Goal: Task Accomplishment & Management: Complete application form

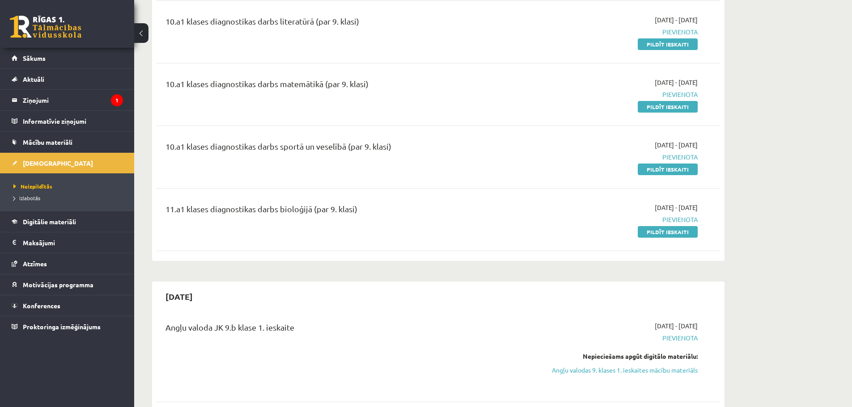
scroll to position [600, 0]
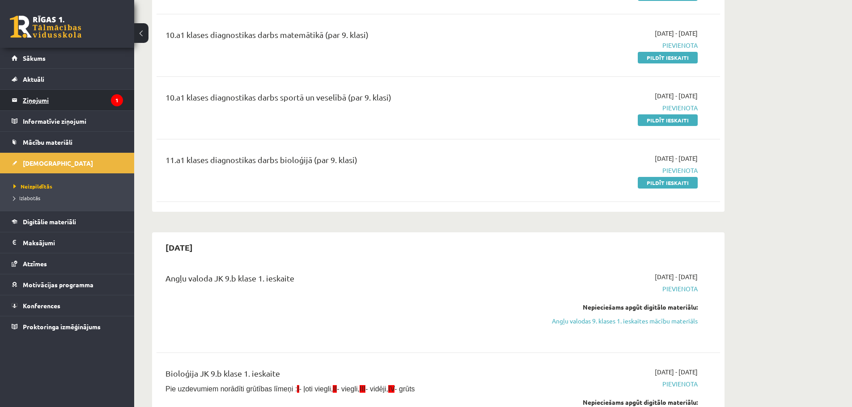
click at [26, 102] on legend "Ziņojumi 1" at bounding box center [73, 100] width 100 height 21
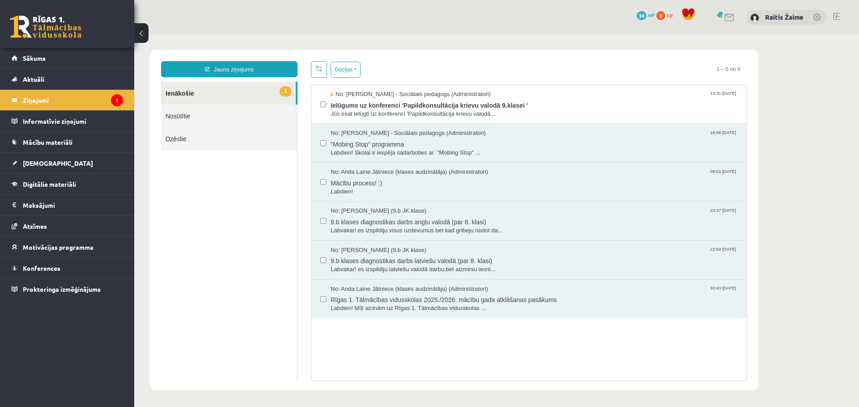
click at [535, 42] on body "Jauns ziņojums 1 Ienākošie Nosūtītie Dzēstie * ********* ********* ******* Opci…" at bounding box center [496, 220] width 725 height 372
click at [544, 91] on div "No: Dagnija Gaubšteina - Sociālais pedagogs (Administratori) 13:31 09/09/2025" at bounding box center [534, 94] width 407 height 8
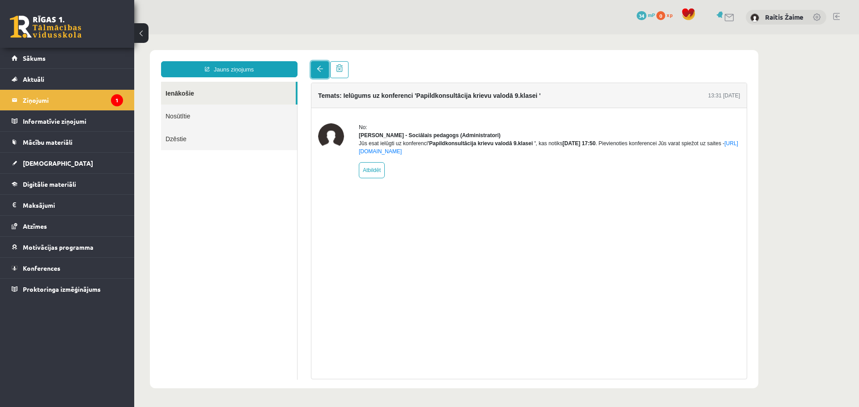
click at [321, 71] on span at bounding box center [320, 69] width 6 height 6
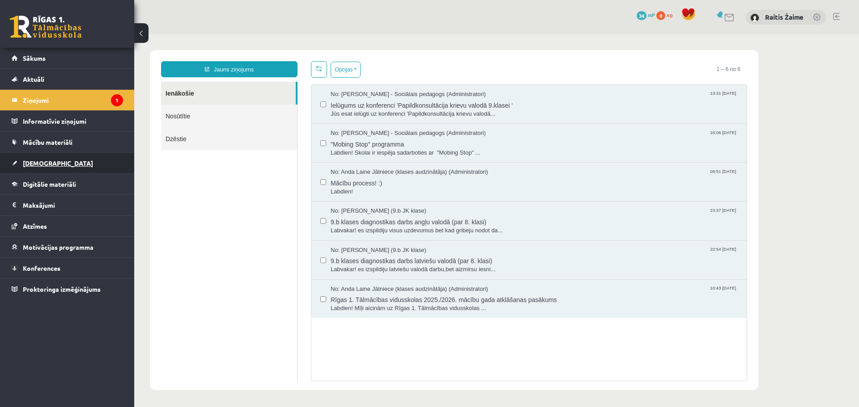
click at [47, 156] on link "[DEMOGRAPHIC_DATA]" at bounding box center [67, 163] width 111 height 21
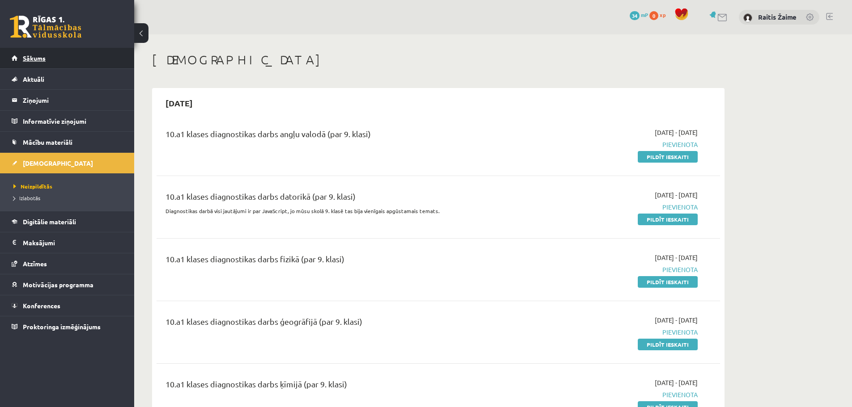
click at [37, 58] on span "Sākums" at bounding box center [34, 58] width 23 height 8
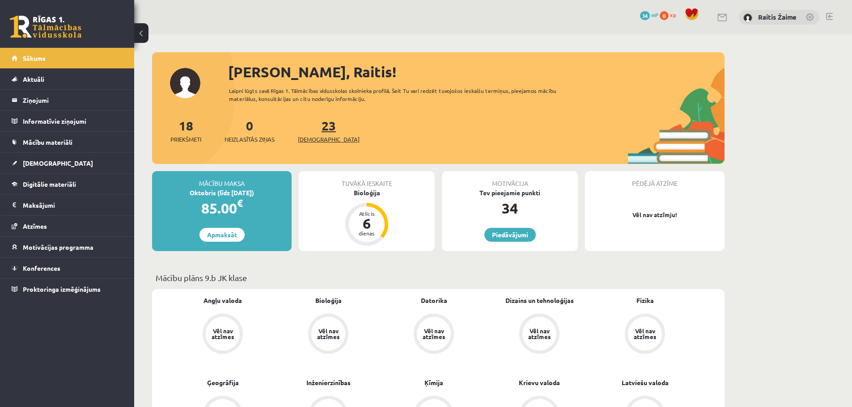
click at [314, 122] on link "23 Ieskaites" at bounding box center [329, 131] width 62 height 26
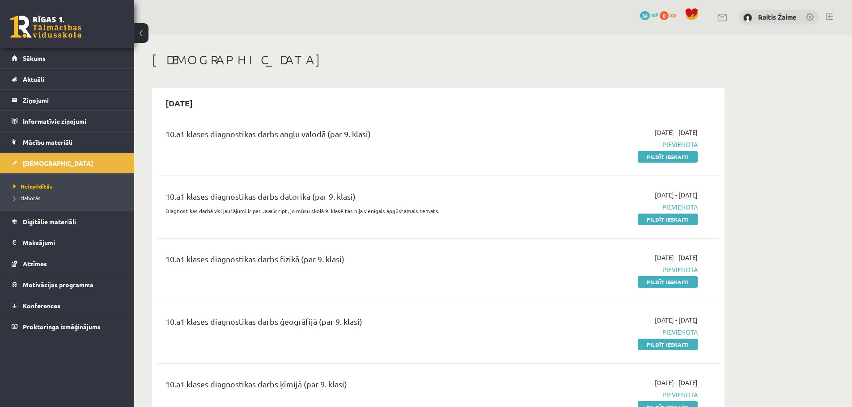
drag, startPoint x: 844, startPoint y: 218, endPoint x: 824, endPoint y: 212, distance: 20.4
drag, startPoint x: 475, startPoint y: 66, endPoint x: 169, endPoint y: 17, distance: 310.6
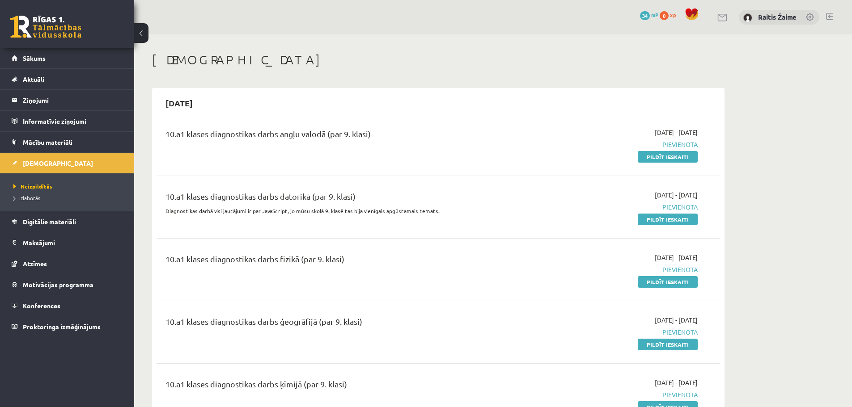
click at [517, 17] on div "0 Dāvanas 34 mP 0 xp Raitis Žaime" at bounding box center [493, 17] width 718 height 34
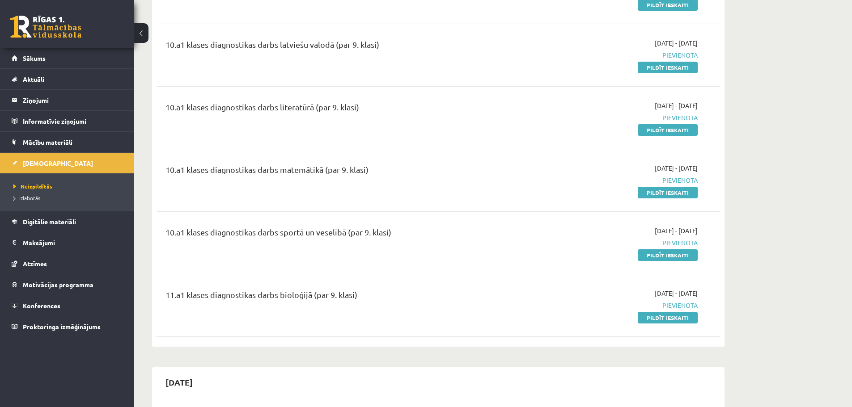
scroll to position [490, 0]
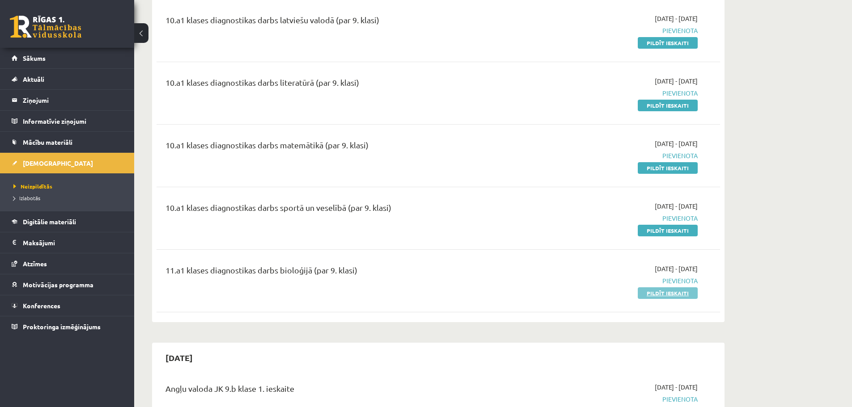
click at [654, 291] on link "Pildīt ieskaiti" at bounding box center [668, 294] width 60 height 12
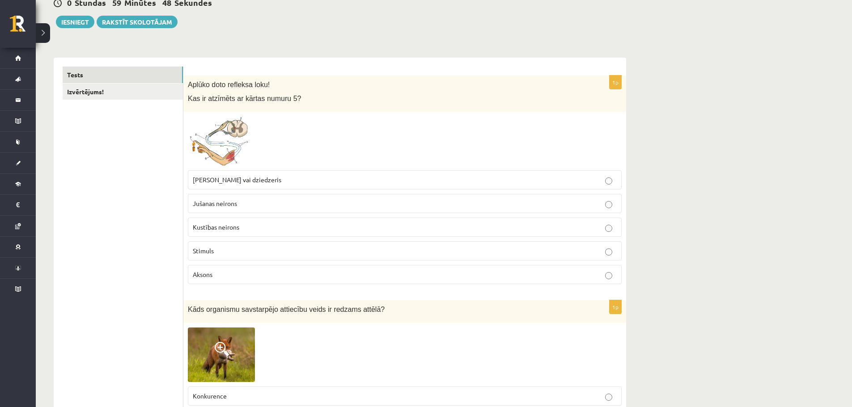
scroll to position [113, 0]
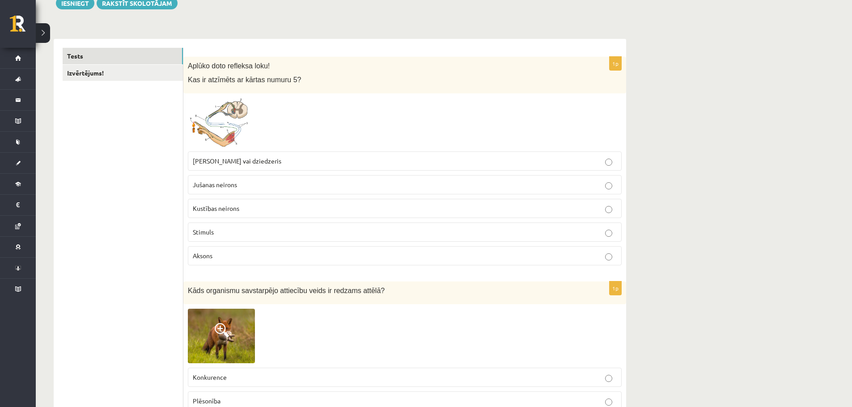
click at [277, 162] on p "Muskulis vai dziedzeris" at bounding box center [405, 161] width 424 height 9
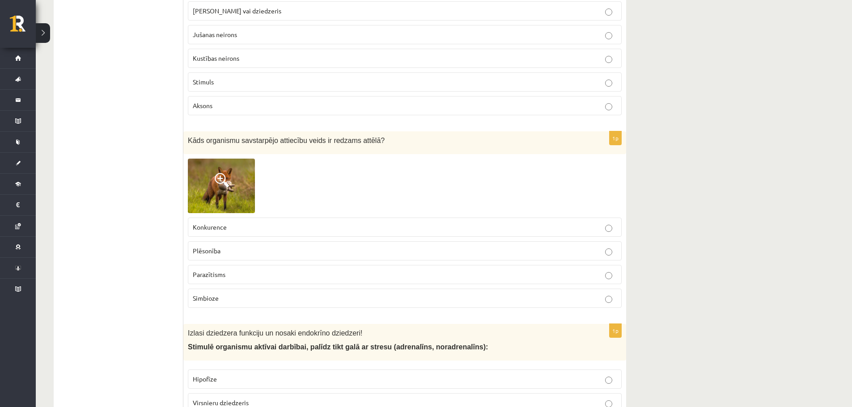
scroll to position [277, 0]
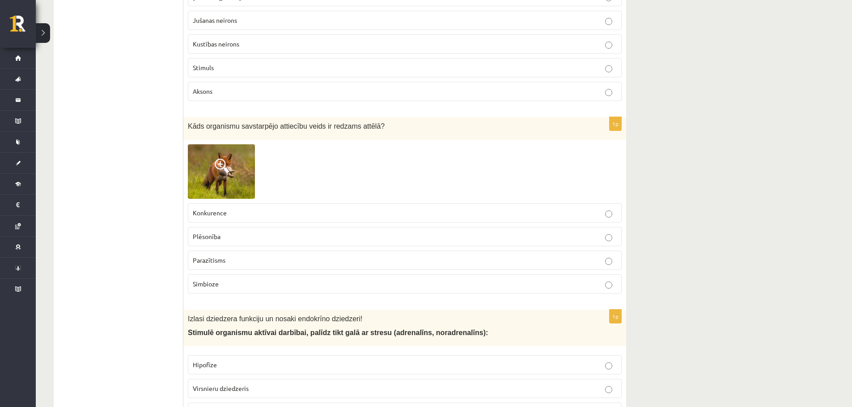
drag, startPoint x: 250, startPoint y: 237, endPoint x: 255, endPoint y: 240, distance: 5.7
click at [250, 238] on p "Plēsonība" at bounding box center [405, 236] width 424 height 9
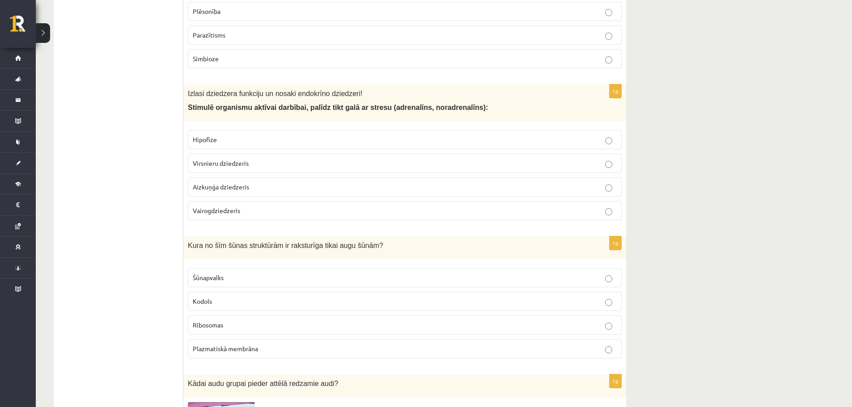
scroll to position [508, 0]
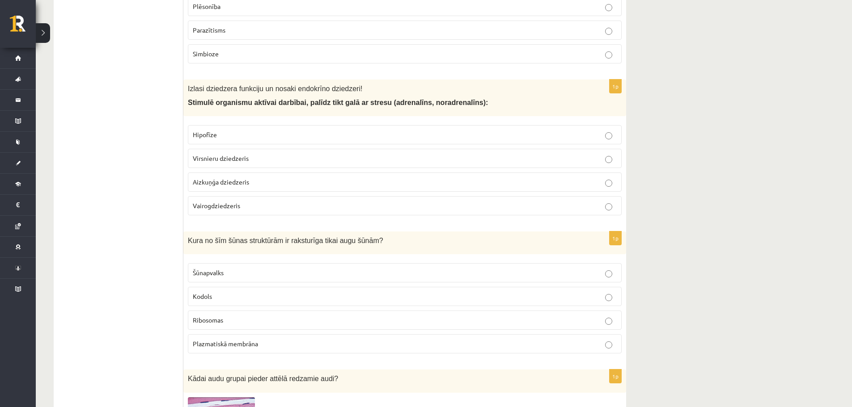
click at [355, 128] on label "Hipofīze" at bounding box center [405, 134] width 434 height 19
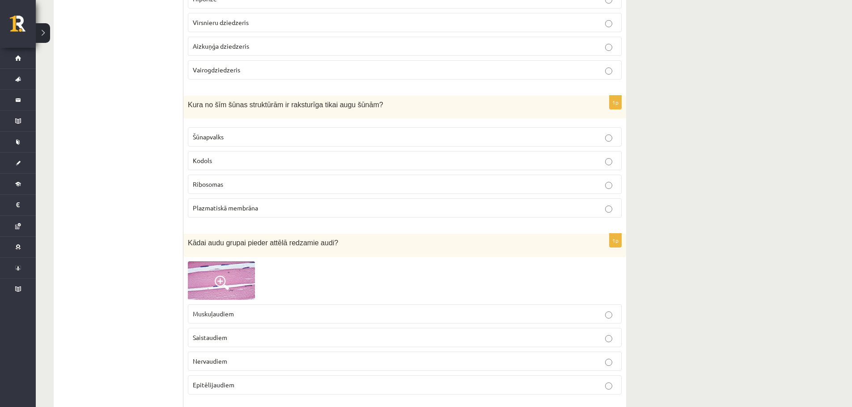
scroll to position [653, 0]
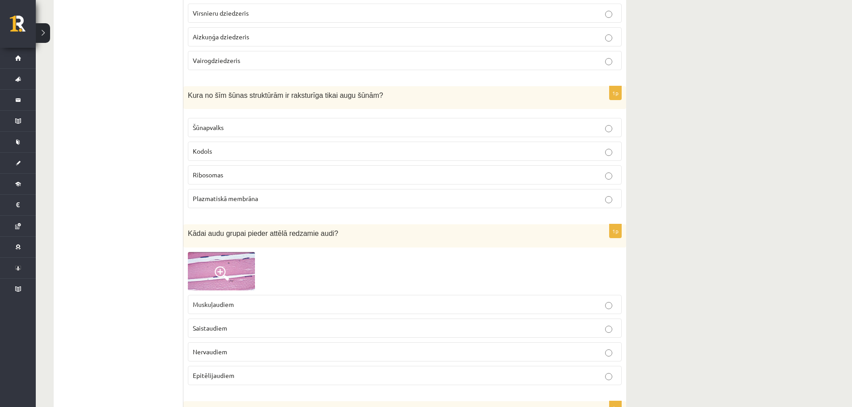
click at [280, 148] on p "Kodols" at bounding box center [405, 151] width 424 height 9
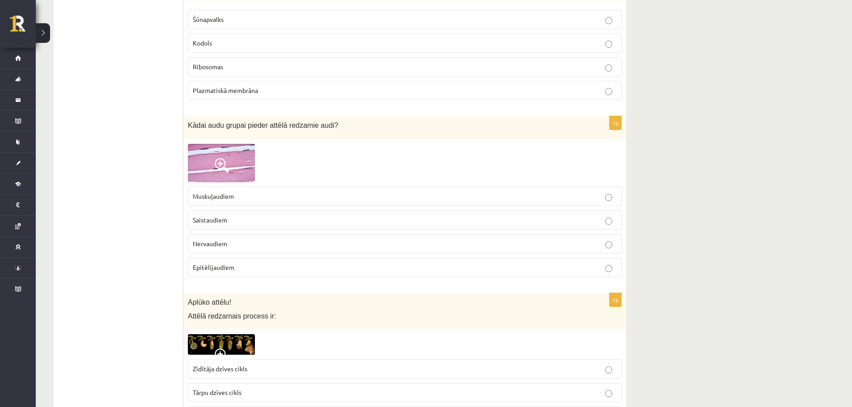
scroll to position [799, 0]
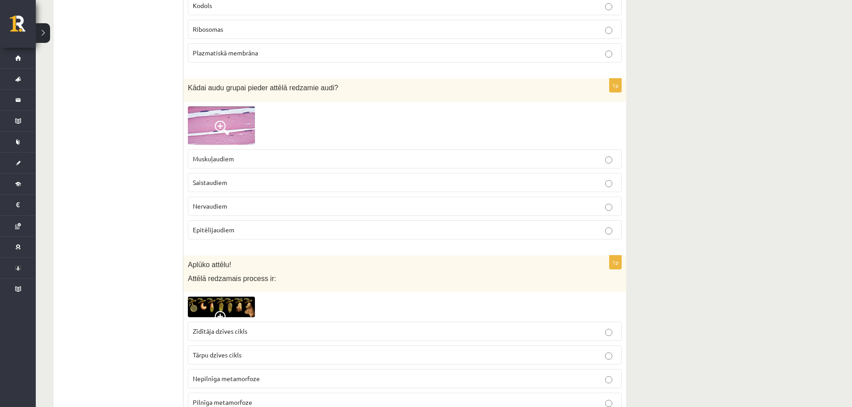
click at [216, 125] on span at bounding box center [222, 128] width 14 height 14
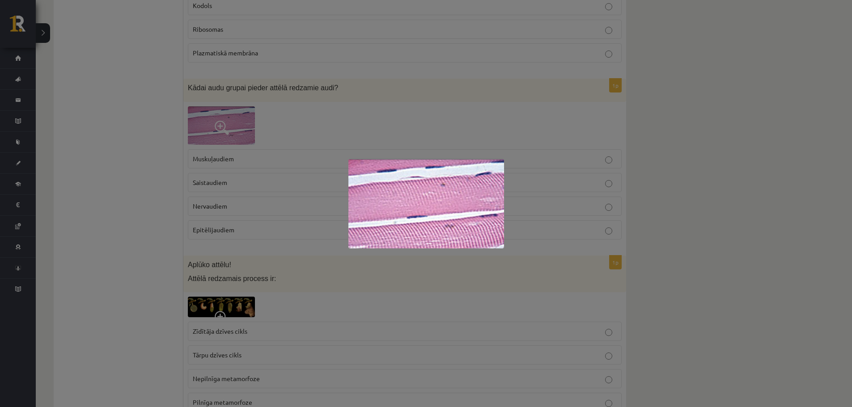
click at [242, 115] on div at bounding box center [426, 203] width 852 height 407
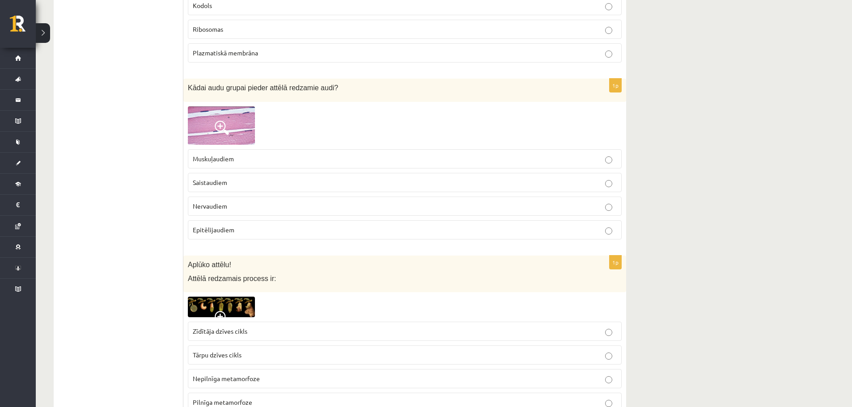
click at [287, 161] on p "Muskuļaudiem" at bounding box center [405, 158] width 424 height 9
click at [289, 186] on p "Saistaudiem" at bounding box center [405, 182] width 424 height 9
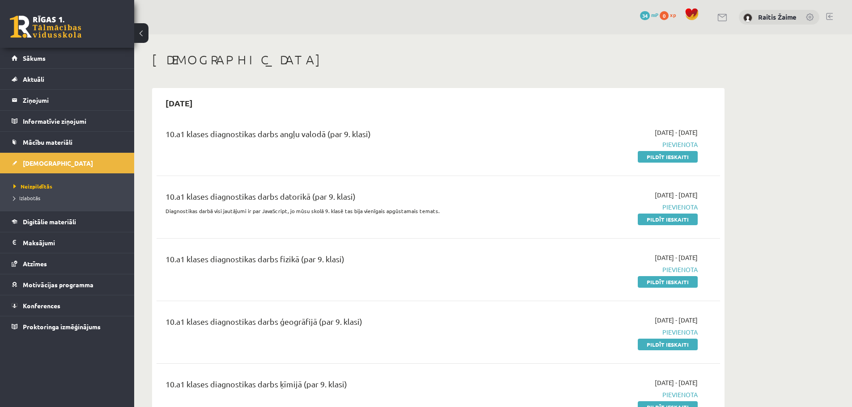
scroll to position [490, 0]
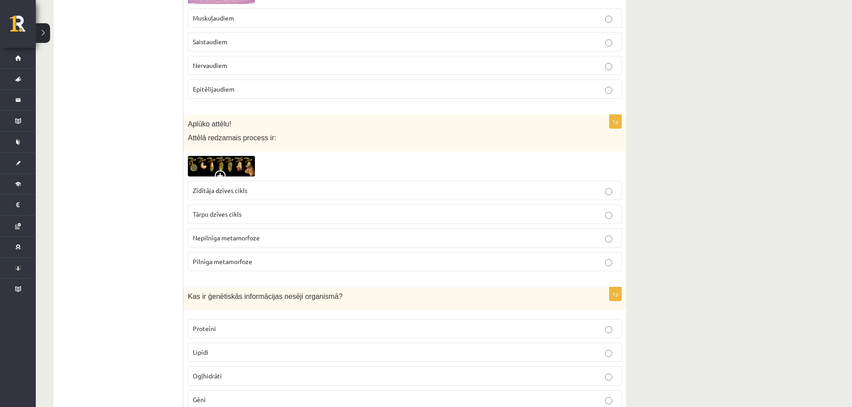
scroll to position [949, 0]
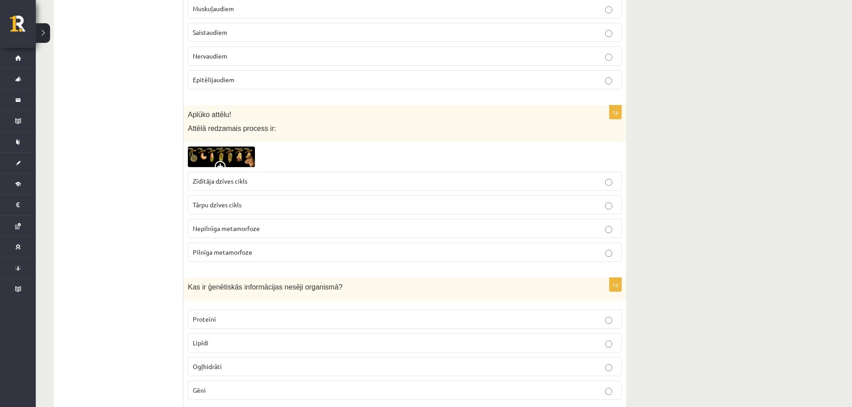
click at [219, 155] on img at bounding box center [221, 157] width 67 height 20
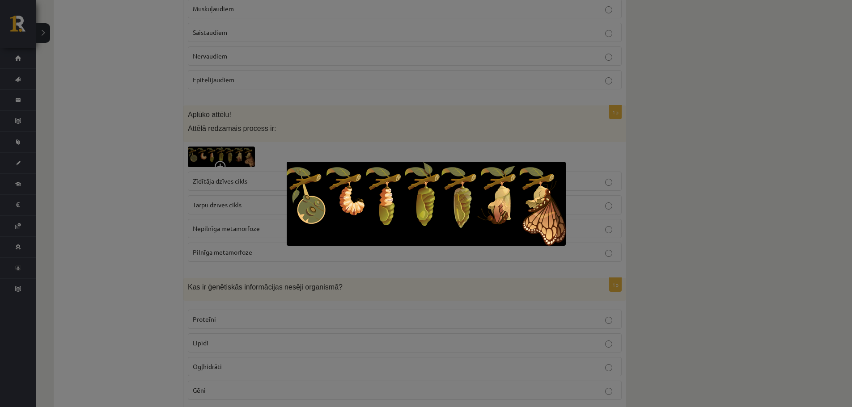
click at [654, 180] on div at bounding box center [426, 203] width 852 height 407
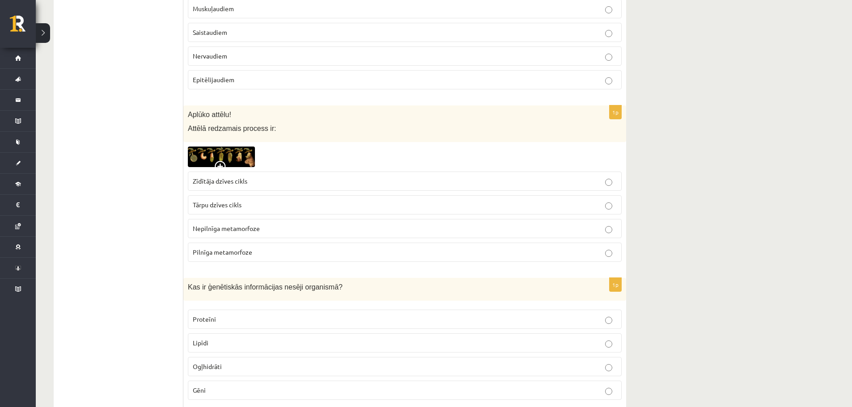
click at [596, 181] on p "Zīdītāja dzīves cikls" at bounding box center [405, 181] width 424 height 9
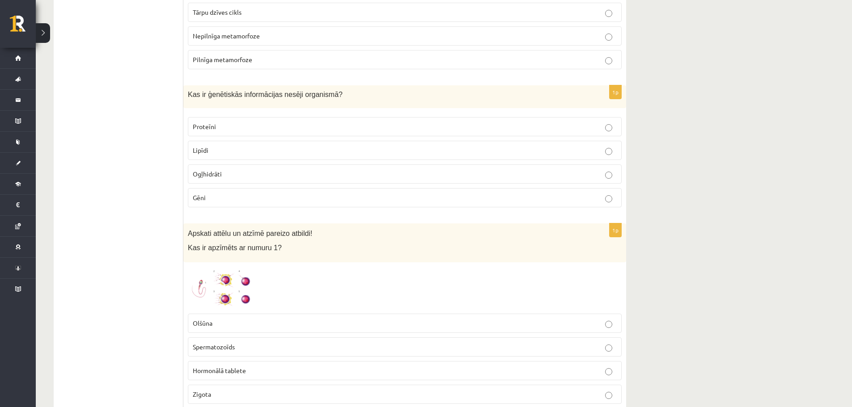
scroll to position [1146, 0]
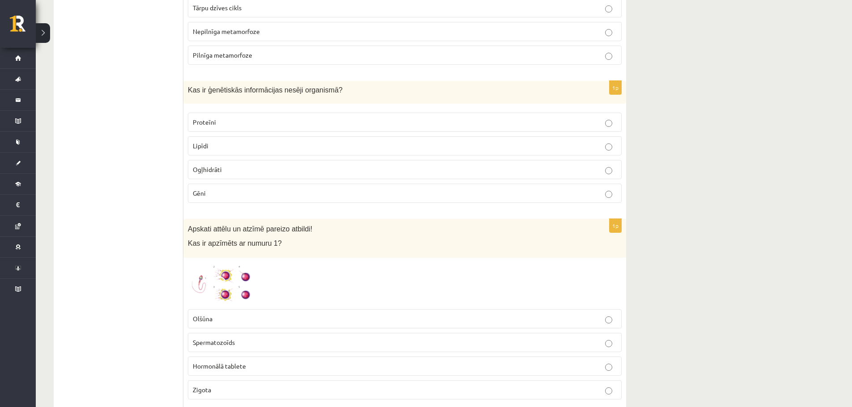
click at [348, 190] on p "Gēni" at bounding box center [405, 193] width 424 height 9
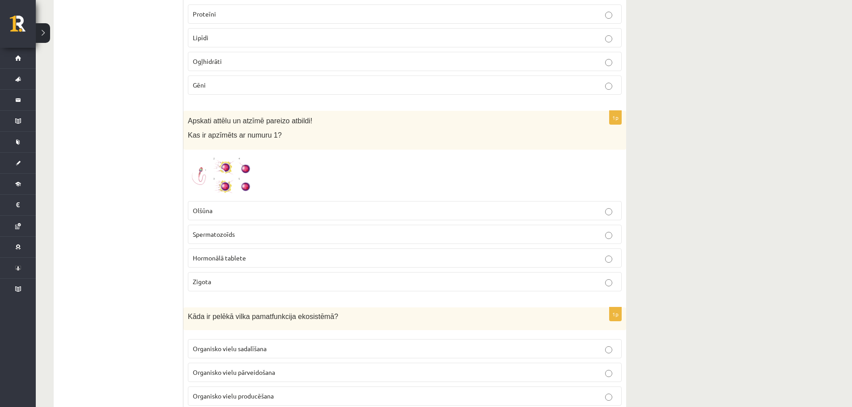
scroll to position [1260, 0]
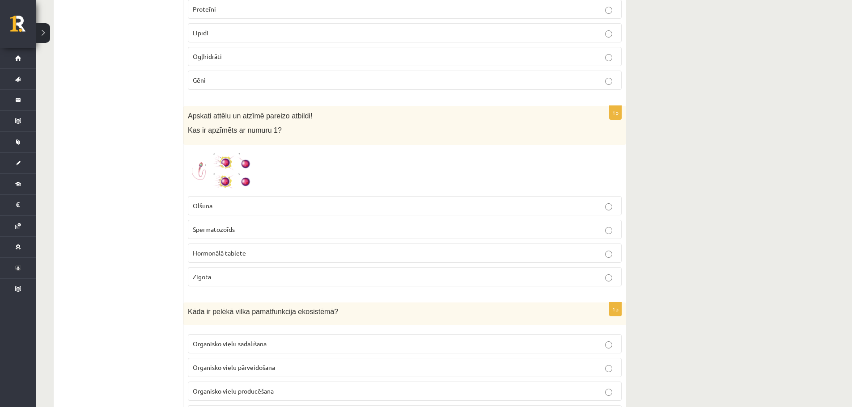
click at [229, 164] on img at bounding box center [221, 170] width 67 height 42
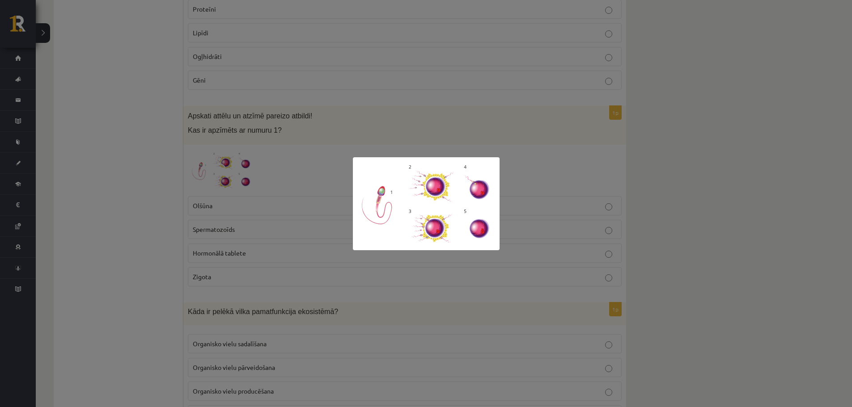
click at [602, 188] on div at bounding box center [426, 203] width 852 height 407
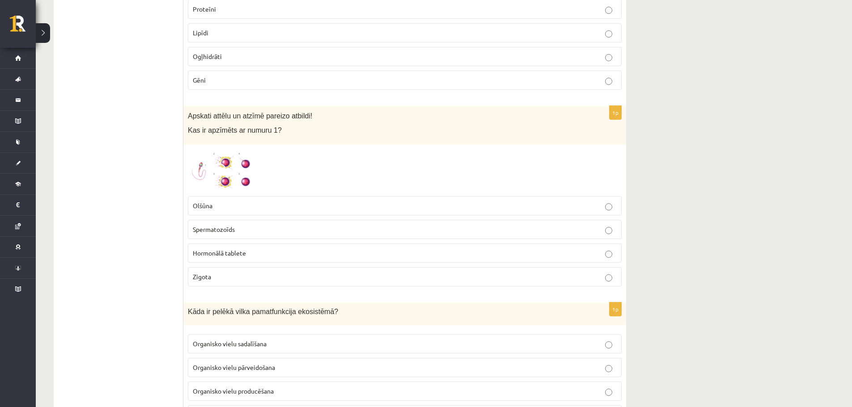
click at [262, 232] on p "Spermatozoīds" at bounding box center [405, 229] width 424 height 9
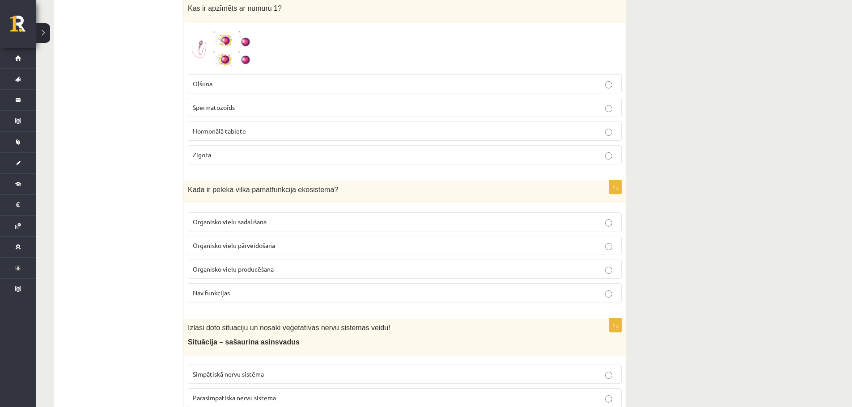
scroll to position [1414, 0]
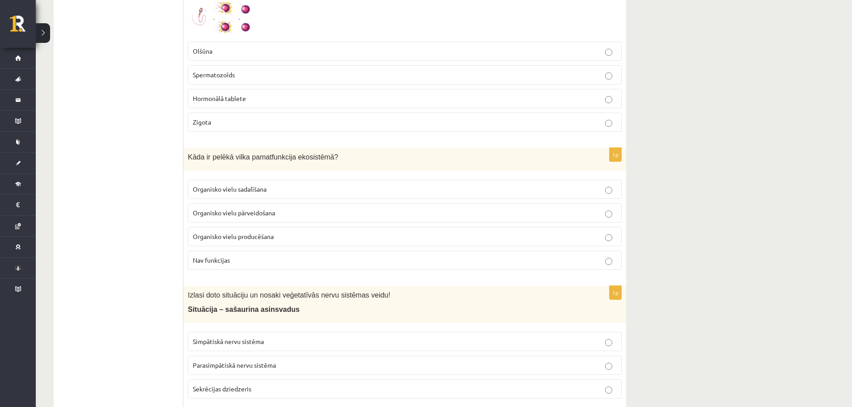
click at [284, 234] on p "Organisko vielu producēšana" at bounding box center [405, 236] width 424 height 9
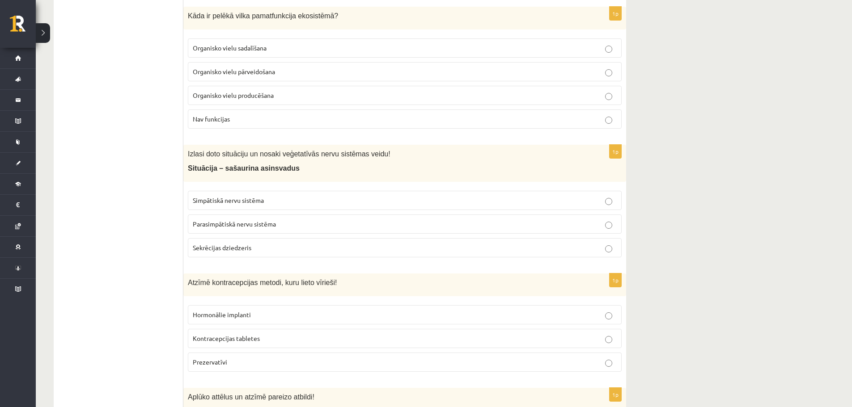
scroll to position [1560, 0]
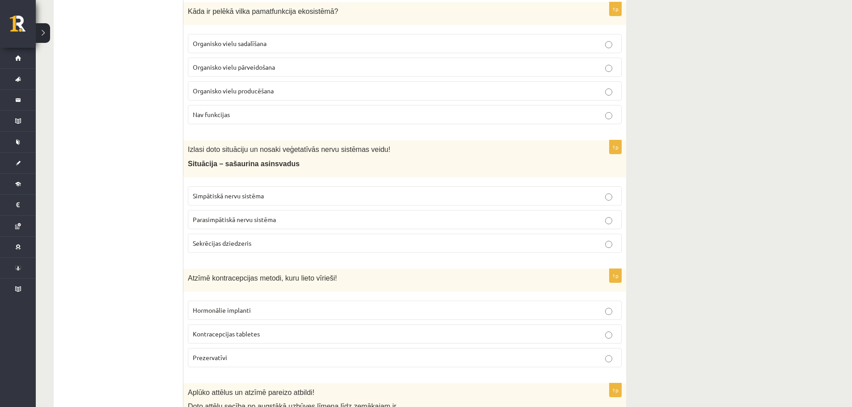
click at [271, 218] on span "Parasimpātiskā nervu sistēma" at bounding box center [234, 220] width 83 height 8
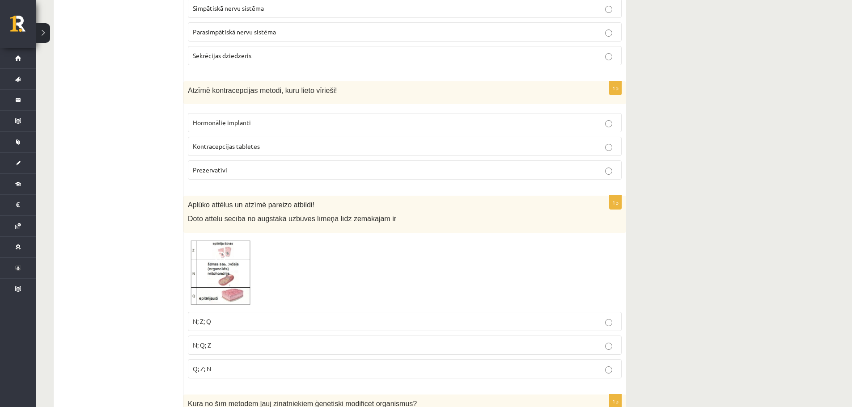
scroll to position [1757, 0]
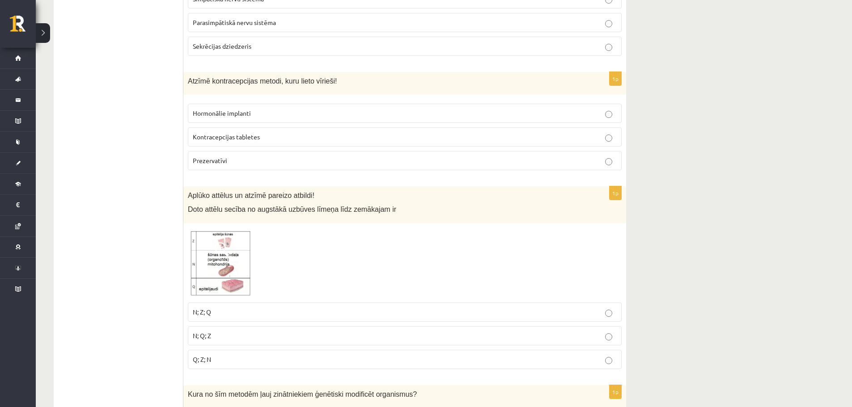
click at [230, 165] on p "Prezervatīvi" at bounding box center [405, 160] width 424 height 9
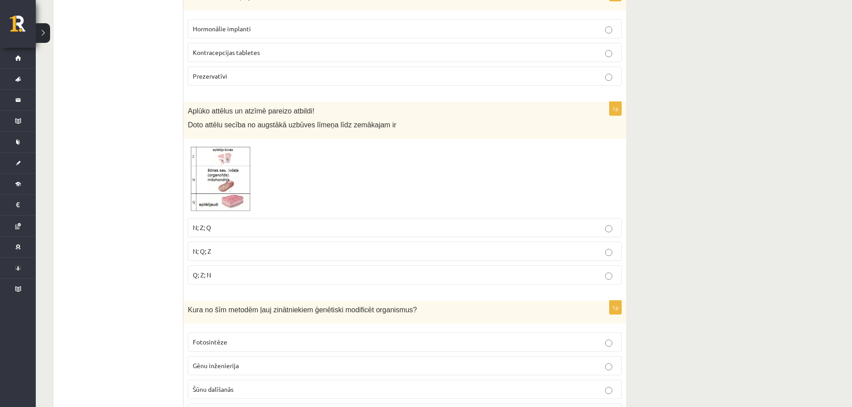
scroll to position [1875, 0]
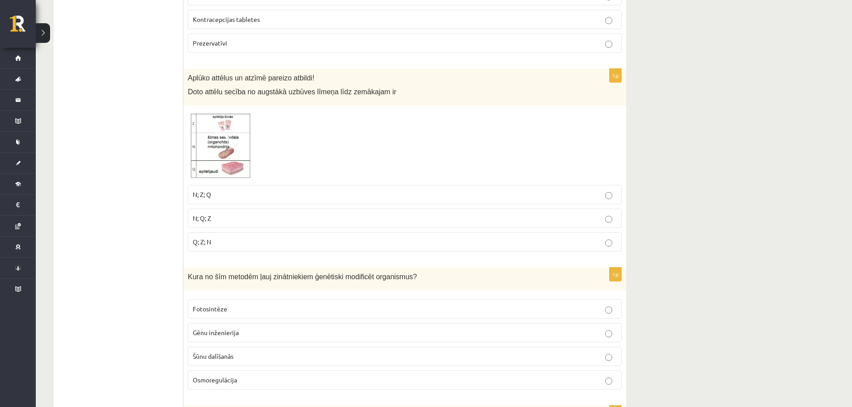
click at [221, 144] on img at bounding box center [221, 145] width 67 height 70
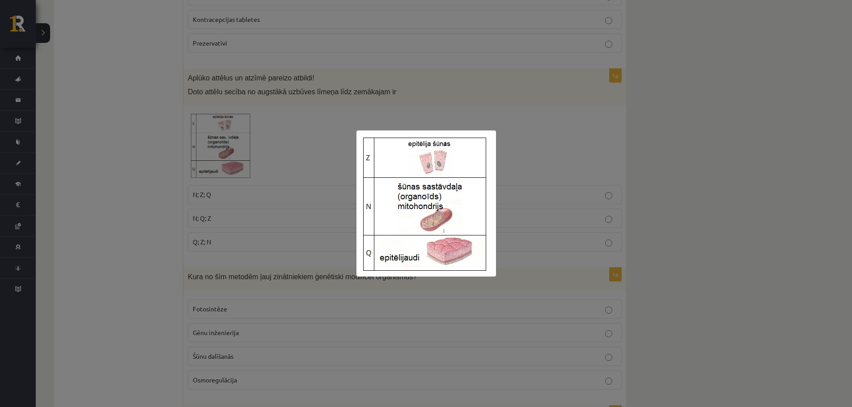
click at [256, 167] on div at bounding box center [426, 203] width 852 height 407
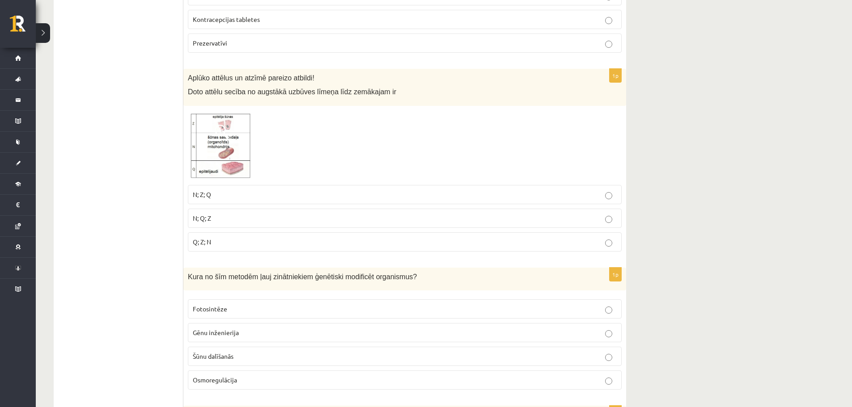
click at [215, 215] on p "N; Q; Z" at bounding box center [405, 218] width 424 height 9
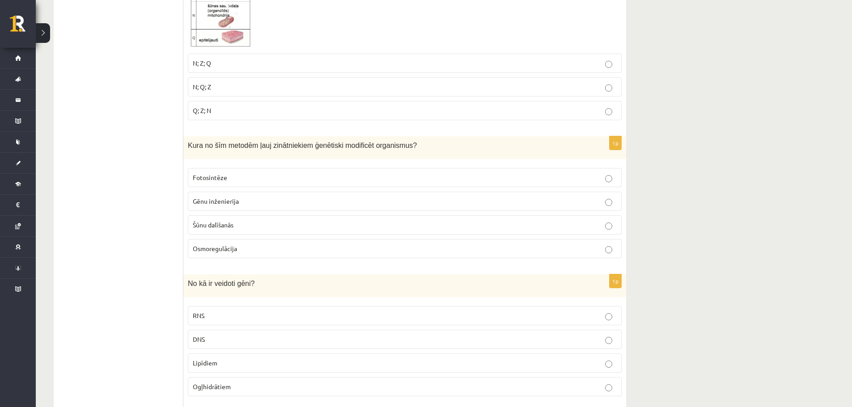
scroll to position [2044, 0]
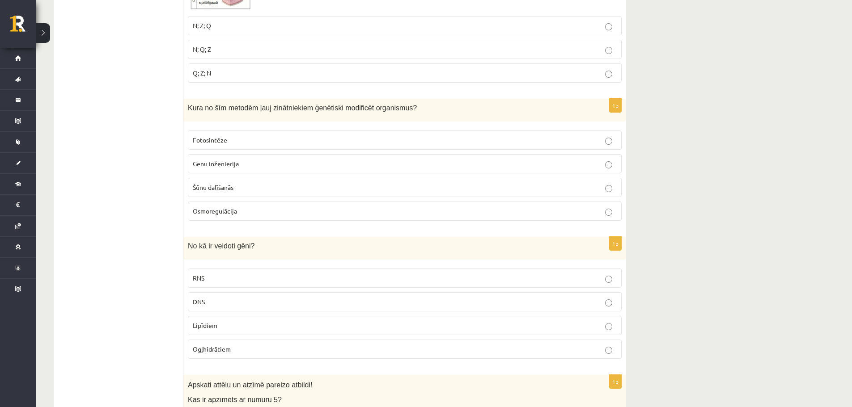
click at [230, 136] on label "Fotosintēze" at bounding box center [405, 140] width 434 height 19
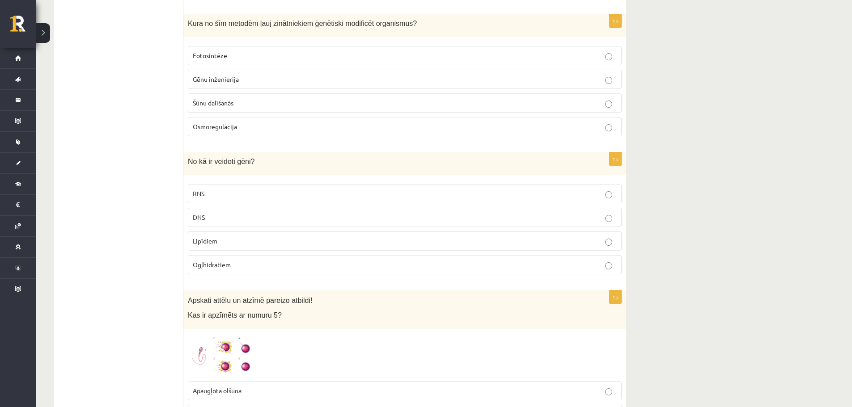
scroll to position [2166, 0]
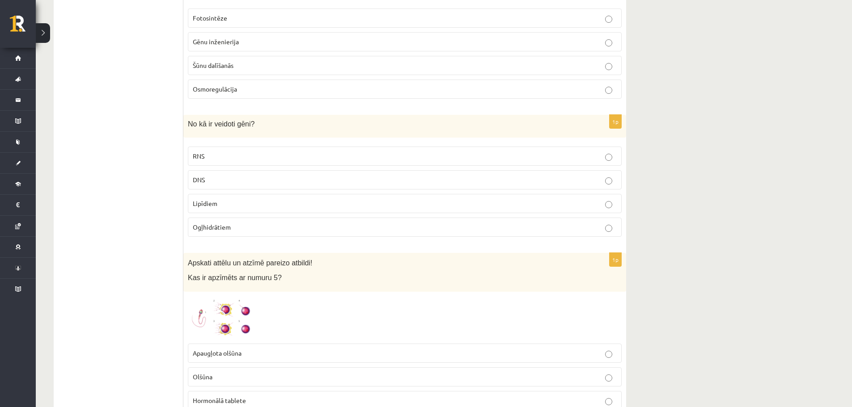
click at [607, 175] on label "DNS" at bounding box center [405, 179] width 434 height 19
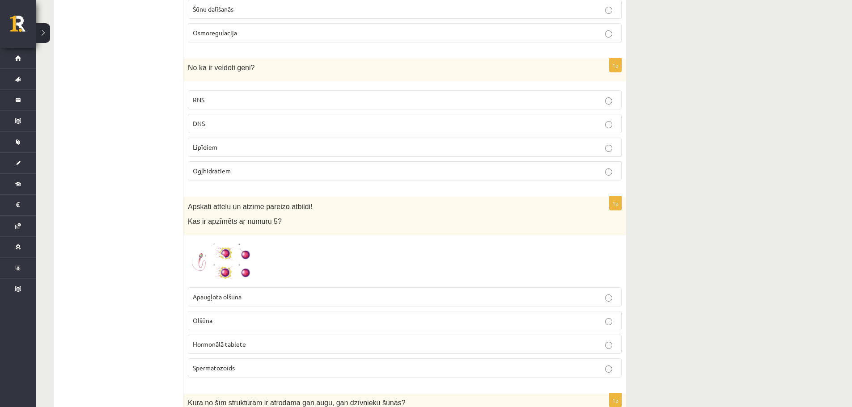
scroll to position [2279, 0]
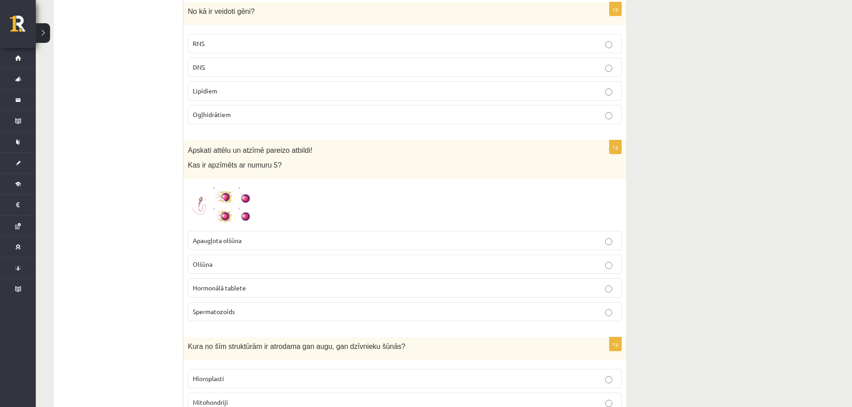
click at [219, 201] on span at bounding box center [222, 205] width 14 height 14
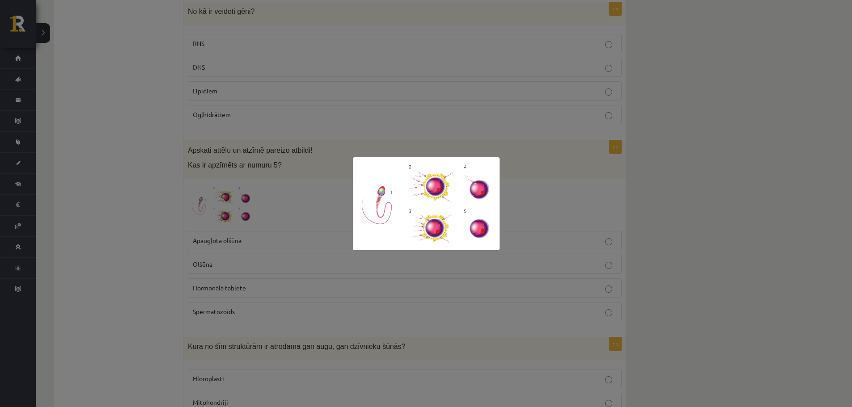
click at [445, 137] on div at bounding box center [426, 203] width 852 height 407
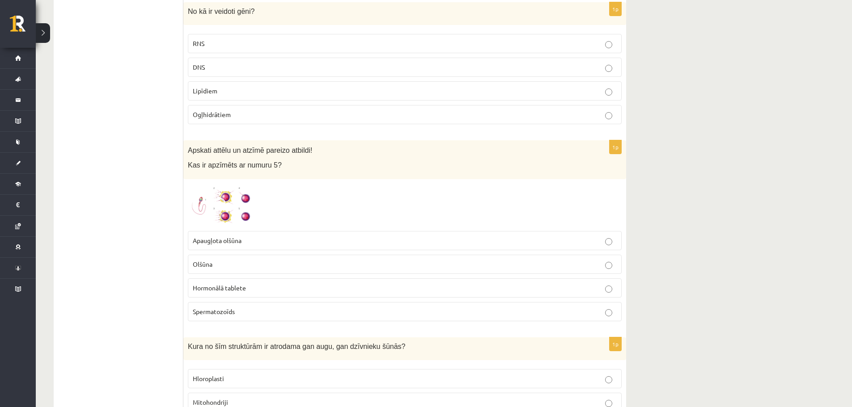
click at [220, 267] on p "Olšūna" at bounding box center [405, 264] width 424 height 9
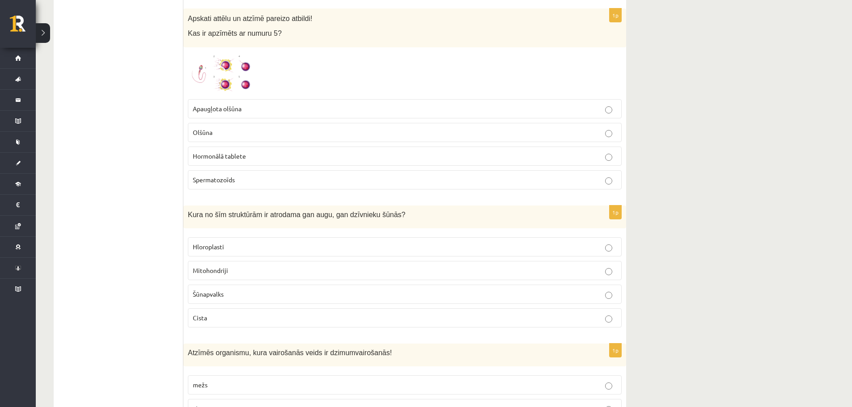
scroll to position [2444, 0]
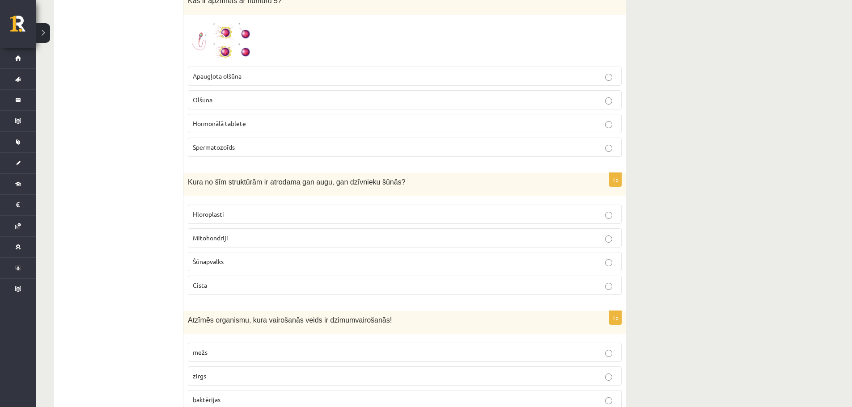
click at [240, 259] on p "Šūnapvalks" at bounding box center [405, 261] width 424 height 9
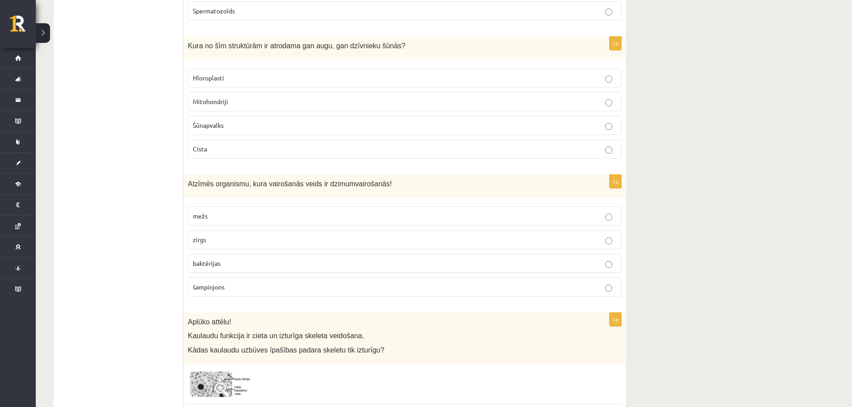
scroll to position [2585, 0]
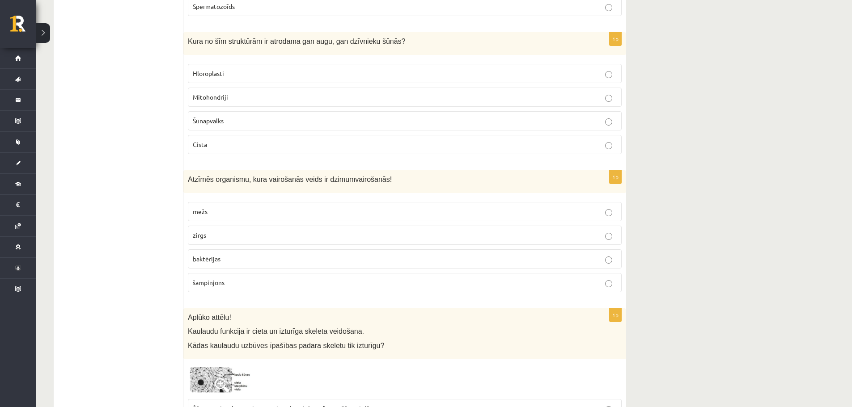
click at [227, 258] on p "baktērijas" at bounding box center [405, 259] width 424 height 9
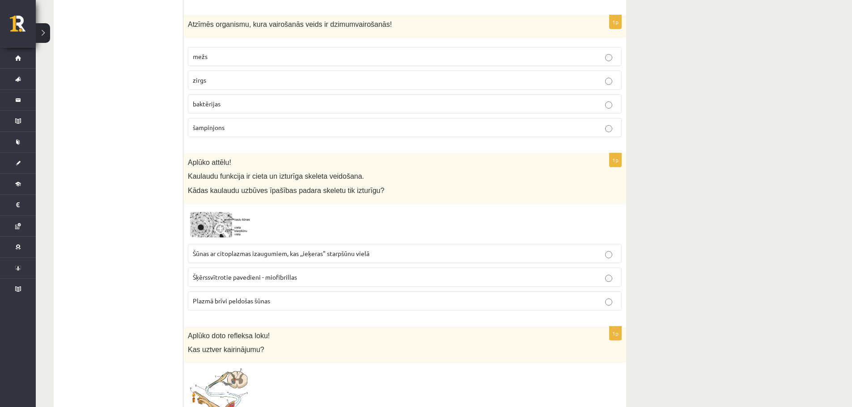
scroll to position [2745, 0]
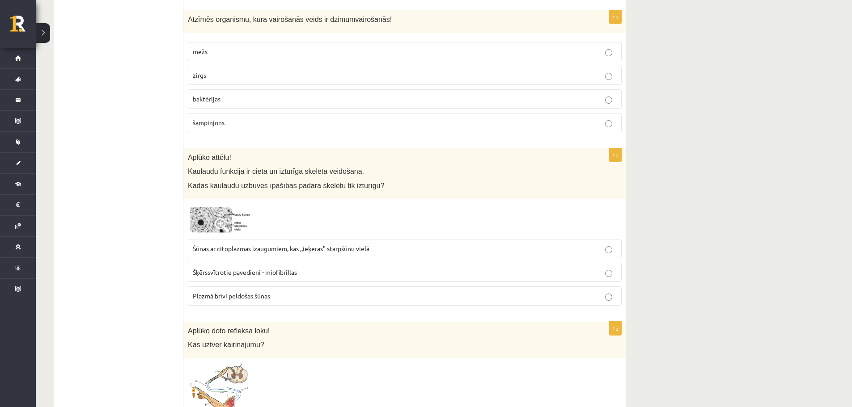
click at [208, 220] on img at bounding box center [221, 219] width 67 height 31
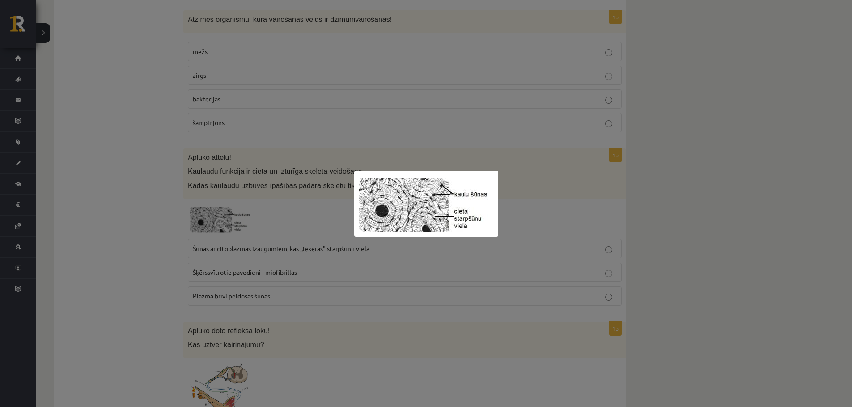
click at [208, 233] on div at bounding box center [426, 203] width 852 height 407
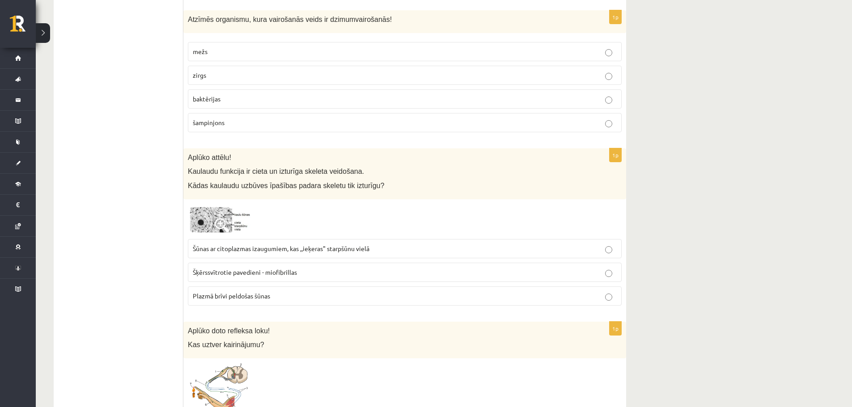
click at [216, 245] on span "Šūnas ar citoplazmas izaugumiem, kas ,,ieķeras" starpšūnu vielā" at bounding box center [281, 249] width 177 height 8
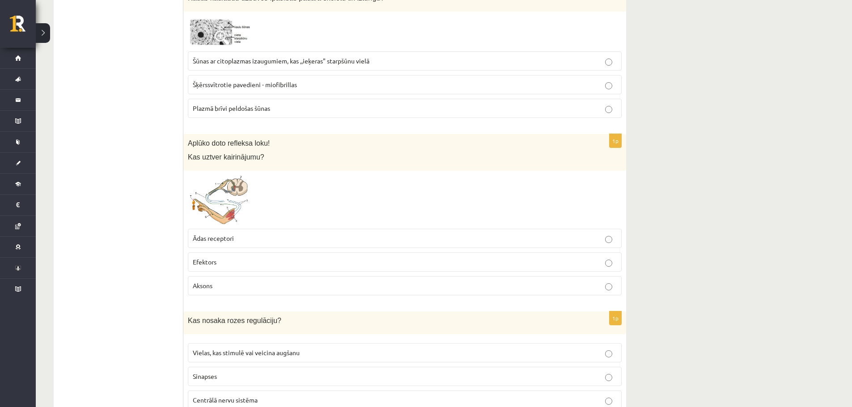
scroll to position [2951, 0]
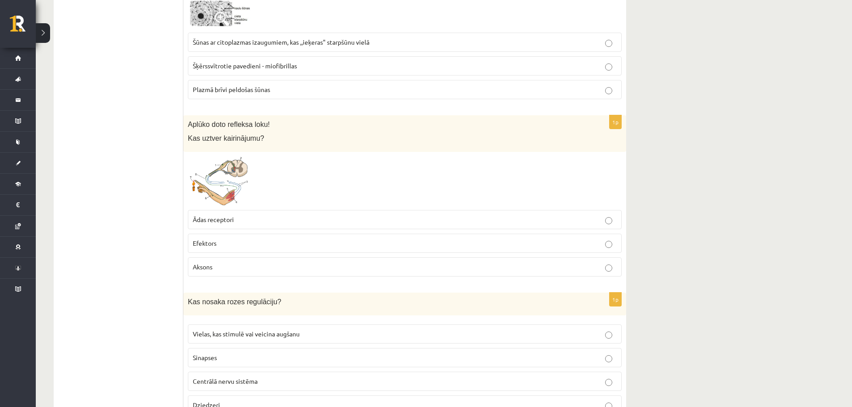
click at [231, 179] on img at bounding box center [221, 181] width 67 height 49
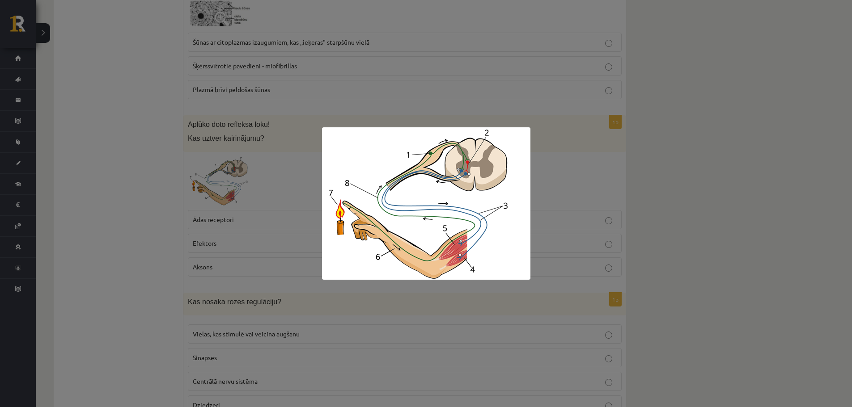
click at [172, 208] on div at bounding box center [426, 203] width 852 height 407
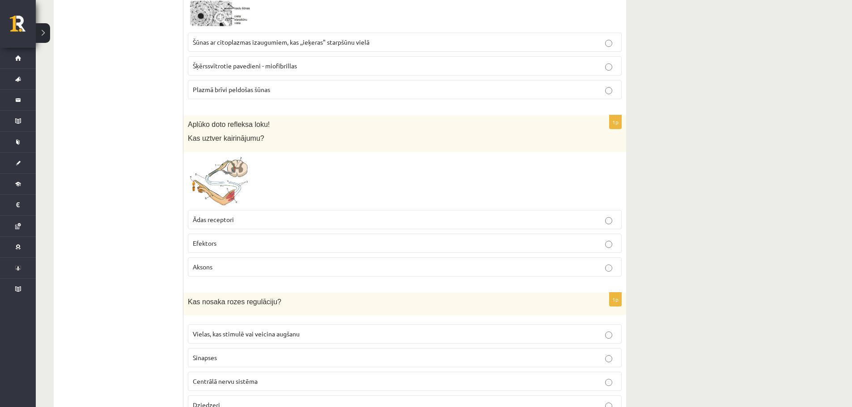
click at [218, 220] on span "Ādas receptori" at bounding box center [213, 220] width 41 height 8
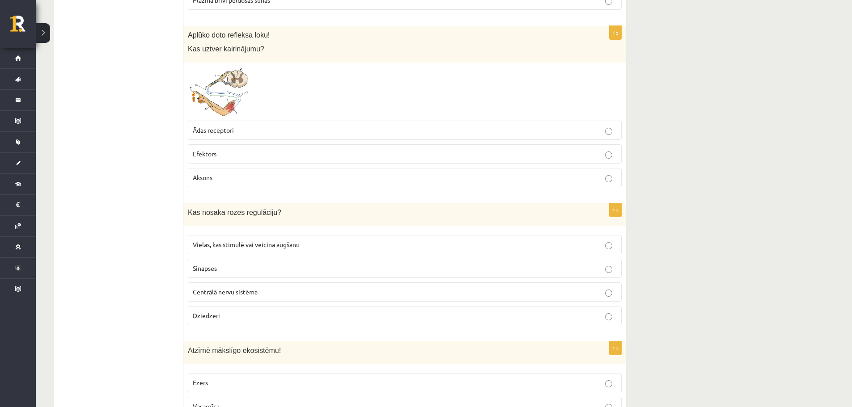
scroll to position [3060, 0]
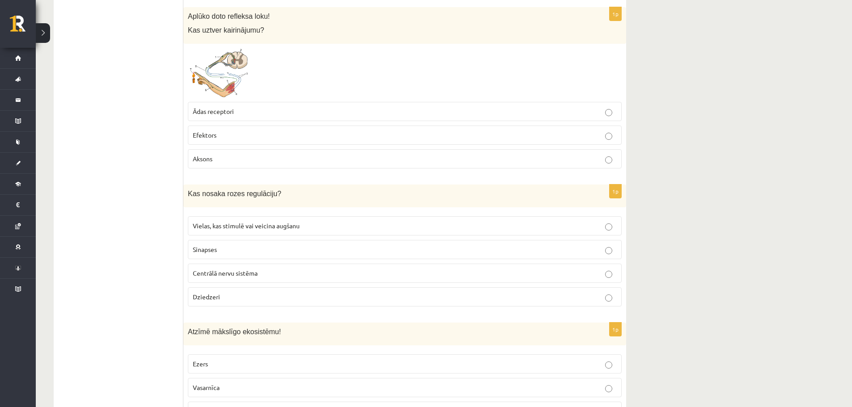
click at [244, 222] on p "Vielas, kas stimulē vai veicina augšanu" at bounding box center [405, 225] width 424 height 9
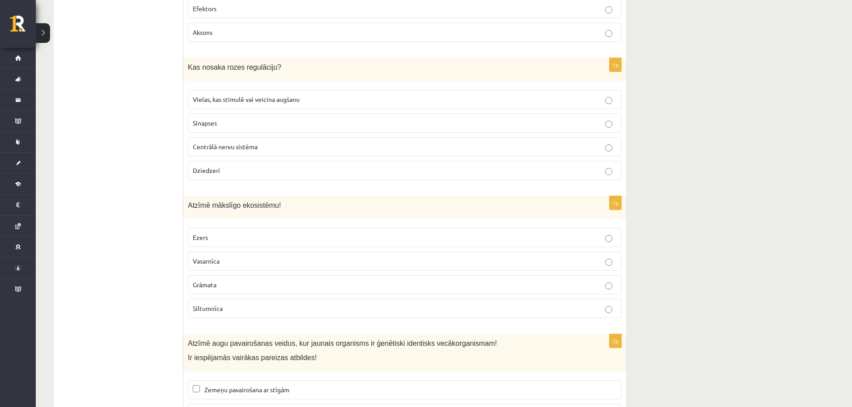
scroll to position [3191, 0]
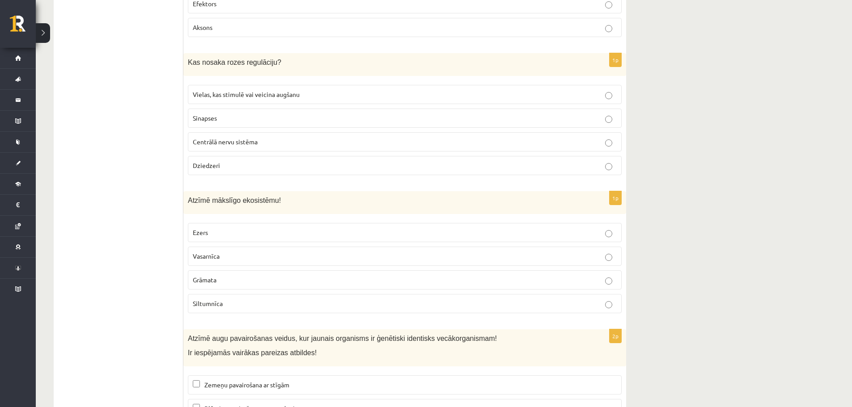
click at [375, 306] on p "Siltumnīca" at bounding box center [405, 303] width 424 height 9
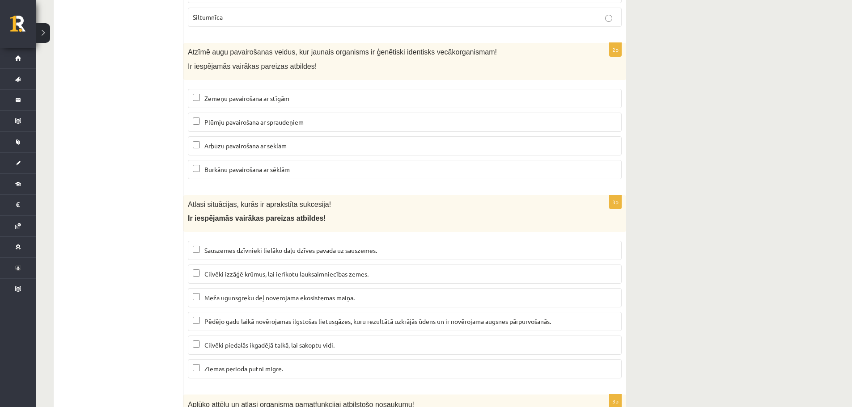
scroll to position [3501, 0]
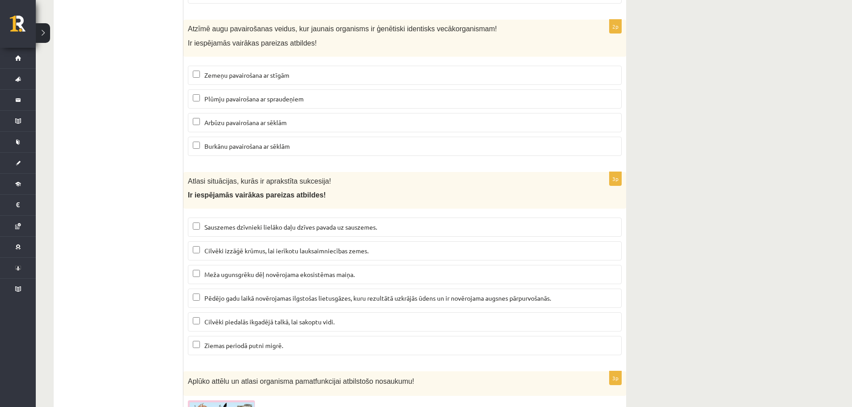
click at [237, 270] on label "Meža ugunsgrēku dēļ novērojama ekosistēmas maiņa." at bounding box center [405, 274] width 434 height 19
click at [226, 299] on span "Pēdējo gadu laikā novērojamas ilgstošas lietusgāzes, kuru rezultātā uzkrājās ūd…" at bounding box center [377, 298] width 347 height 8
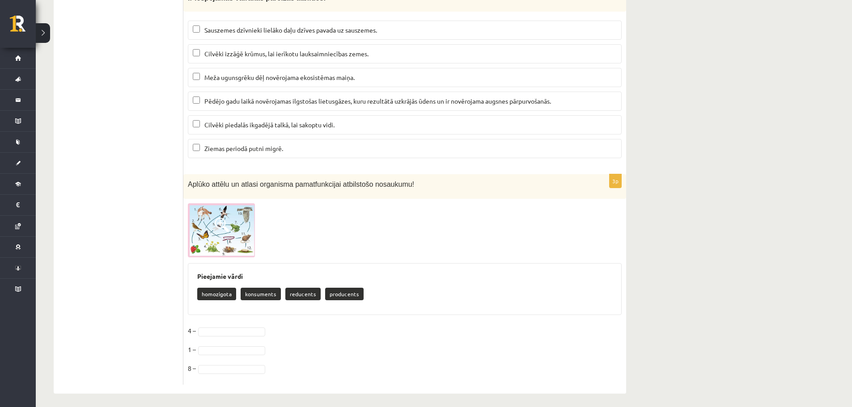
scroll to position [3703, 0]
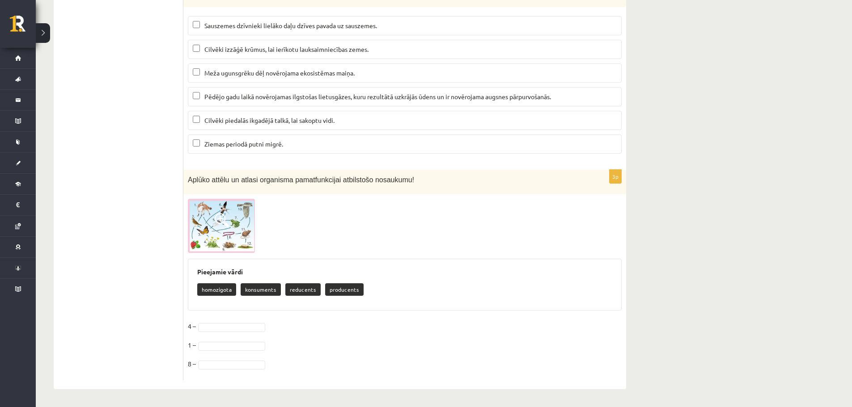
click at [199, 215] on img at bounding box center [221, 226] width 67 height 54
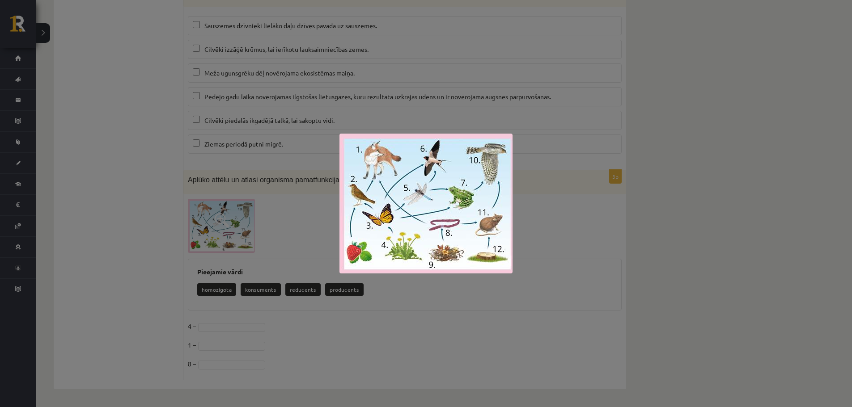
click at [217, 205] on div at bounding box center [426, 203] width 852 height 407
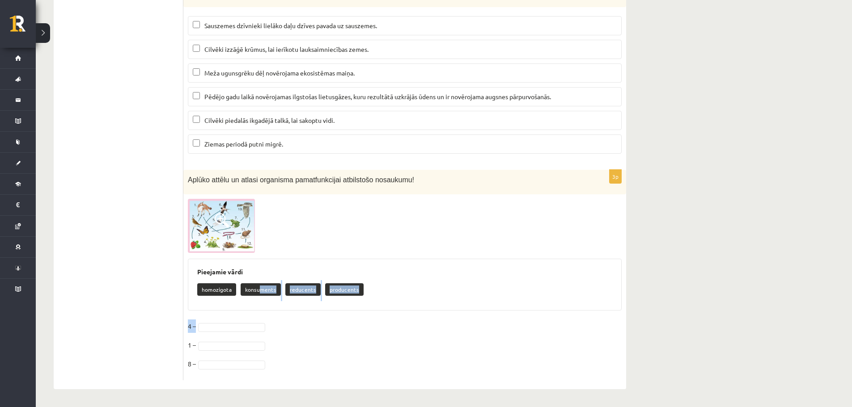
drag, startPoint x: 258, startPoint y: 289, endPoint x: 248, endPoint y: 326, distance: 37.9
click at [248, 326] on div "3p Aplūko attēlu un atlasi organisma pamatfunkcijai atbilstošo nosaukumu! Pieej…" at bounding box center [404, 275] width 443 height 211
click at [250, 305] on div "Pieejamie vārdi homozigota konsuments reducents producents" at bounding box center [405, 285] width 434 height 52
click at [248, 292] on p "konsuments" at bounding box center [261, 290] width 40 height 13
click at [208, 212] on img at bounding box center [221, 226] width 67 height 54
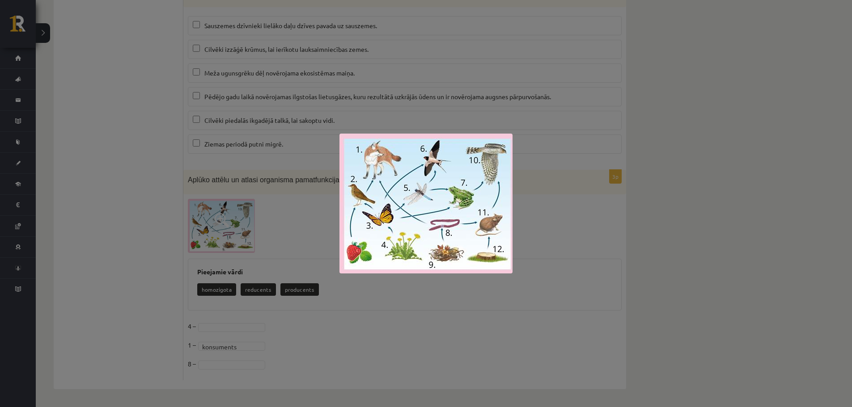
click at [526, 204] on div at bounding box center [426, 203] width 852 height 407
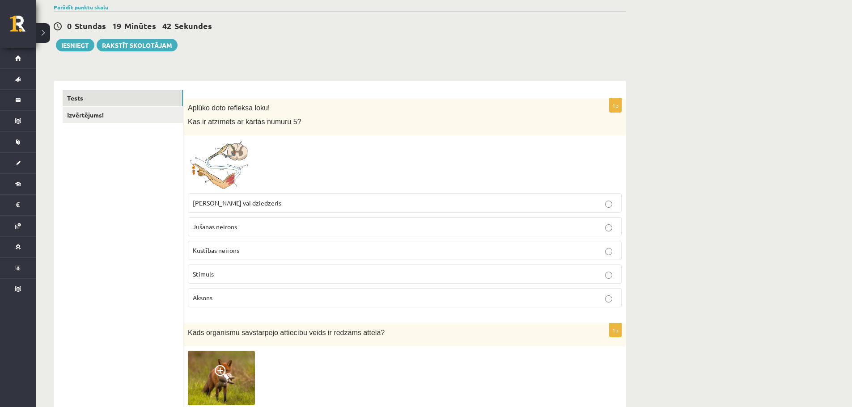
scroll to position [66, 0]
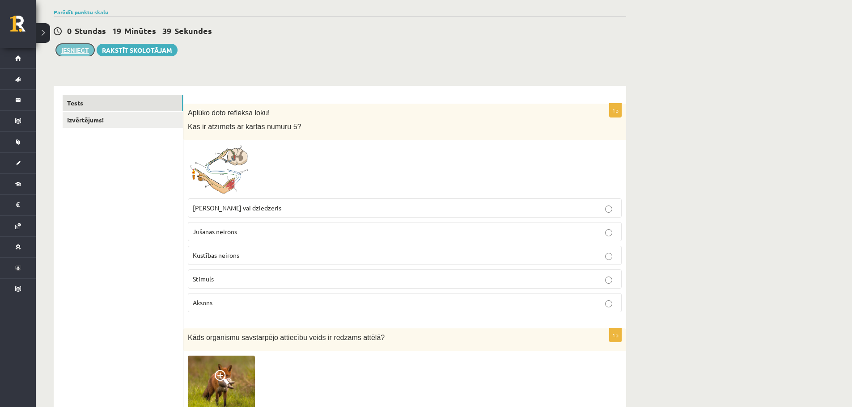
click at [83, 53] on button "Iesniegt" at bounding box center [75, 50] width 38 height 13
click at [89, 47] on button "Iesniegt" at bounding box center [75, 50] width 38 height 13
click at [84, 49] on button "Iesniegt" at bounding box center [75, 50] width 38 height 13
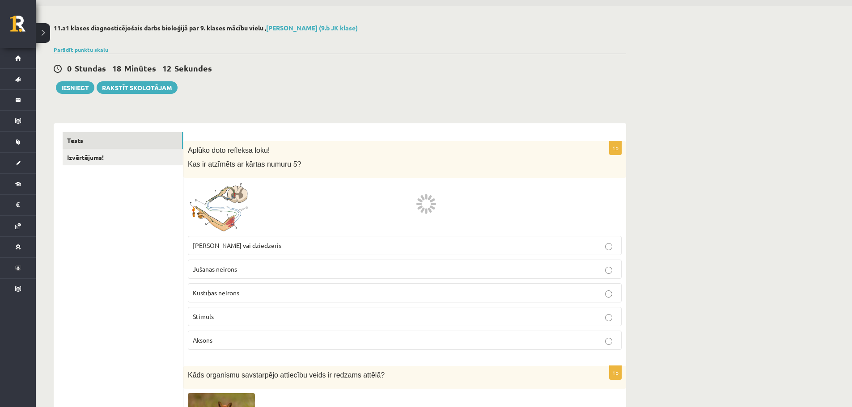
scroll to position [0, 0]
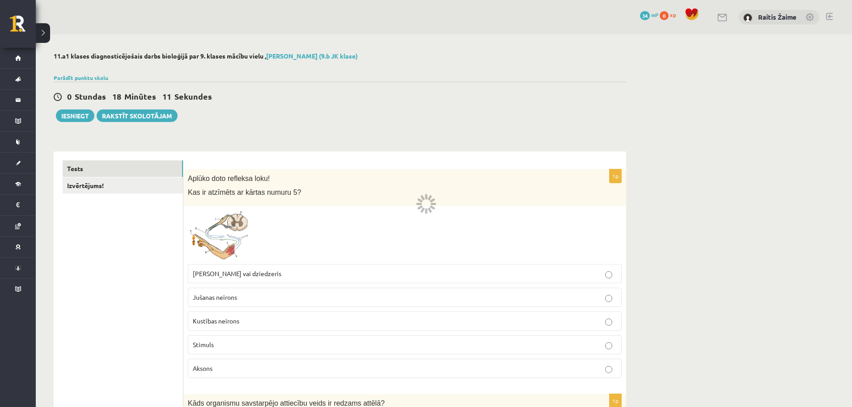
click at [429, 208] on div at bounding box center [429, 210] width 4 height 6
click at [102, 184] on link "Izvērtējums!" at bounding box center [123, 186] width 120 height 17
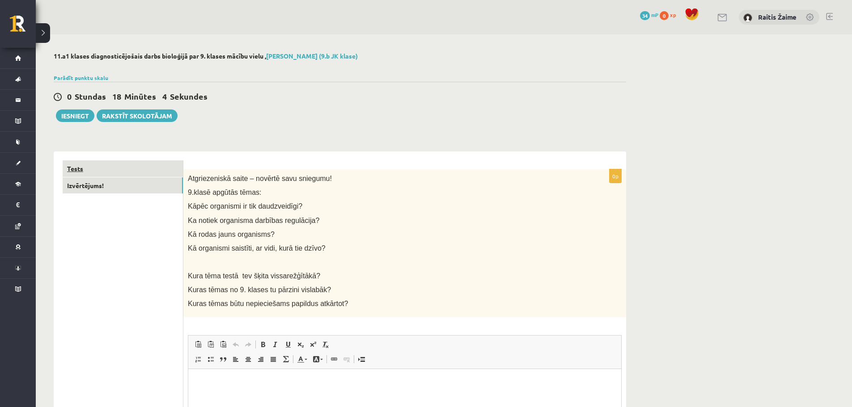
click at [94, 169] on link "Tests" at bounding box center [123, 169] width 120 height 17
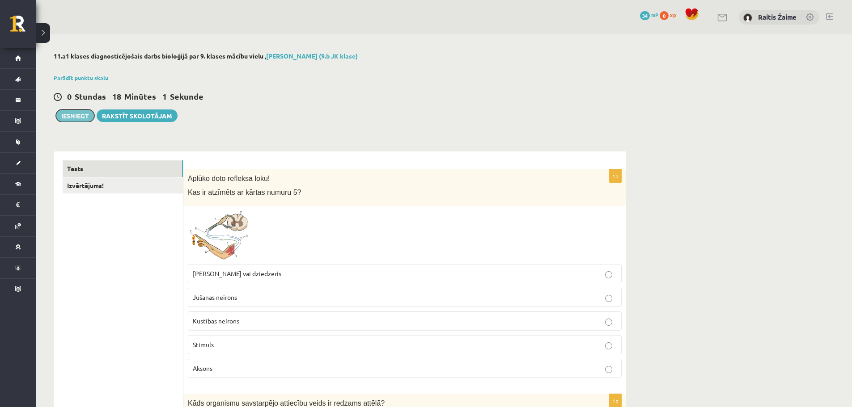
click at [77, 119] on button "Iesniegt" at bounding box center [75, 116] width 38 height 13
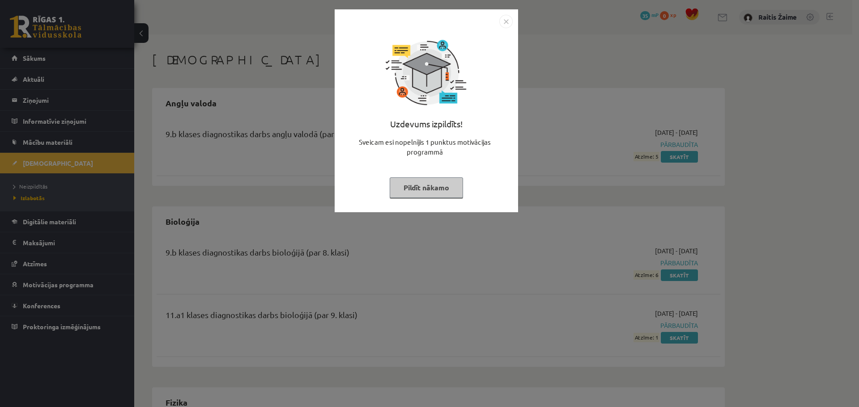
click at [454, 190] on button "Pildīt nākamo" at bounding box center [426, 188] width 73 height 21
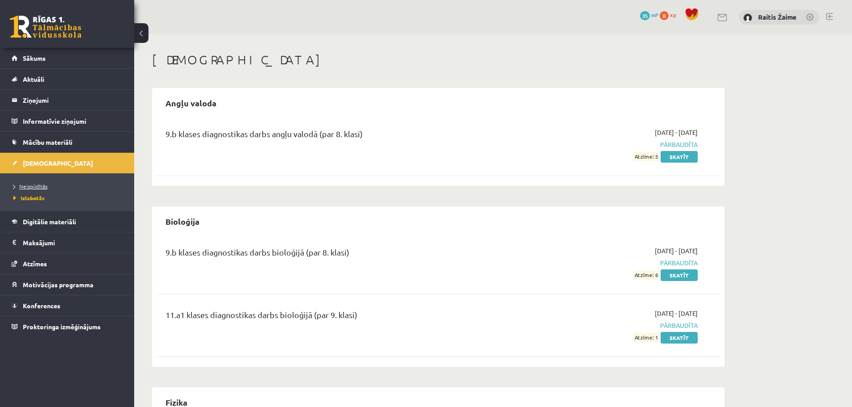
click at [25, 187] on span "Neizpildītās" at bounding box center [30, 186] width 34 height 7
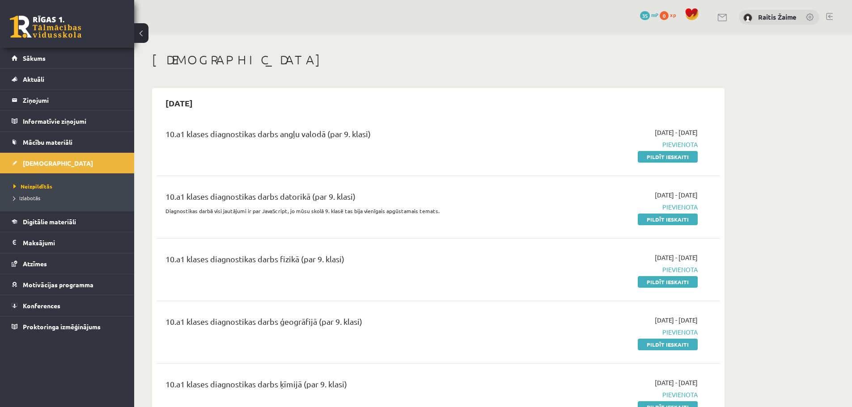
scroll to position [37, 0]
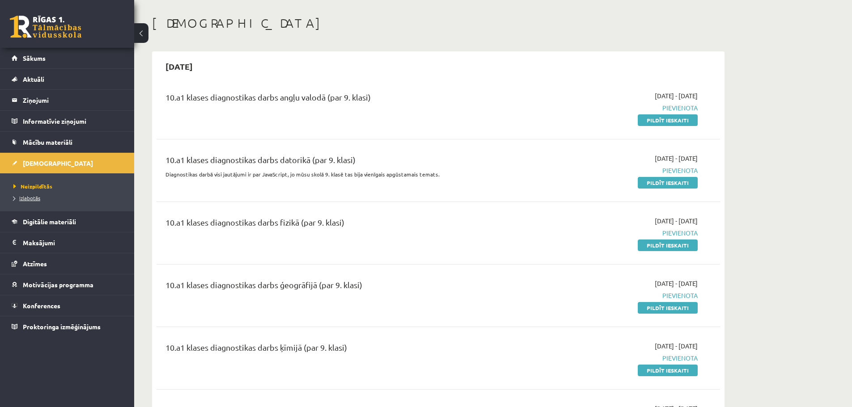
click at [24, 200] on span "Izlabotās" at bounding box center [26, 198] width 27 height 7
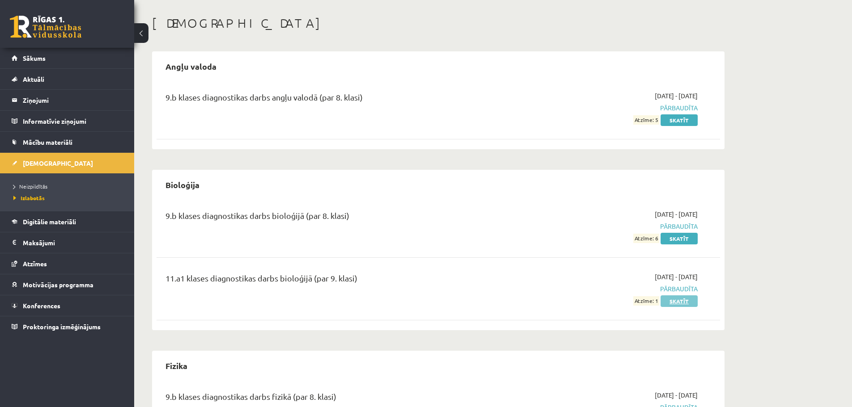
click at [680, 302] on link "Skatīt" at bounding box center [679, 302] width 37 height 12
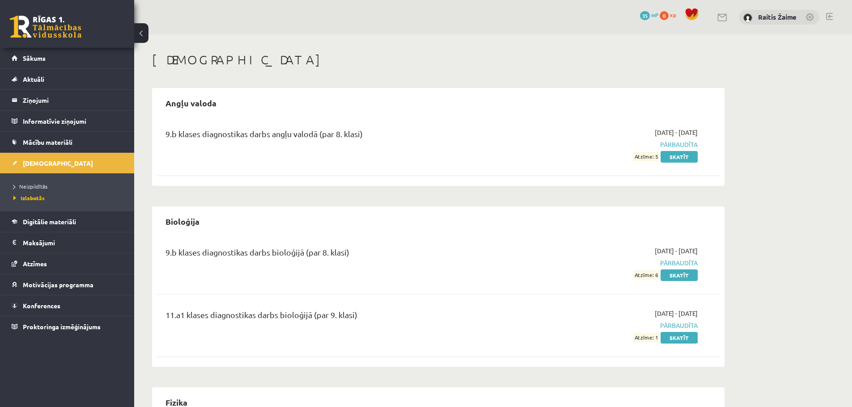
scroll to position [37, 0]
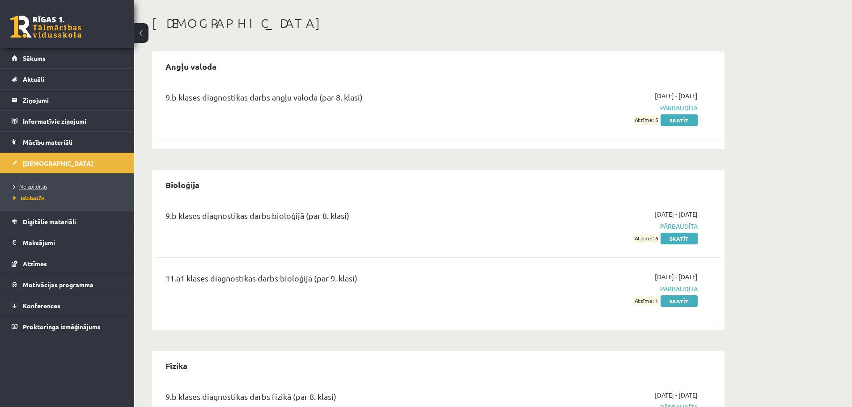
click at [30, 185] on span "Neizpildītās" at bounding box center [30, 186] width 34 height 7
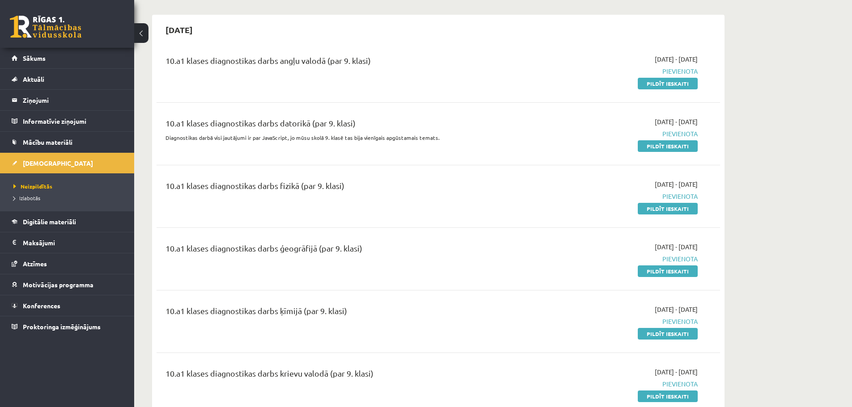
scroll to position [13, 0]
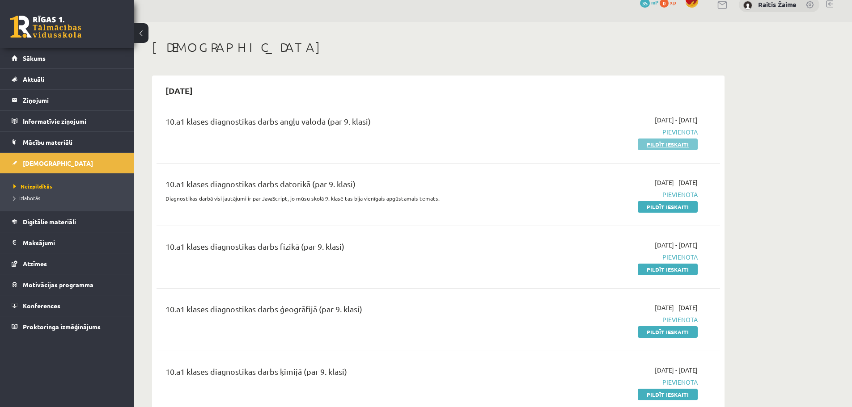
click at [657, 146] on link "Pildīt ieskaiti" at bounding box center [668, 145] width 60 height 12
click at [29, 199] on span "Izlabotās" at bounding box center [26, 198] width 27 height 7
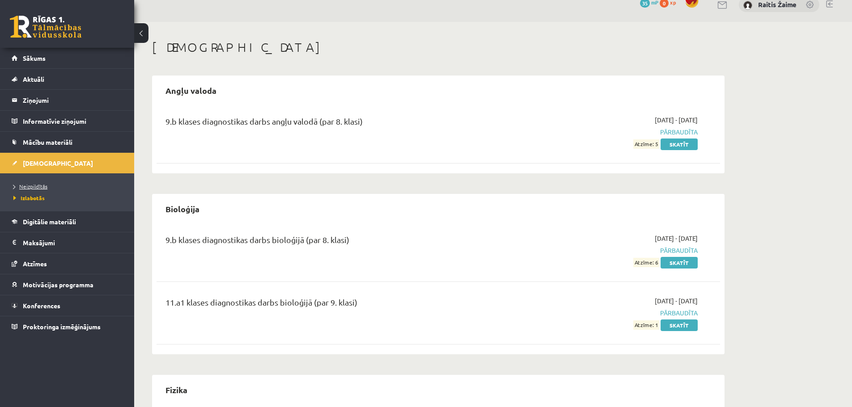
click at [33, 187] on span "Neizpildītās" at bounding box center [30, 186] width 34 height 7
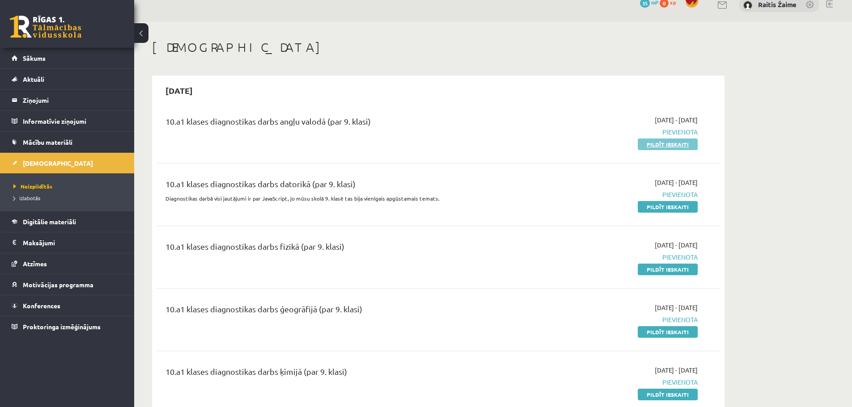
click at [653, 147] on link "Pildīt ieskaiti" at bounding box center [668, 145] width 60 height 12
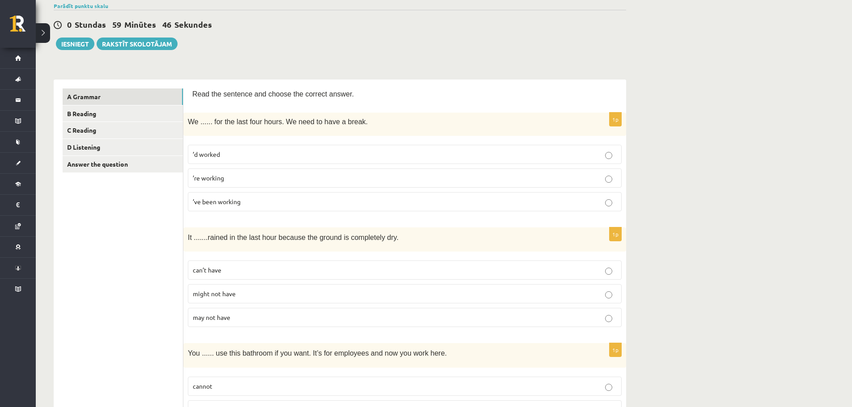
scroll to position [75, 0]
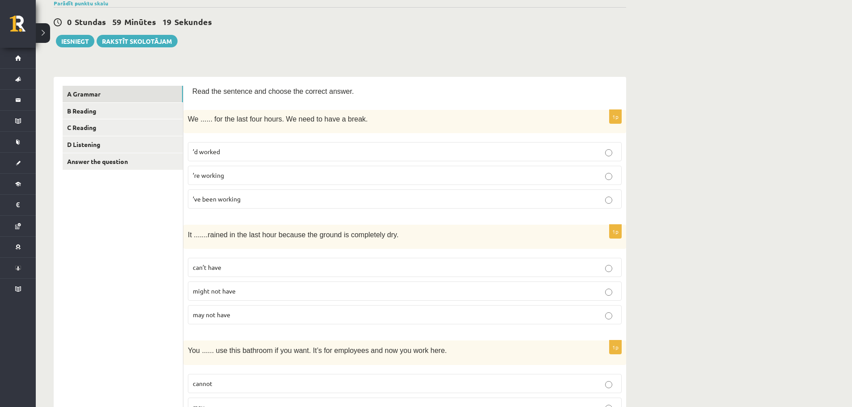
click at [248, 200] on p "’ve been working" at bounding box center [405, 199] width 424 height 9
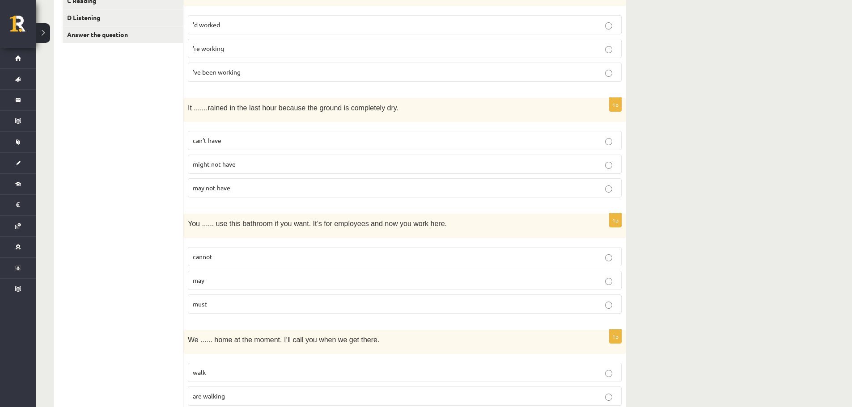
scroll to position [210, 0]
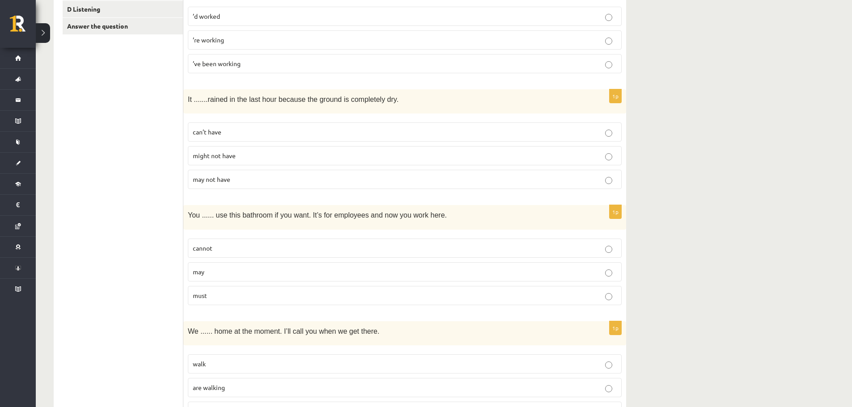
click at [239, 176] on p "may not have" at bounding box center [405, 179] width 424 height 9
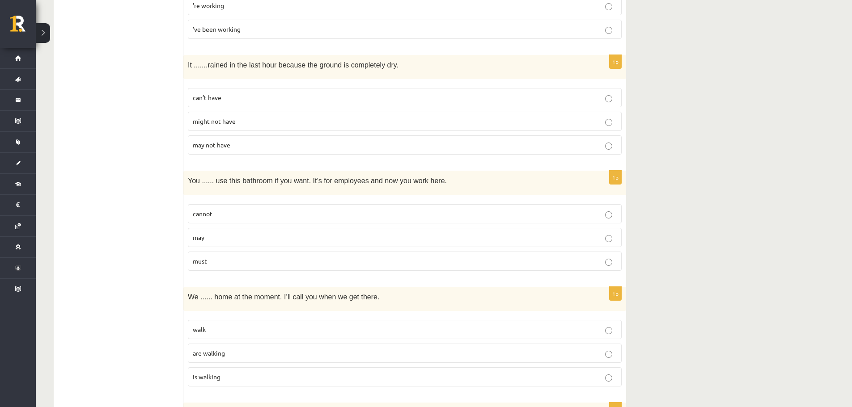
scroll to position [256, 0]
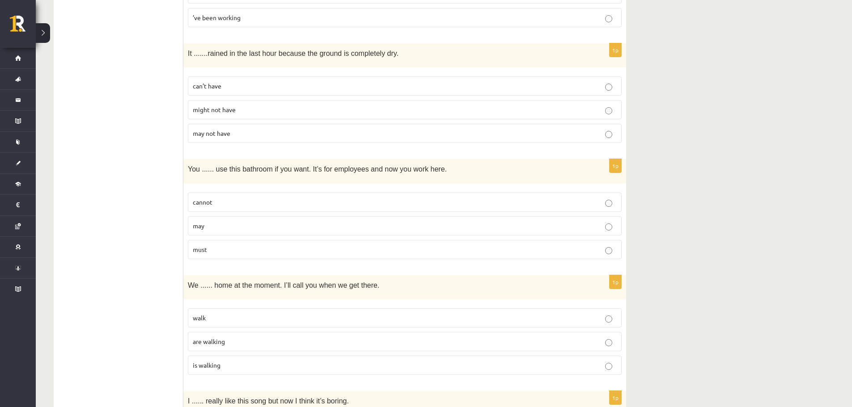
click at [226, 224] on p "may" at bounding box center [405, 225] width 424 height 9
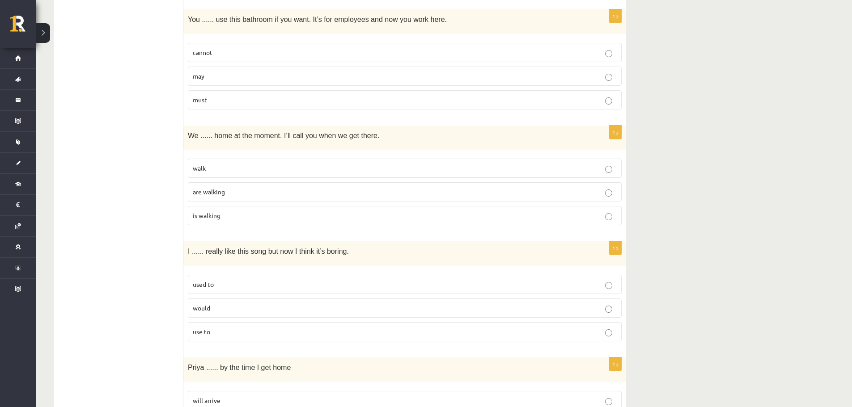
scroll to position [409, 0]
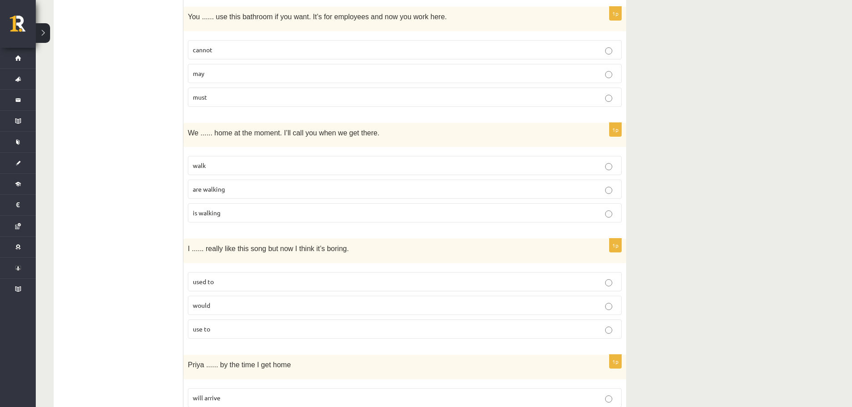
click at [335, 190] on p "are walking" at bounding box center [405, 189] width 424 height 9
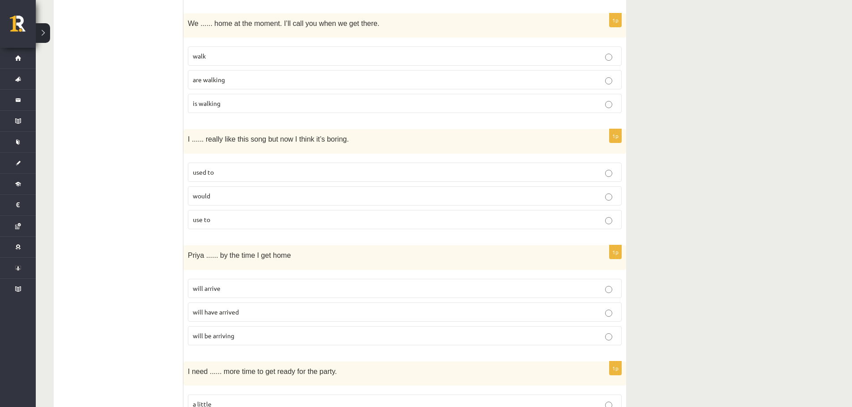
scroll to position [524, 0]
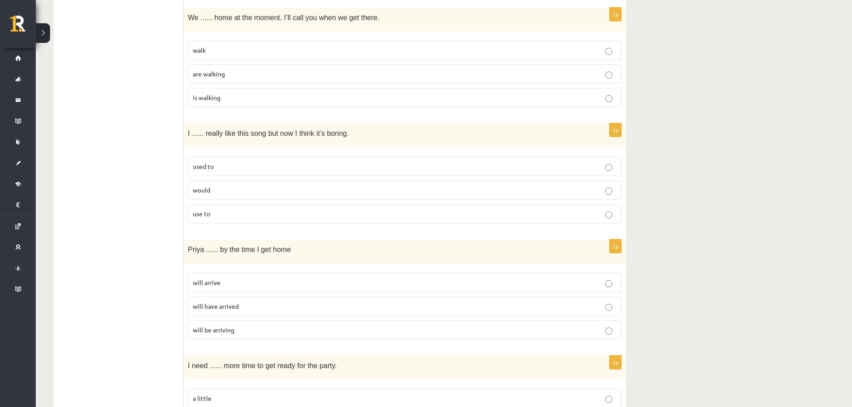
click at [246, 166] on p "used to" at bounding box center [405, 166] width 424 height 9
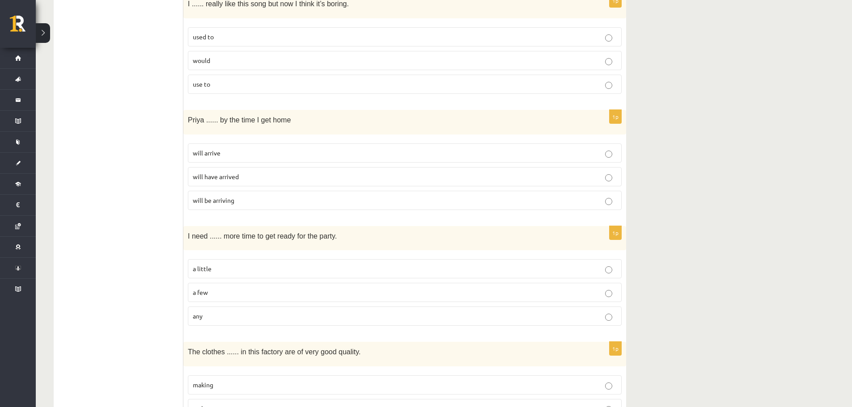
scroll to position [662, 0]
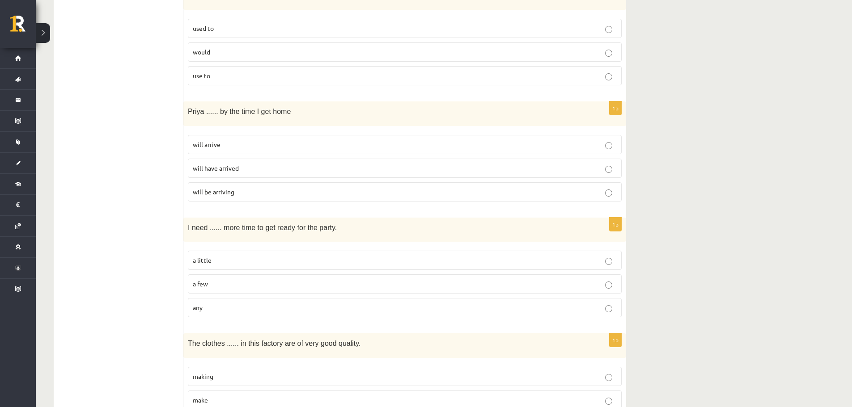
click at [254, 186] on label "will be arriving" at bounding box center [405, 192] width 434 height 19
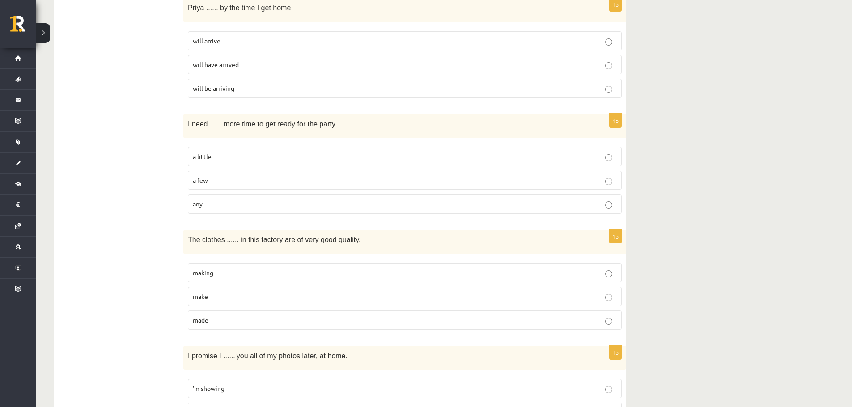
scroll to position [769, 0]
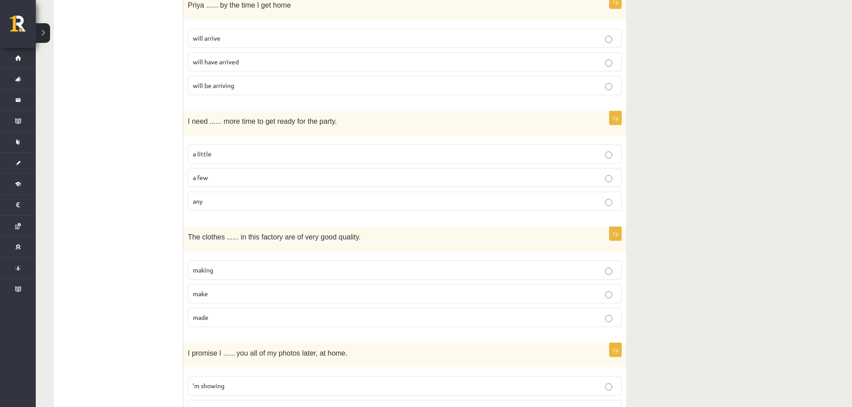
click at [263, 157] on p "a little" at bounding box center [405, 153] width 424 height 9
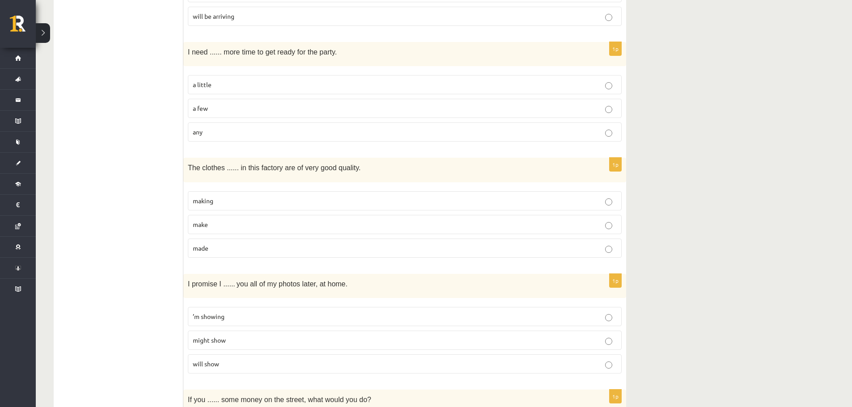
scroll to position [876, 0]
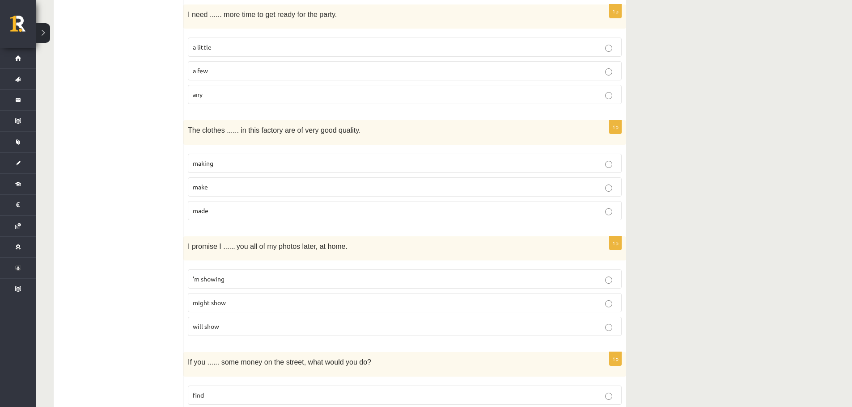
click at [272, 216] on label "made" at bounding box center [405, 210] width 434 height 19
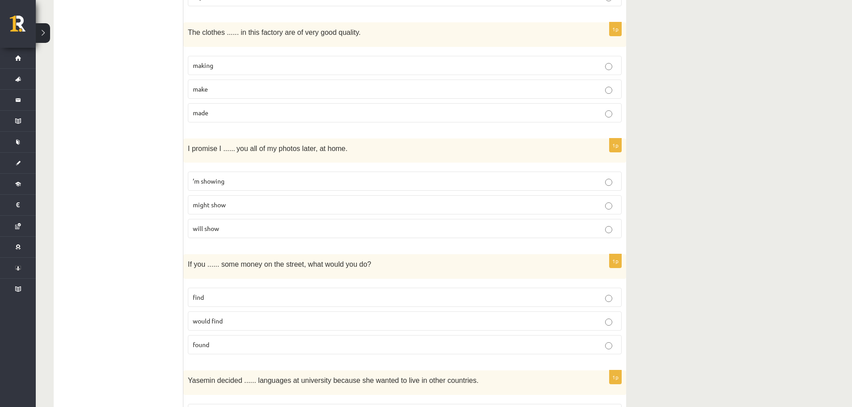
scroll to position [980, 0]
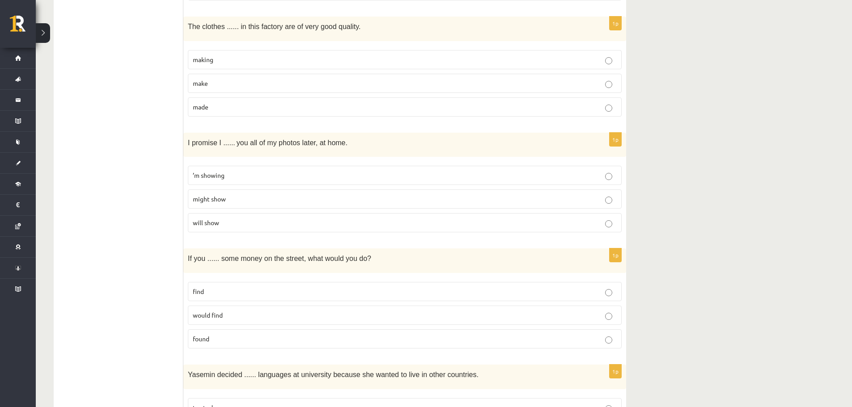
click at [260, 222] on p "will show" at bounding box center [405, 222] width 424 height 9
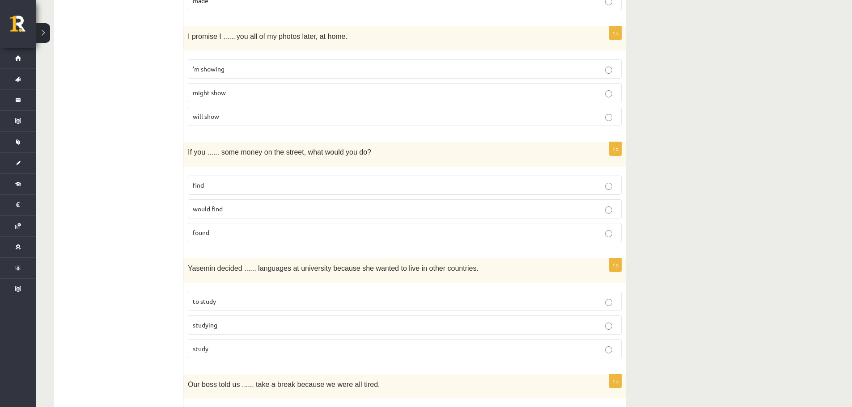
scroll to position [1152, 0]
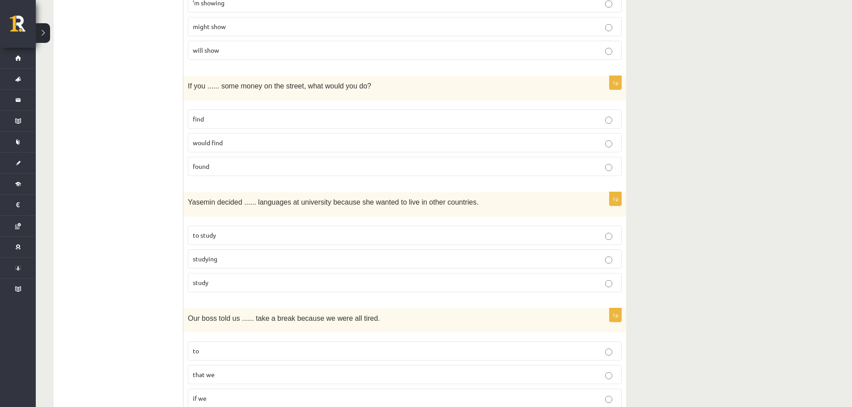
click at [382, 162] on p "found" at bounding box center [405, 166] width 424 height 9
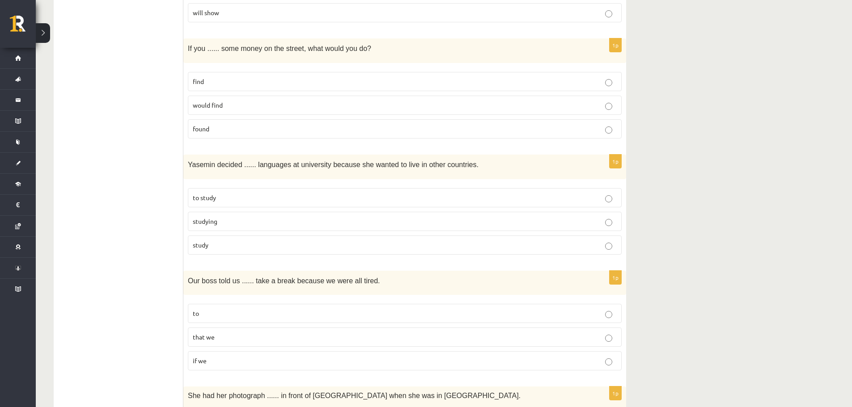
scroll to position [1213, 0]
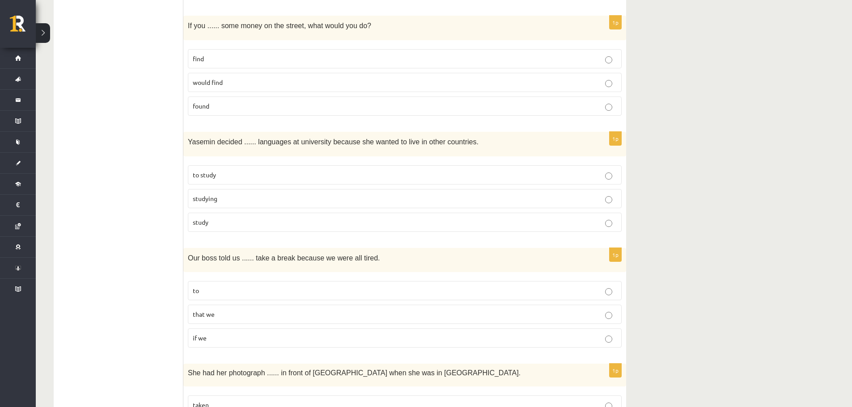
click at [371, 174] on p "to study" at bounding box center [405, 174] width 424 height 9
drag, startPoint x: 727, startPoint y: 179, endPoint x: 830, endPoint y: 193, distance: 103.8
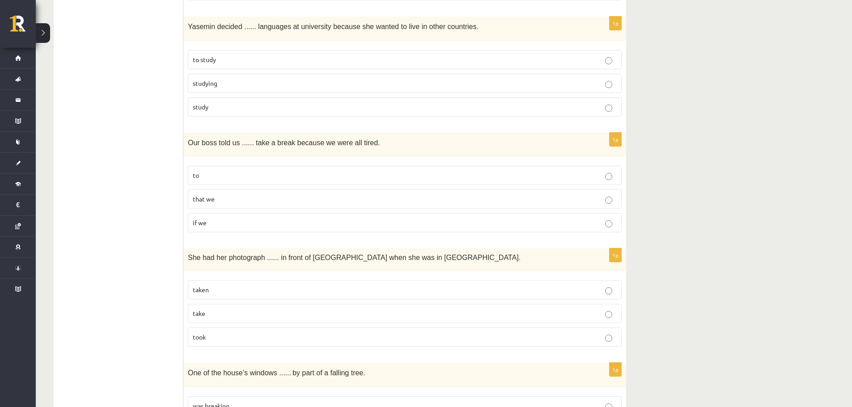
scroll to position [1348, 0]
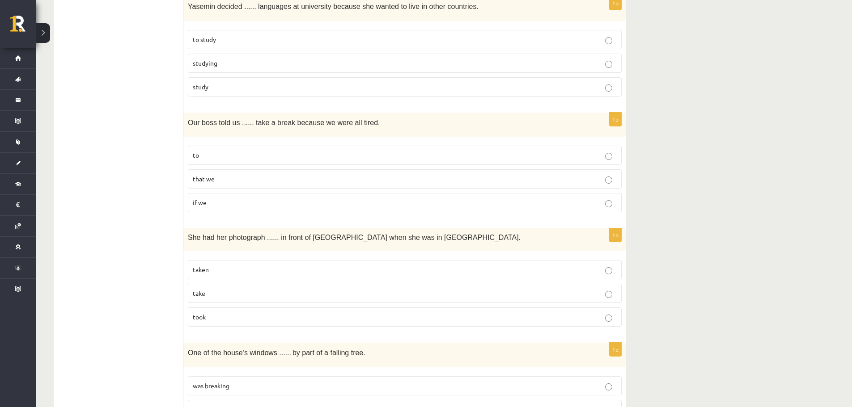
drag, startPoint x: 280, startPoint y: 153, endPoint x: 274, endPoint y: 153, distance: 6.7
click at [275, 153] on p "to" at bounding box center [405, 155] width 424 height 9
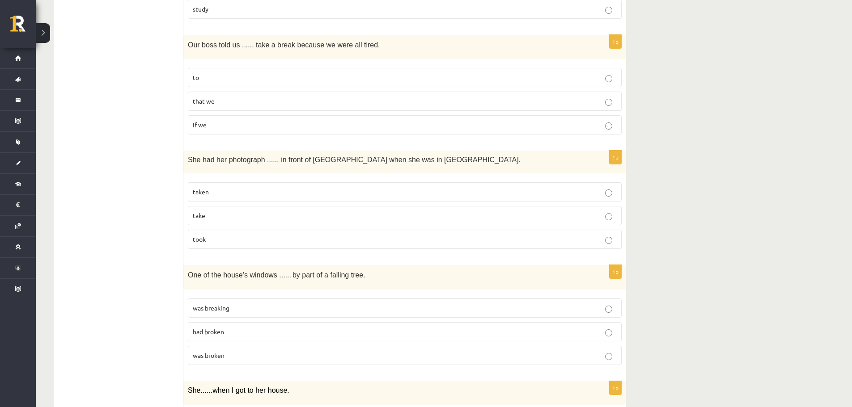
scroll to position [1432, 0]
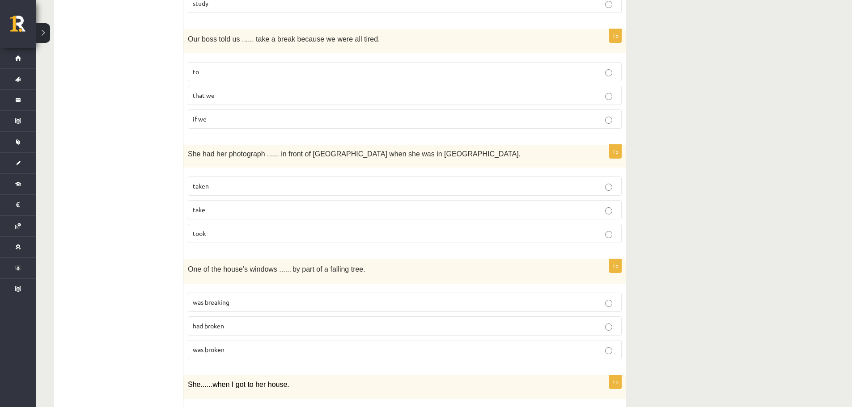
click at [421, 188] on p "taken" at bounding box center [405, 186] width 424 height 9
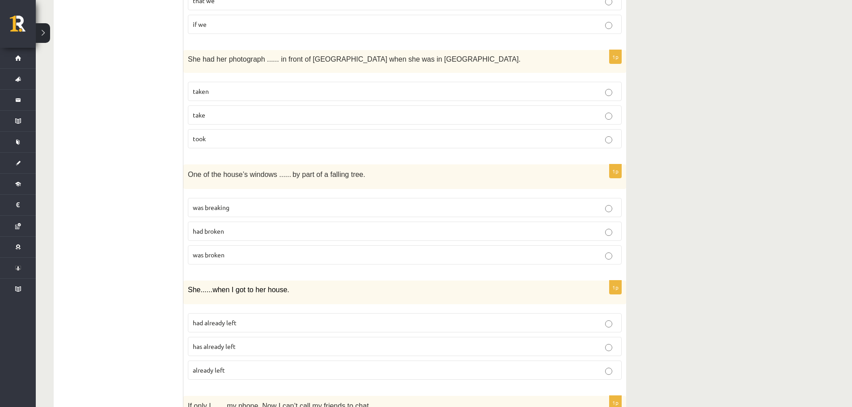
scroll to position [1532, 0]
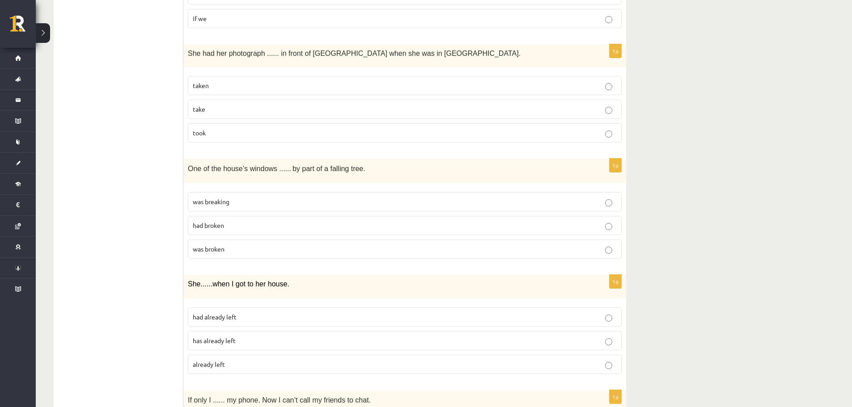
click at [263, 250] on p "was broken" at bounding box center [405, 249] width 424 height 9
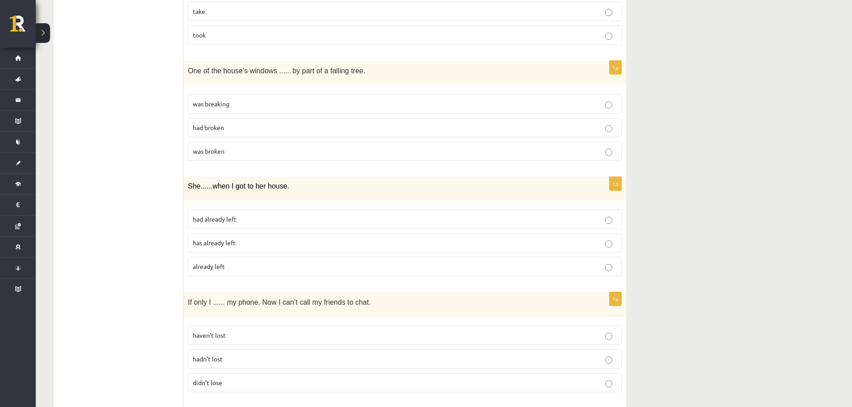
scroll to position [1636, 0]
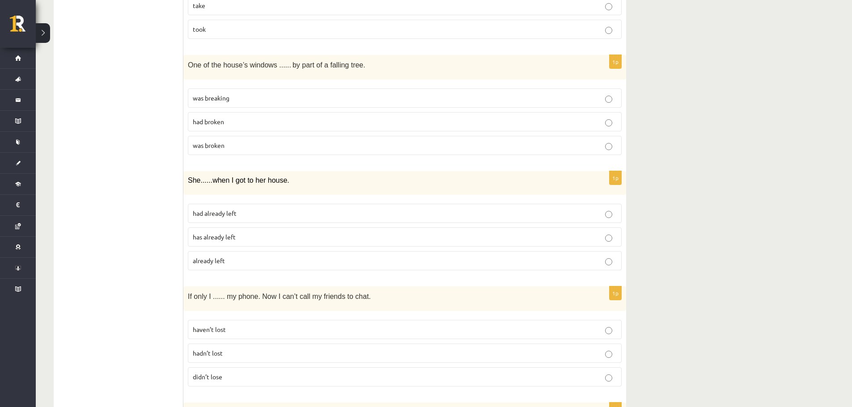
click at [235, 214] on span "had already left" at bounding box center [215, 213] width 44 height 8
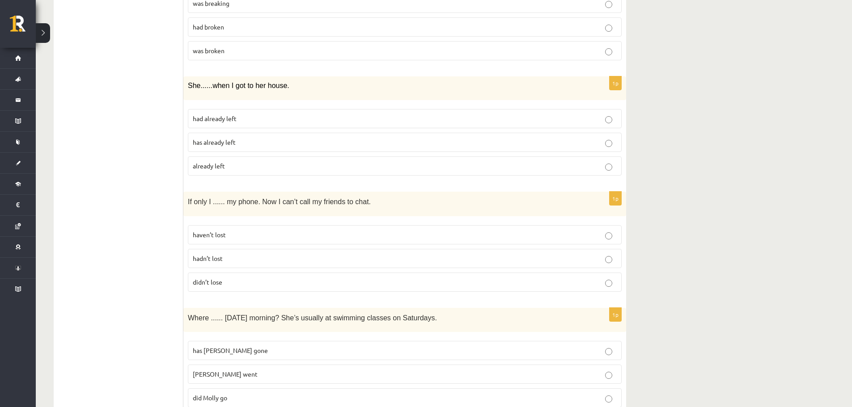
scroll to position [1737, 0]
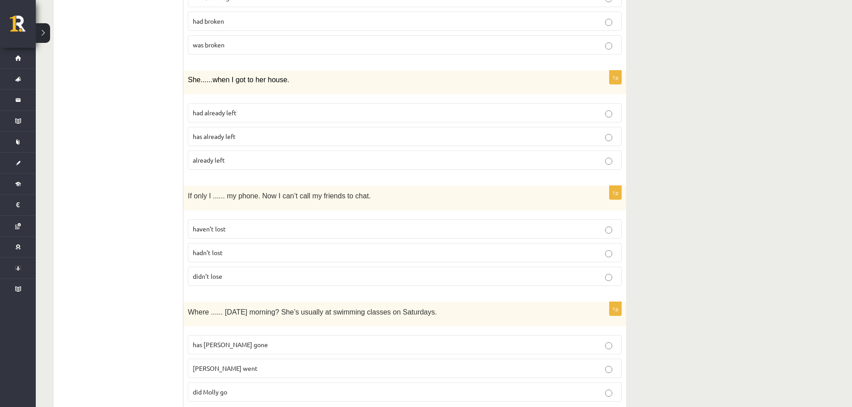
click at [342, 253] on p "hadn’t lost" at bounding box center [405, 252] width 424 height 9
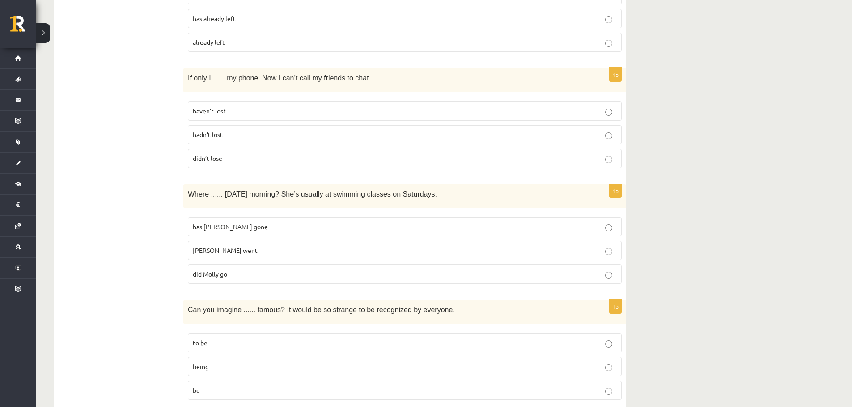
scroll to position [1875, 0]
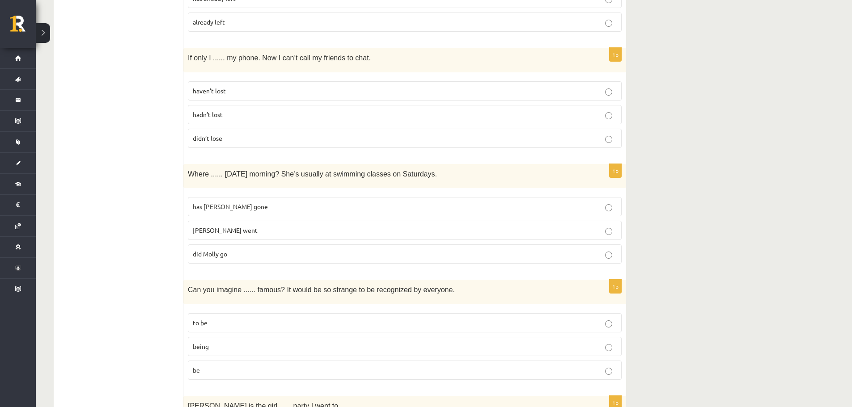
click at [241, 255] on p "did Molly go" at bounding box center [405, 254] width 424 height 9
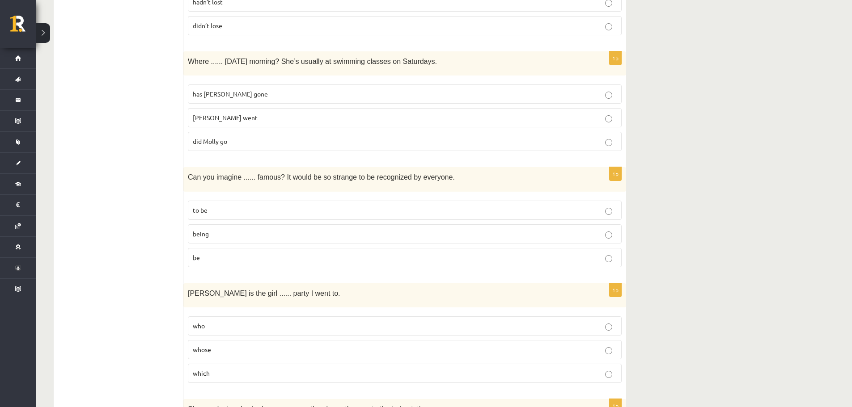
scroll to position [1999, 0]
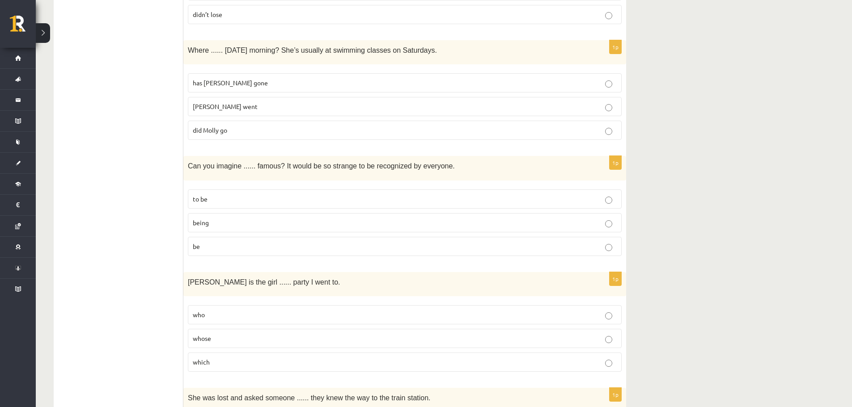
click at [225, 198] on p "to be" at bounding box center [405, 199] width 424 height 9
click at [253, 226] on p "being" at bounding box center [405, 222] width 424 height 9
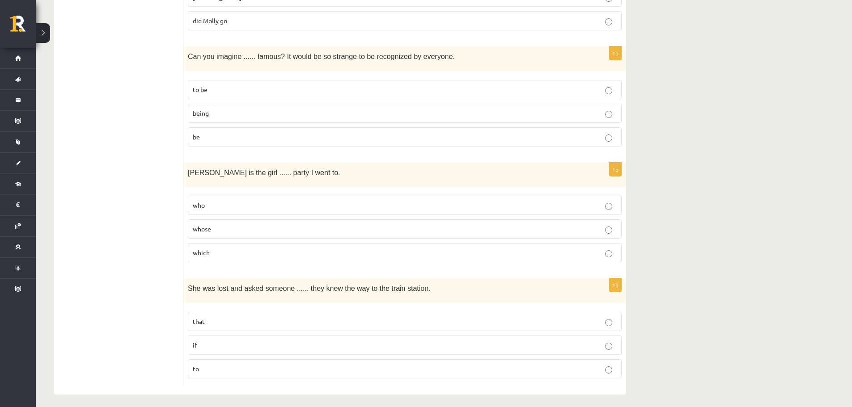
scroll to position [2112, 0]
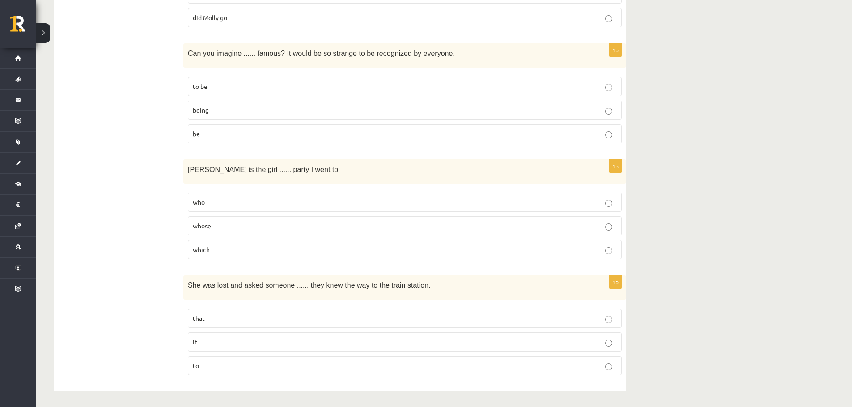
click at [229, 228] on p "whose" at bounding box center [405, 225] width 424 height 9
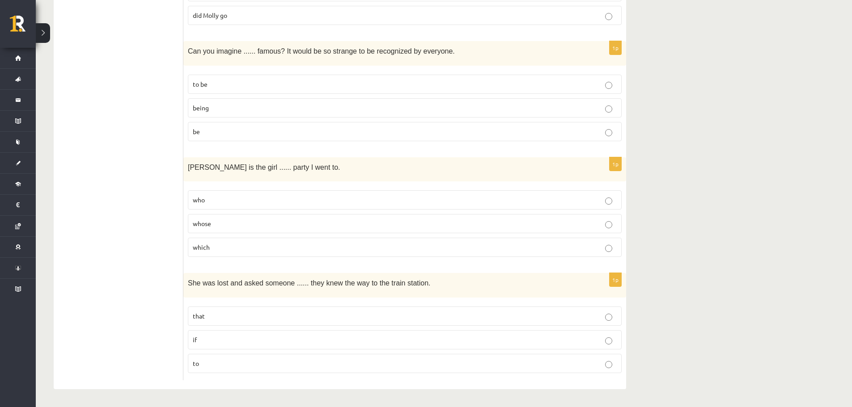
click at [272, 342] on p "if" at bounding box center [405, 339] width 424 height 9
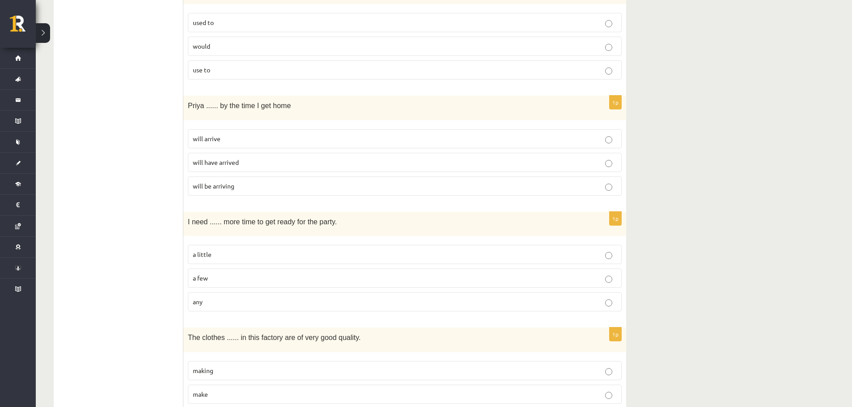
scroll to position [0, 0]
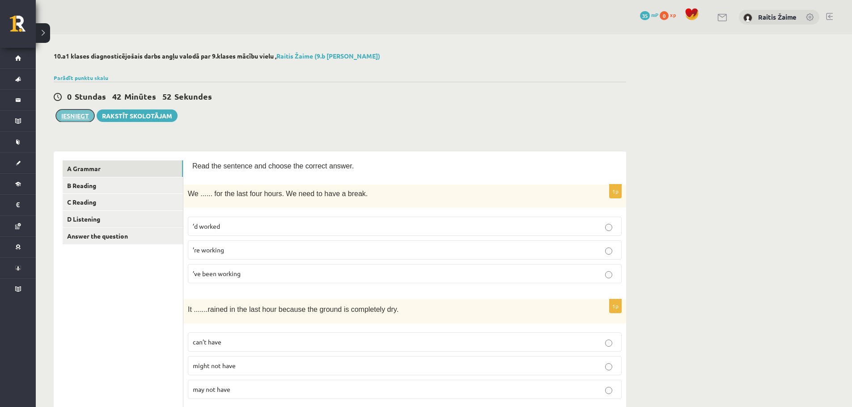
click at [72, 116] on button "Iesniegt" at bounding box center [75, 116] width 38 height 13
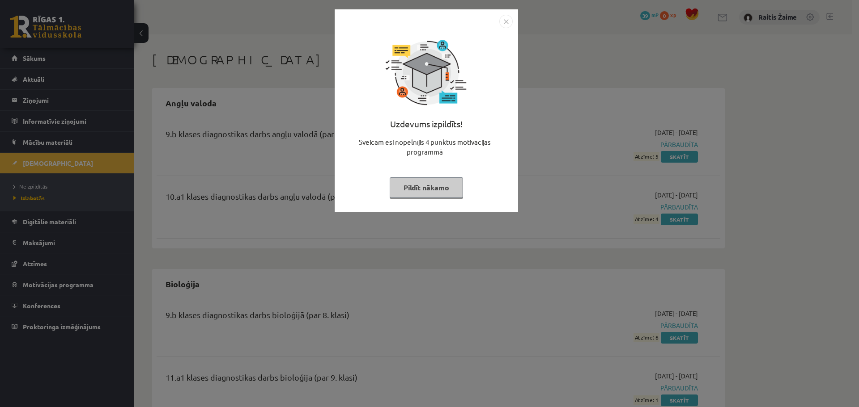
click at [441, 191] on button "Pildīt nākamo" at bounding box center [426, 188] width 73 height 21
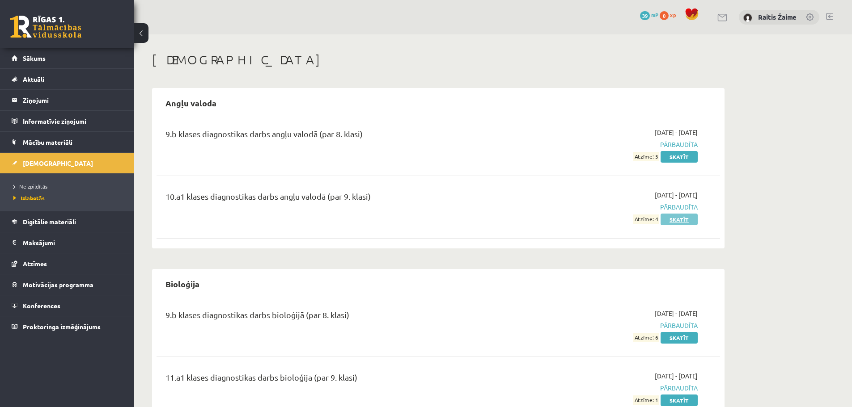
click at [679, 223] on link "Skatīt" at bounding box center [679, 220] width 37 height 12
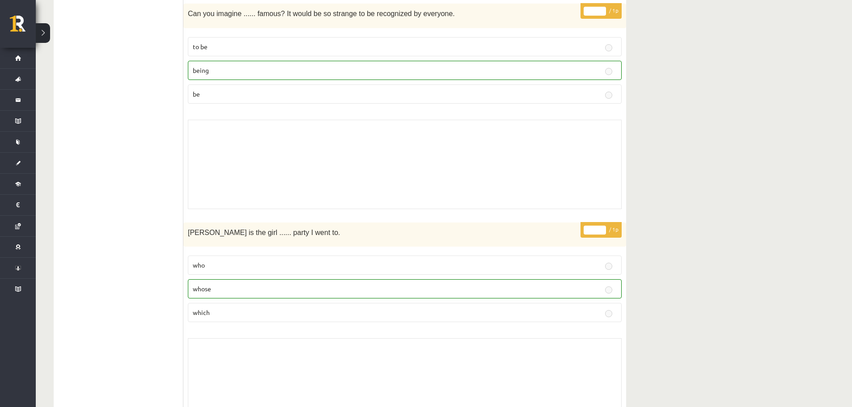
scroll to position [3852, 0]
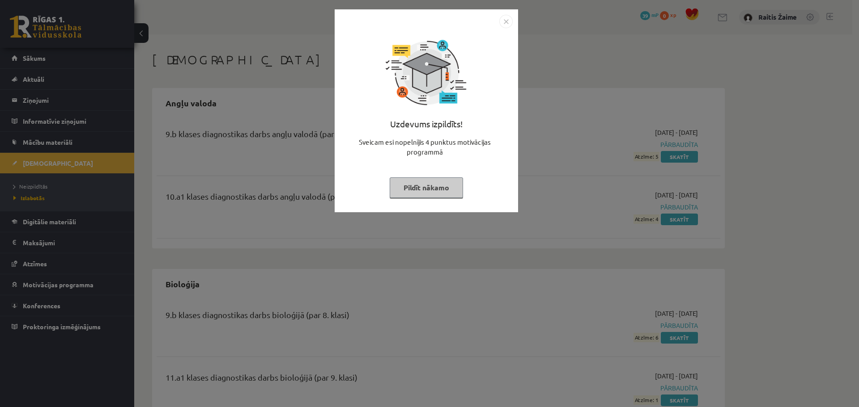
click at [509, 20] on img "Close" at bounding box center [505, 21] width 13 height 13
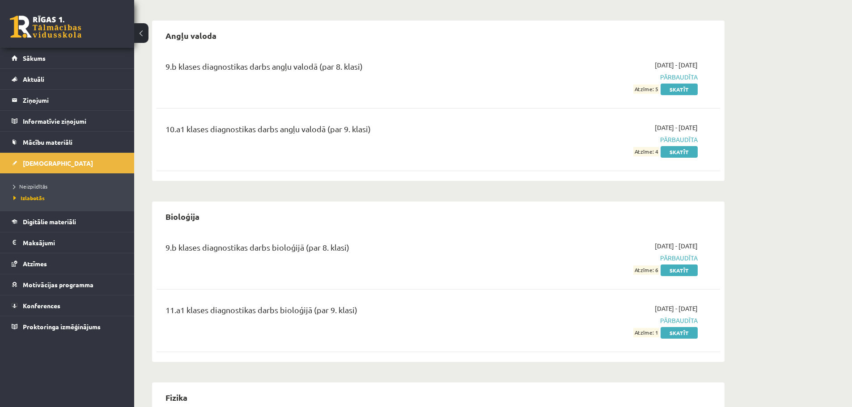
scroll to position [20, 0]
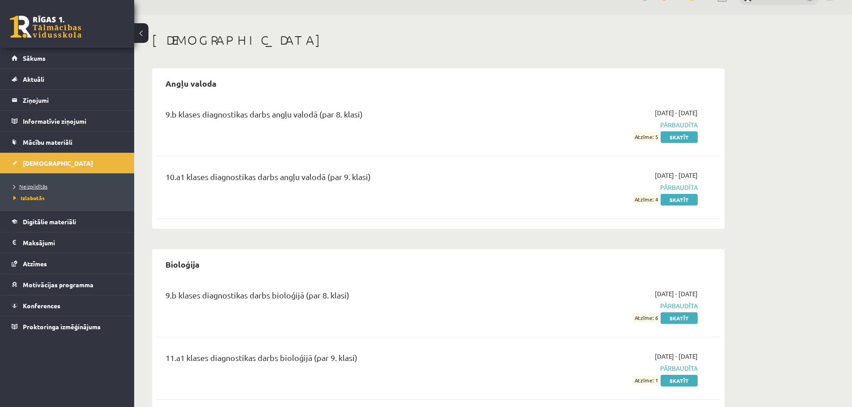
click at [33, 184] on span "Neizpildītās" at bounding box center [30, 186] width 34 height 7
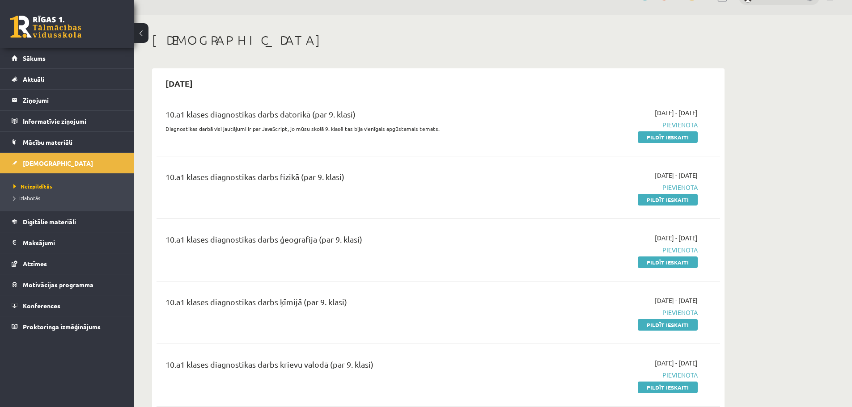
scroll to position [376, 0]
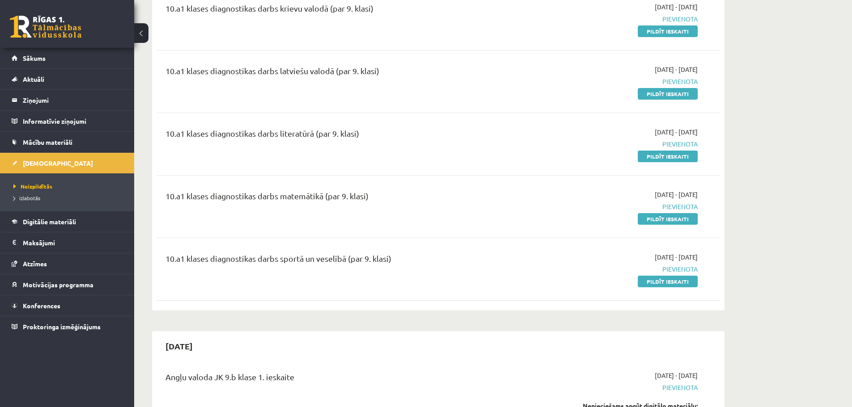
drag, startPoint x: 660, startPoint y: 281, endPoint x: 462, endPoint y: 28, distance: 321.5
click at [660, 281] on link "Pildīt ieskaiti" at bounding box center [668, 282] width 60 height 12
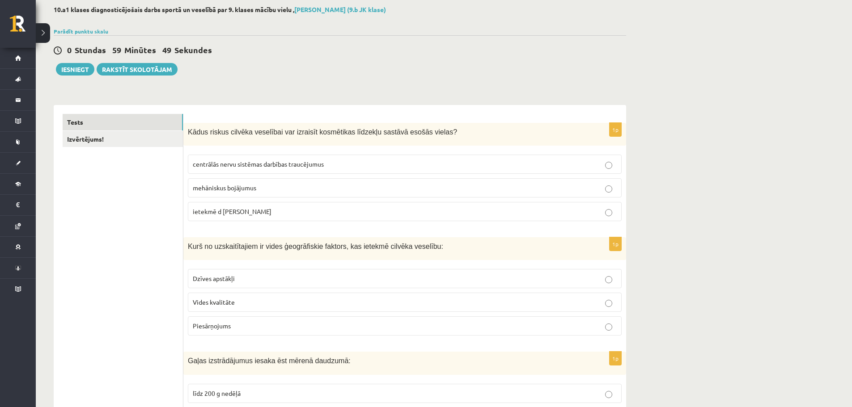
scroll to position [51, 0]
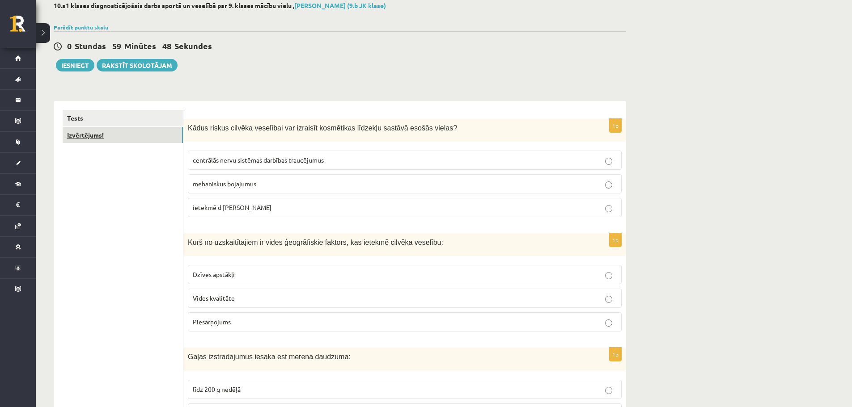
click at [106, 133] on link "Izvērtējums!" at bounding box center [123, 135] width 120 height 17
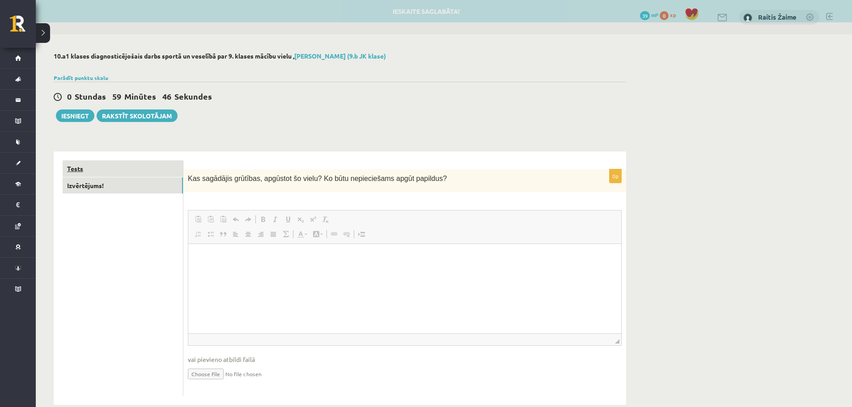
scroll to position [0, 0]
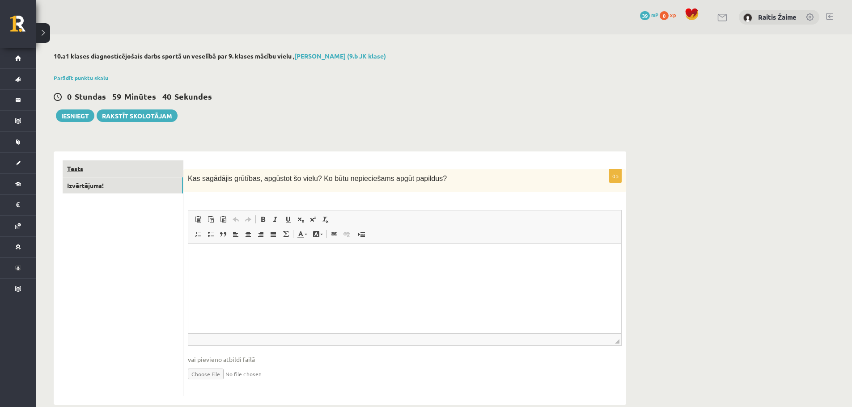
click at [132, 168] on link "Tests" at bounding box center [123, 169] width 120 height 17
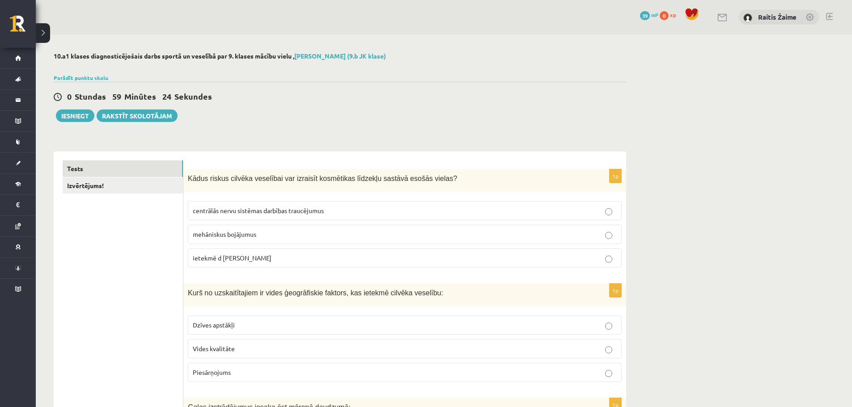
click at [327, 213] on p "centrālās nervu sistēmas darbības traucējumus" at bounding box center [405, 210] width 424 height 9
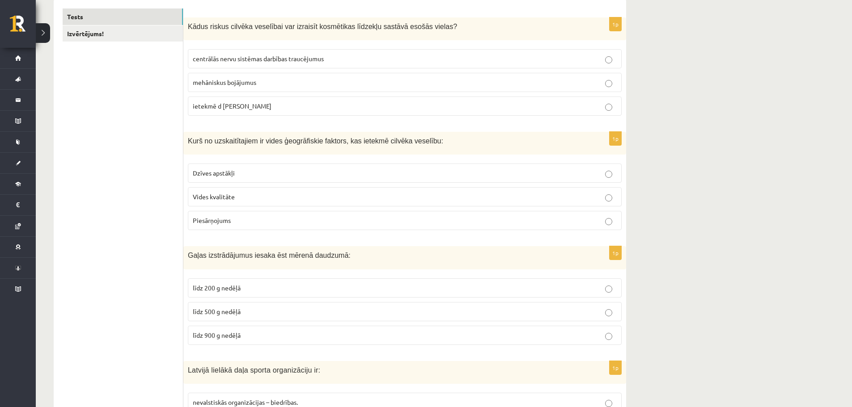
scroll to position [160, 0]
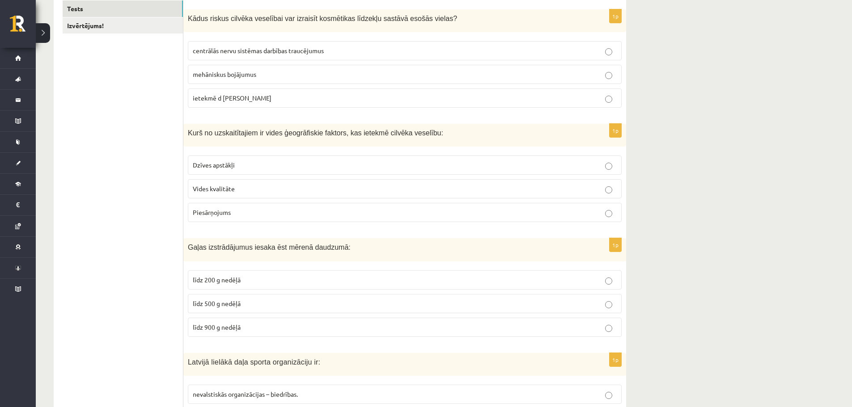
drag, startPoint x: 239, startPoint y: 217, endPoint x: 236, endPoint y: 223, distance: 7.0
click at [237, 221] on label "Piesārņojums" at bounding box center [405, 212] width 434 height 19
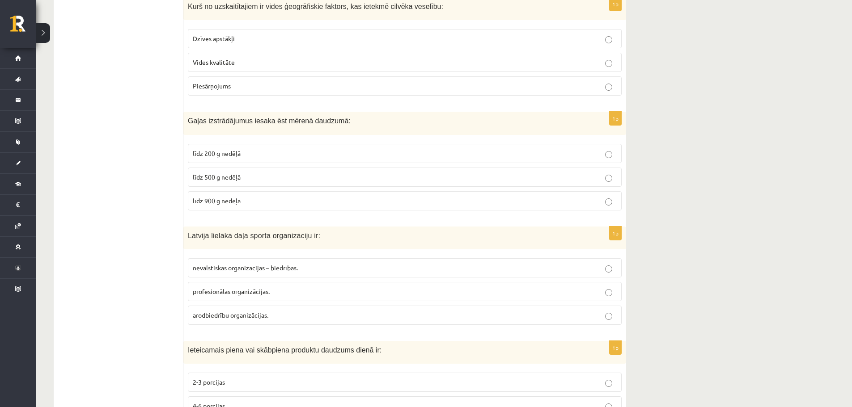
scroll to position [295, 0]
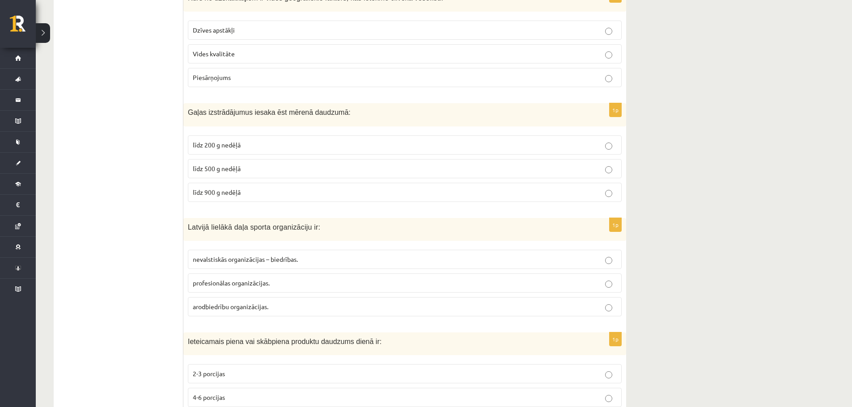
click at [257, 166] on p "līdz 500 g nedēļā" at bounding box center [405, 168] width 424 height 9
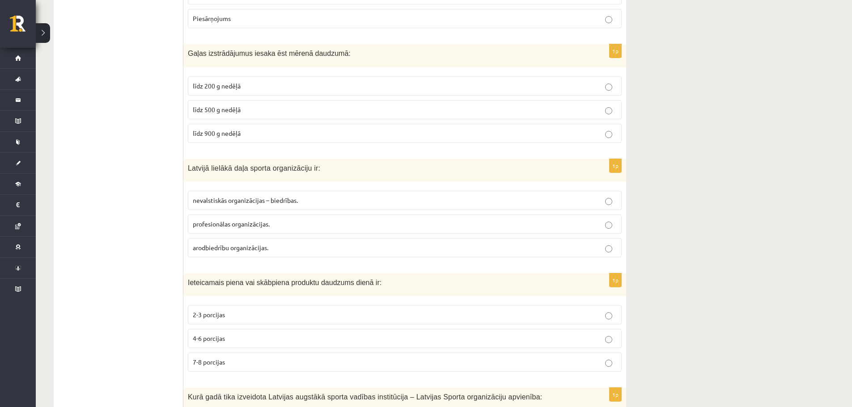
scroll to position [418, 0]
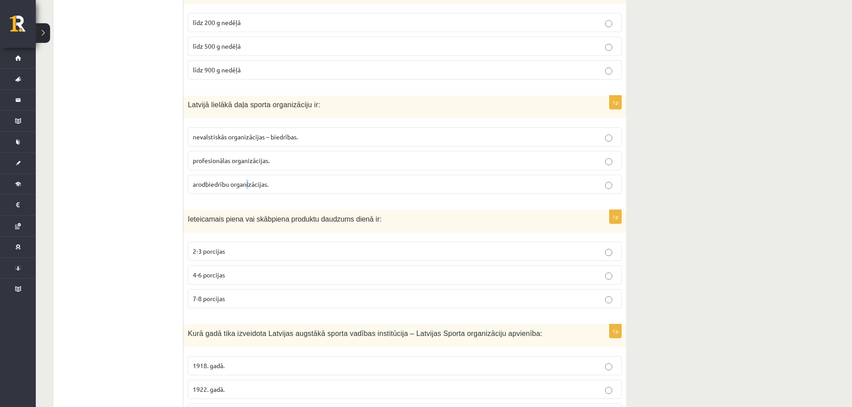
click at [245, 192] on label "arodbiedrību organizācijas." at bounding box center [405, 184] width 434 height 19
click at [297, 186] on p "arodbiedrību organizācijas." at bounding box center [405, 184] width 424 height 9
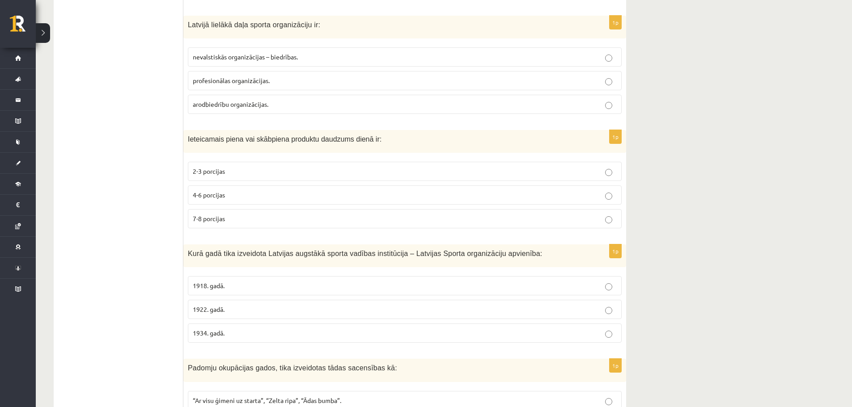
scroll to position [506, 0]
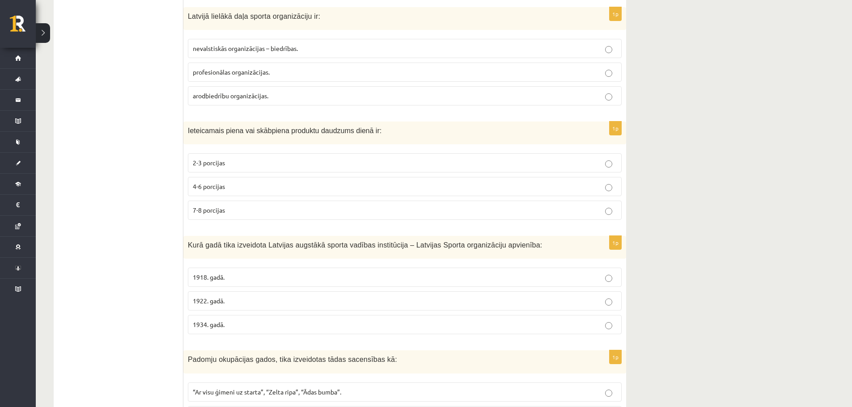
click at [255, 189] on p "4-6 porcijas" at bounding box center [405, 186] width 424 height 9
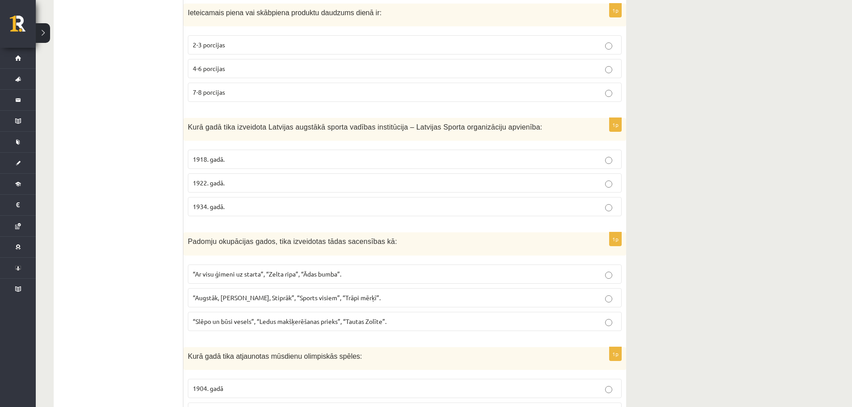
scroll to position [620, 0]
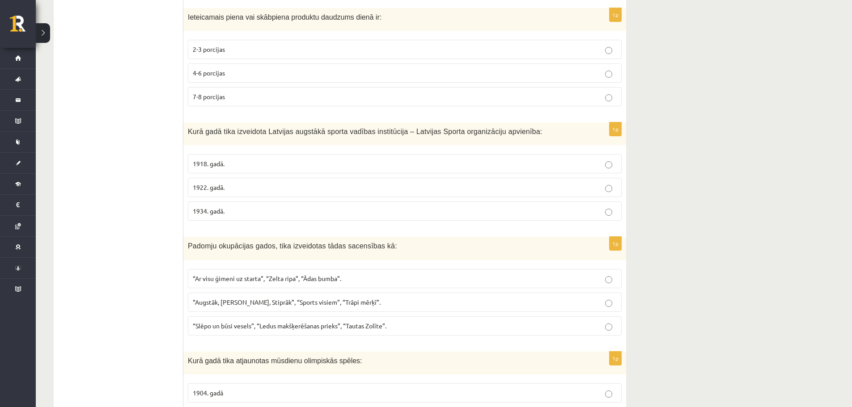
click at [258, 184] on p "1922. gadā." at bounding box center [405, 187] width 424 height 9
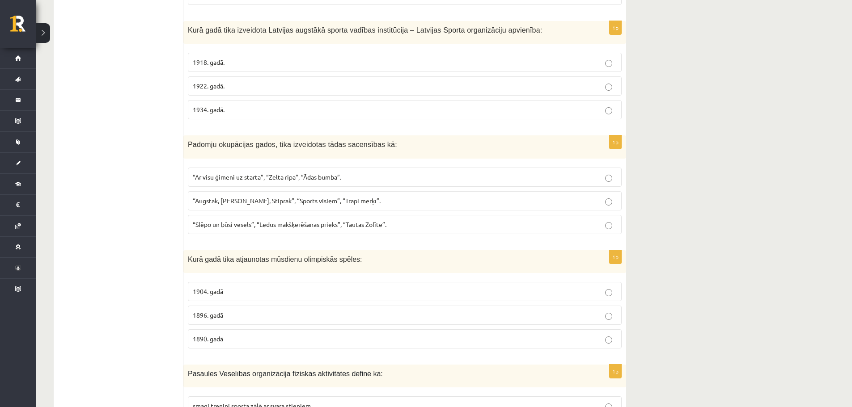
scroll to position [726, 0]
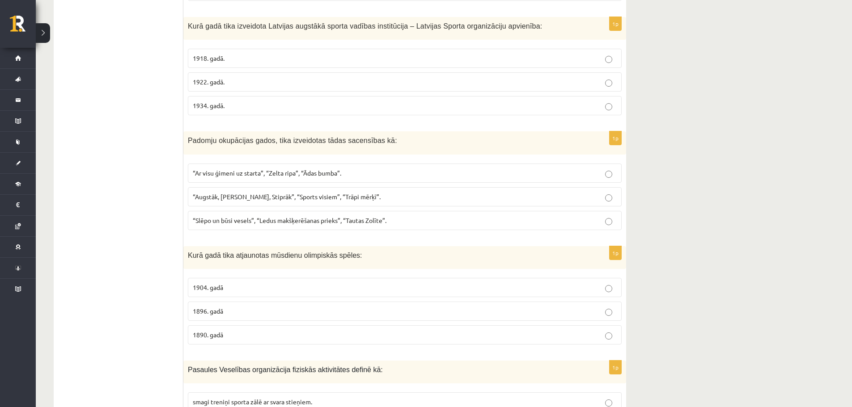
click at [409, 199] on p "“Augstāk, [PERSON_NAME], Stiprāk”, “Sports visiem”, “Trāpi mērķī”." at bounding box center [405, 196] width 424 height 9
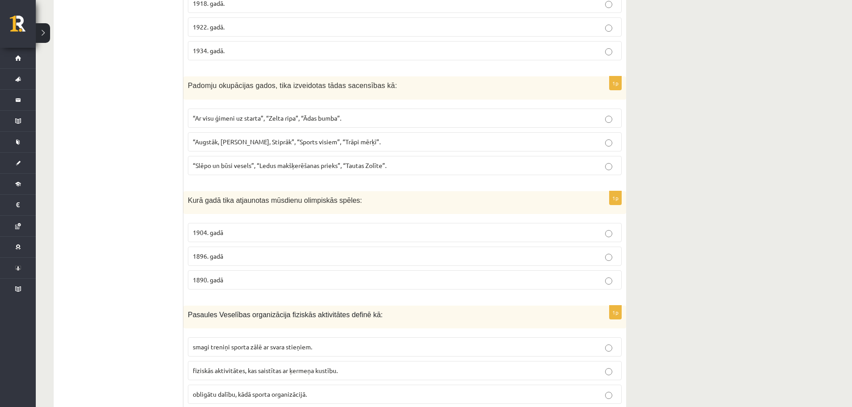
scroll to position [823, 0]
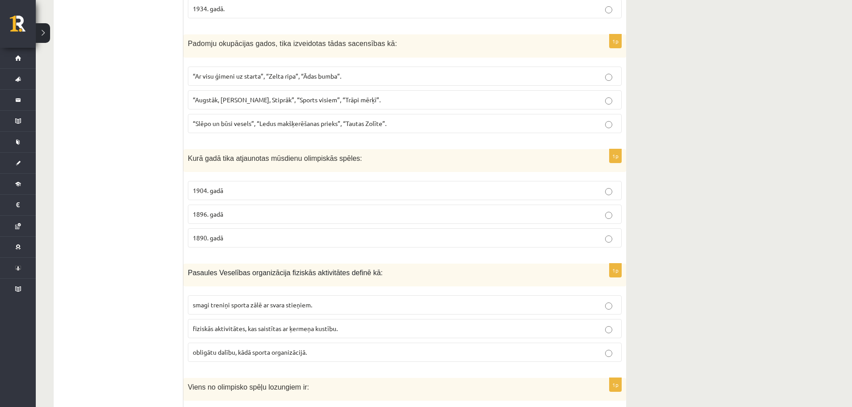
click at [231, 236] on p "1890. gadā" at bounding box center [405, 237] width 424 height 9
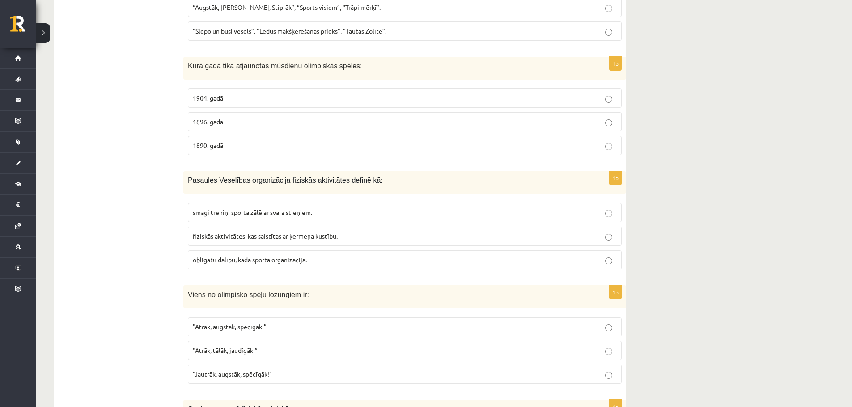
scroll to position [920, 0]
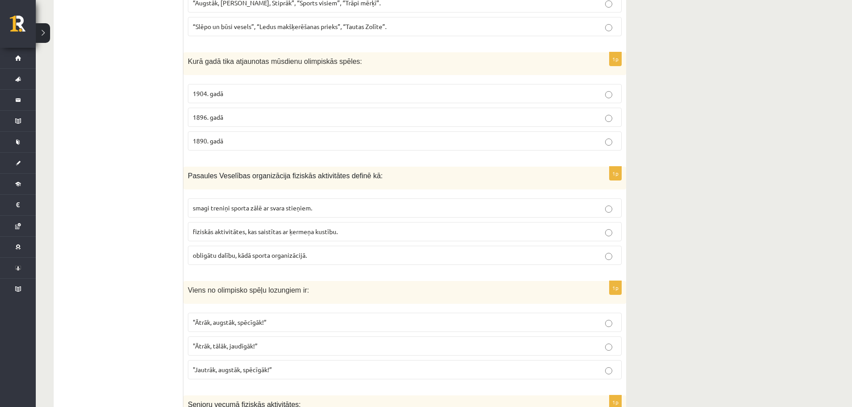
click at [316, 234] on span "fiziskās aktivitātes, kas saistītas ar ķermeņa kustību." at bounding box center [265, 232] width 145 height 8
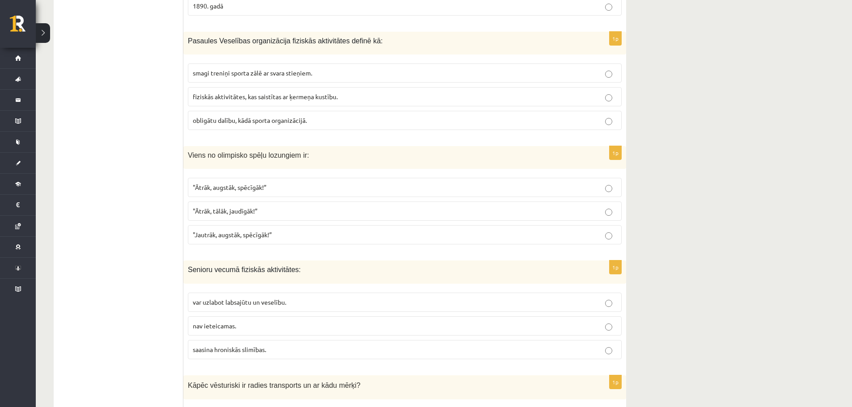
scroll to position [1063, 0]
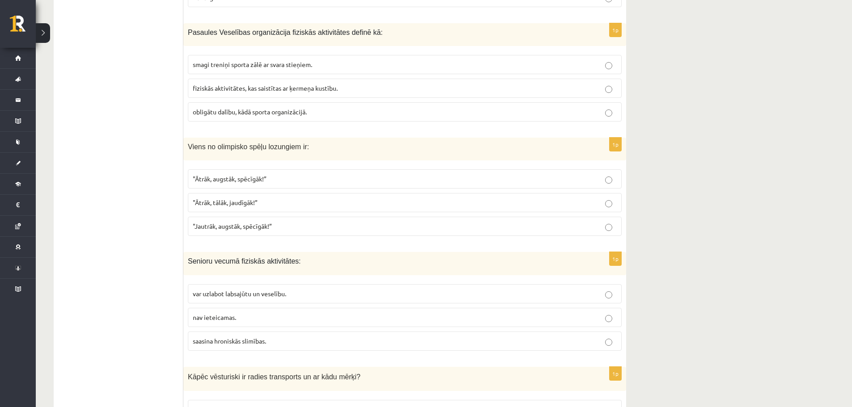
click at [333, 183] on p ""Ātrāk, augstāk, spēcīgāk!”" at bounding box center [405, 178] width 424 height 9
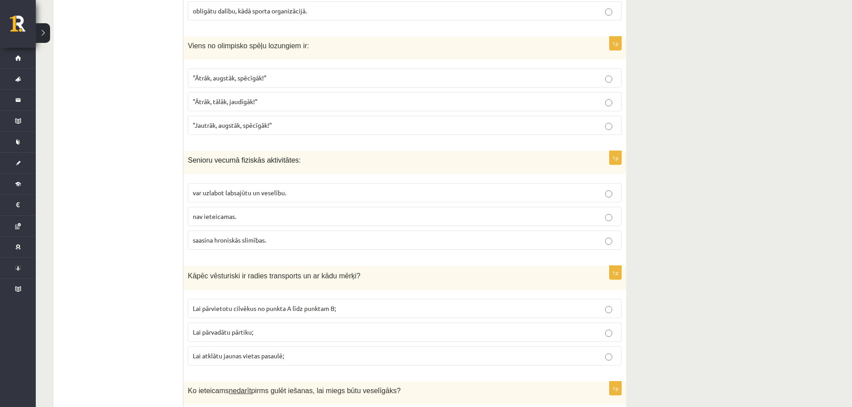
scroll to position [1168, 0]
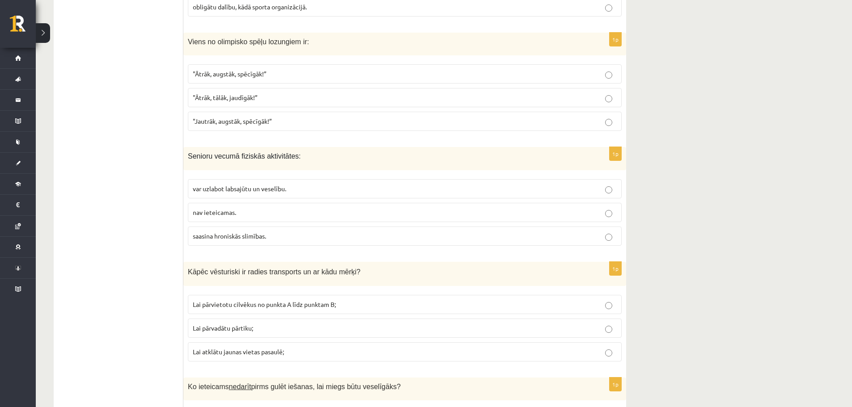
click at [299, 188] on p "var uzlabot labsajūtu un veselību." at bounding box center [405, 188] width 424 height 9
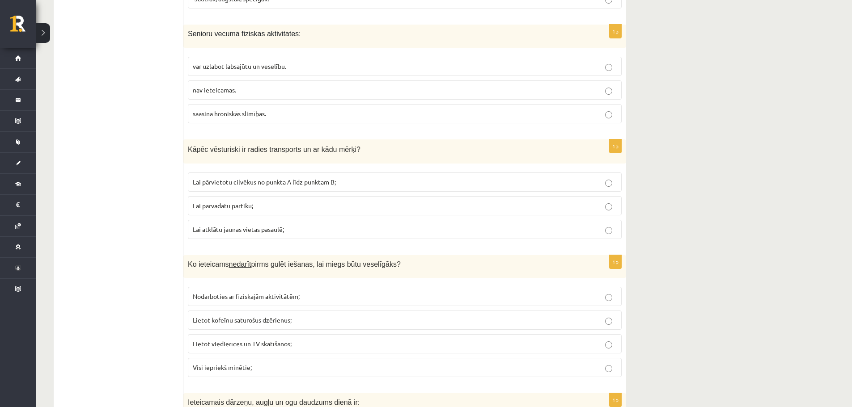
scroll to position [1307, 0]
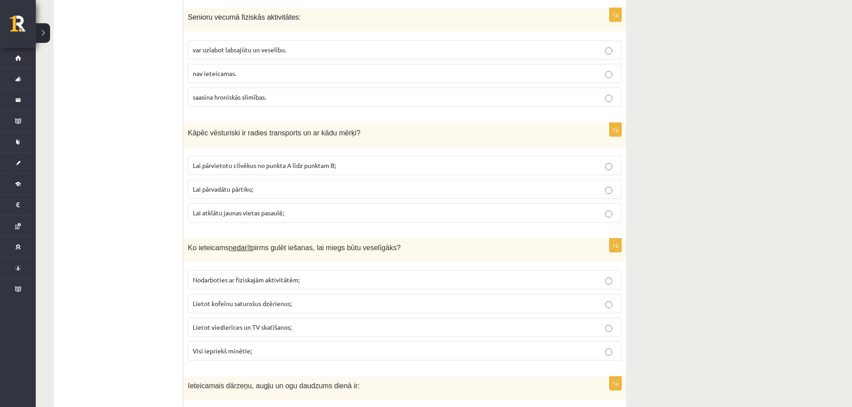
click at [330, 166] on span "Lai pārvietotu cilvēkus no punkta A līdz punktam B;" at bounding box center [264, 165] width 143 height 8
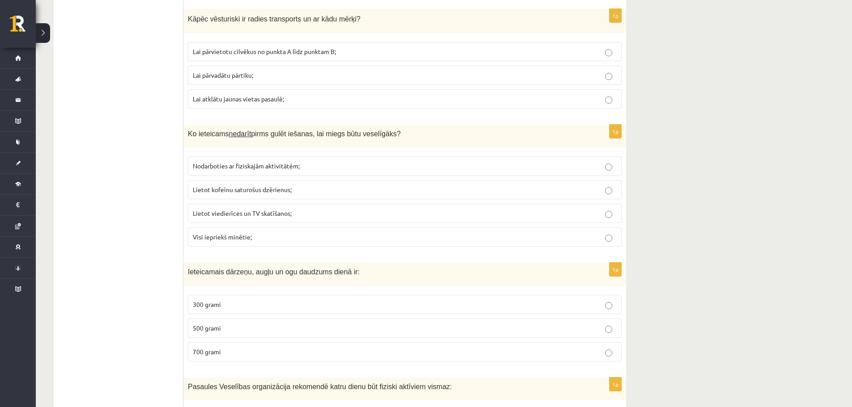
scroll to position [1426, 0]
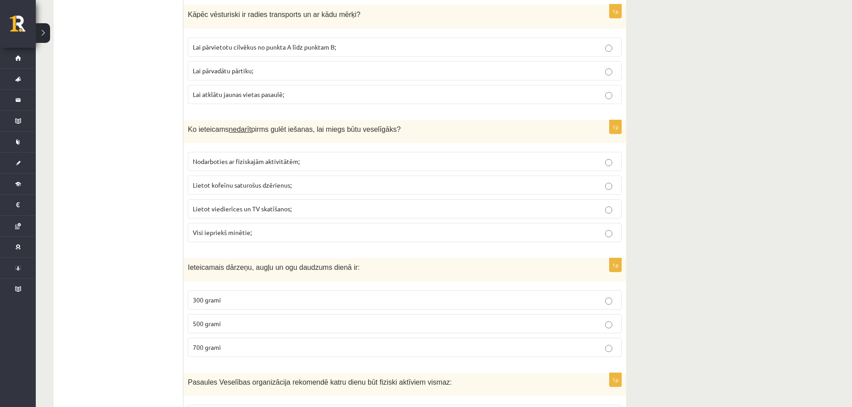
click at [218, 190] on p "Lietot kofeīnu saturošus dzērienus;" at bounding box center [405, 185] width 424 height 9
click at [218, 205] on p "Lietot viedierīces un TV skatīšanos;" at bounding box center [405, 208] width 424 height 9
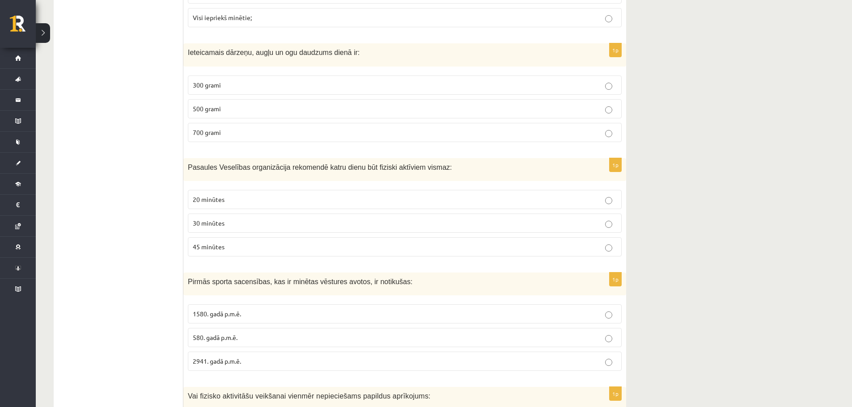
scroll to position [1649, 0]
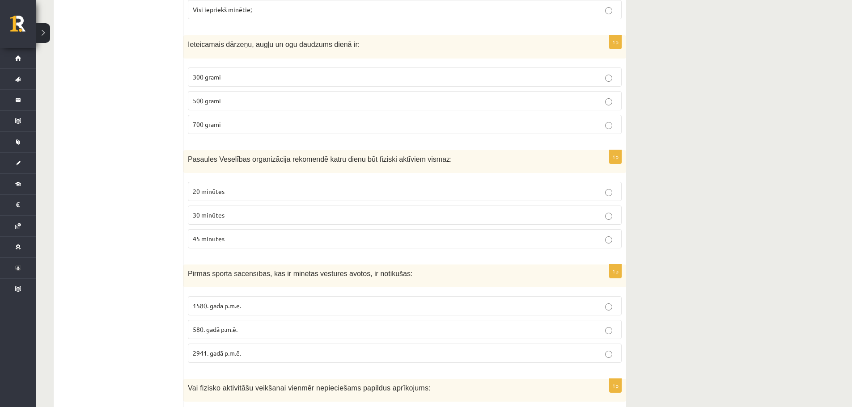
click at [291, 102] on p "500 grami" at bounding box center [405, 100] width 424 height 9
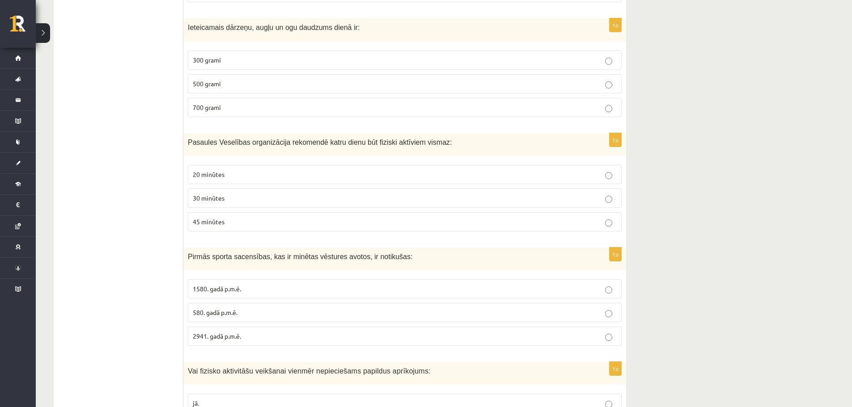
scroll to position [1679, 0]
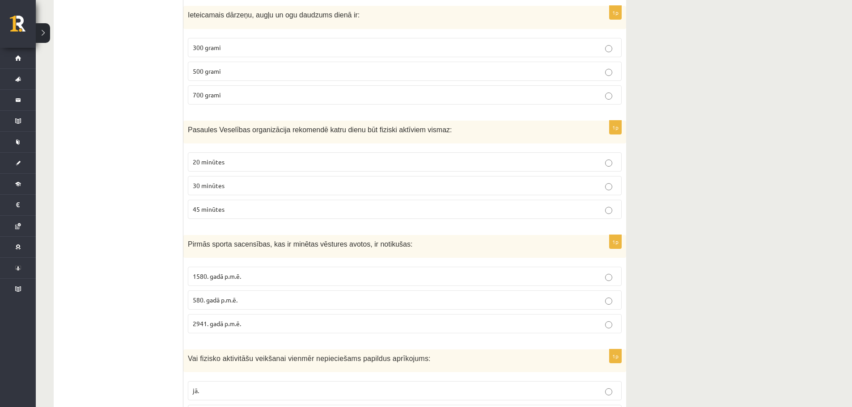
click at [456, 46] on p "300 grami" at bounding box center [405, 47] width 424 height 9
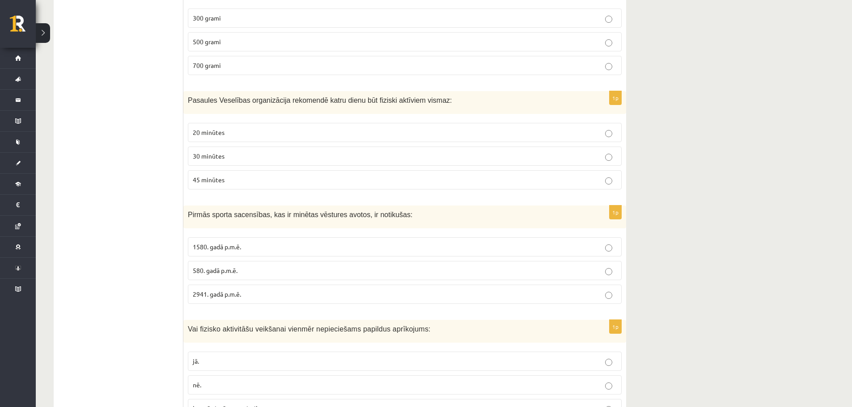
click at [262, 155] on p "30 minūtes" at bounding box center [405, 156] width 424 height 9
drag, startPoint x: 852, startPoint y: 201, endPoint x: 854, endPoint y: 214, distance: 12.7
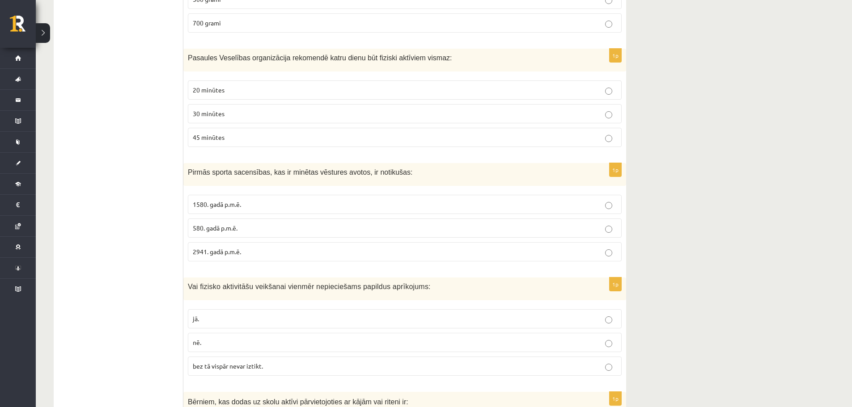
scroll to position [1822, 0]
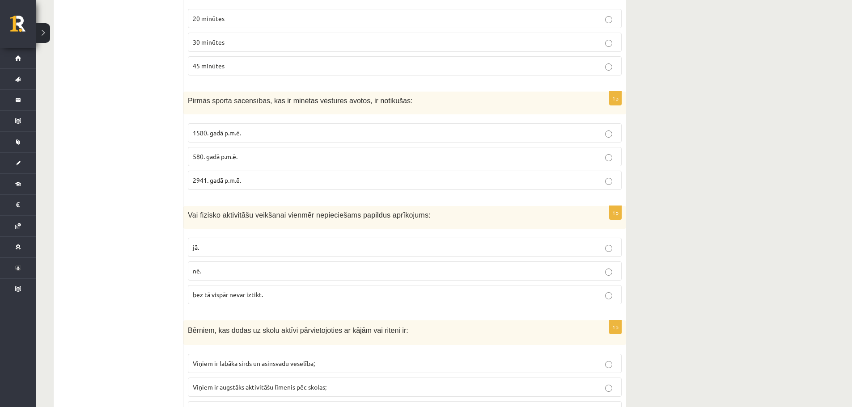
click at [216, 135] on span "1580. gadā p.m.ē." at bounding box center [217, 133] width 48 height 8
click at [226, 130] on span "1580. gadā p.m.ē." at bounding box center [217, 133] width 48 height 8
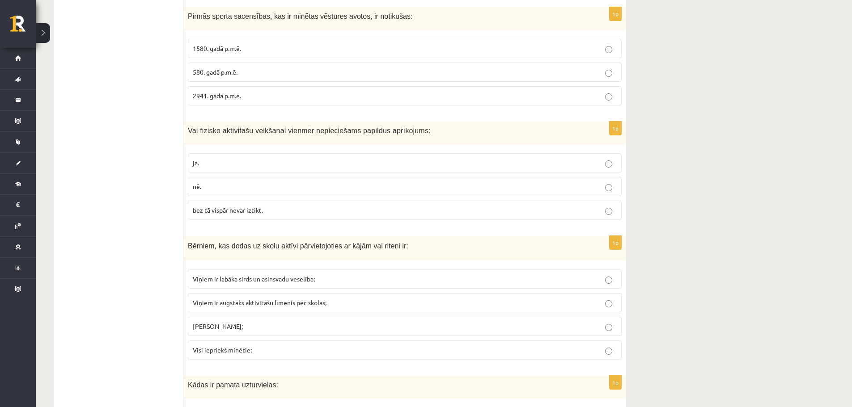
scroll to position [1898, 0]
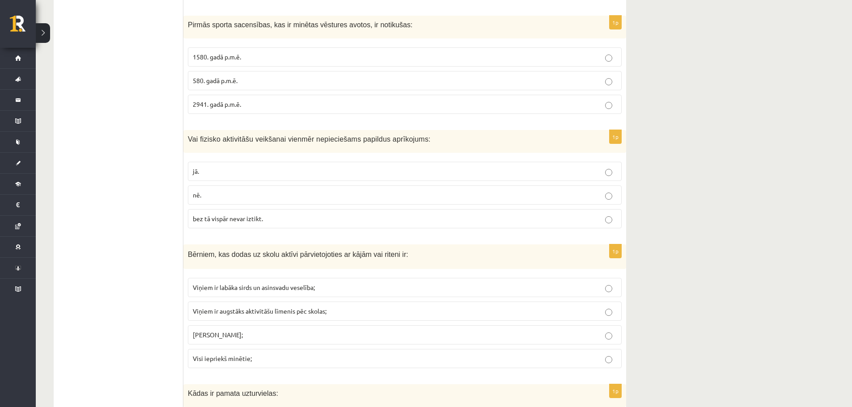
click at [341, 172] on p "jā." at bounding box center [405, 171] width 424 height 9
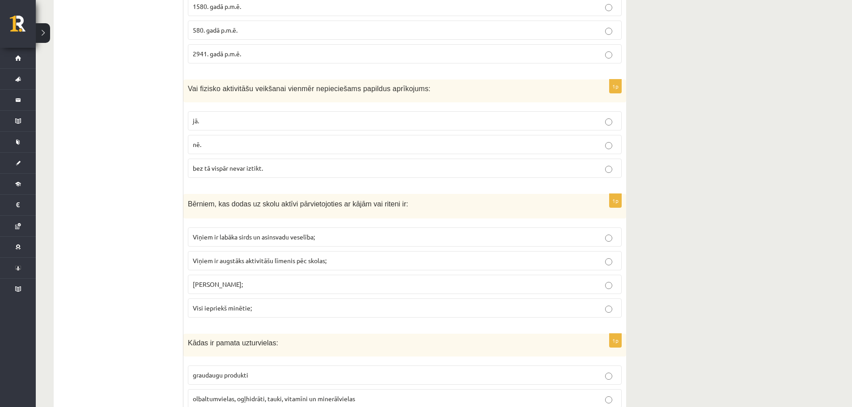
click at [589, 146] on p "nē." at bounding box center [405, 144] width 424 height 9
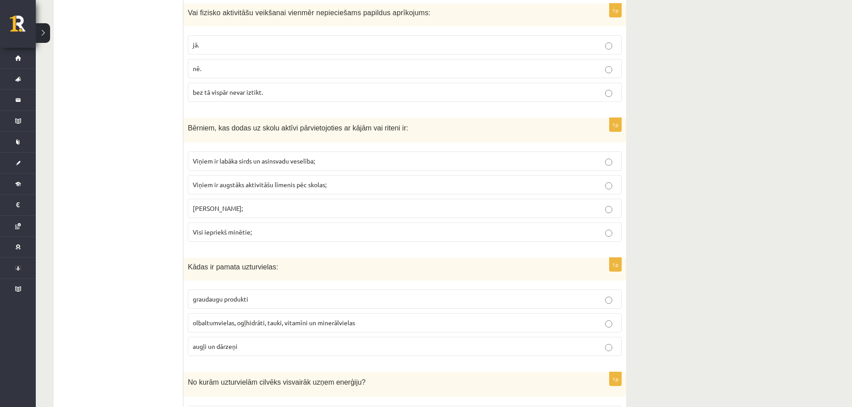
scroll to position [2033, 0]
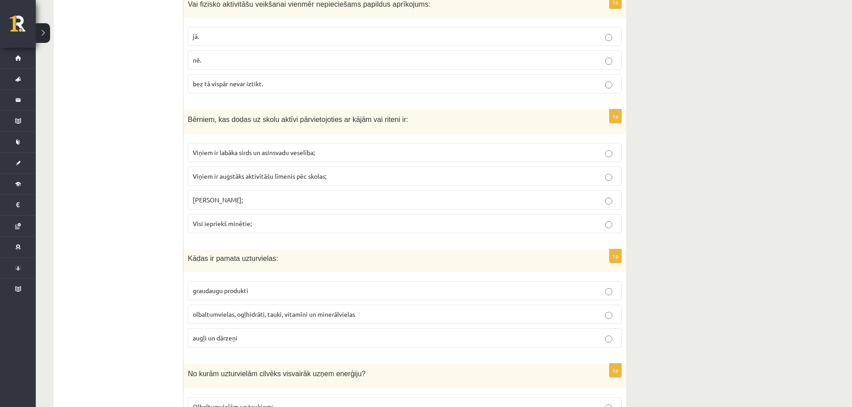
click at [321, 151] on p "Viņiem ir labāka sirds un asinsvadu veselība;" at bounding box center [405, 152] width 424 height 9
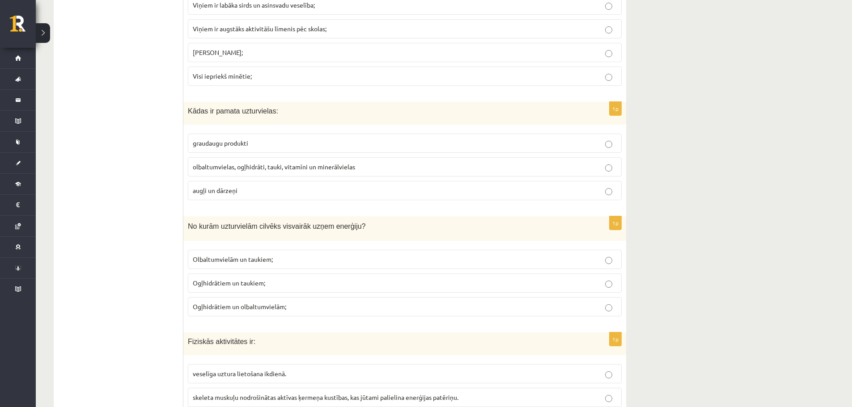
scroll to position [2189, 0]
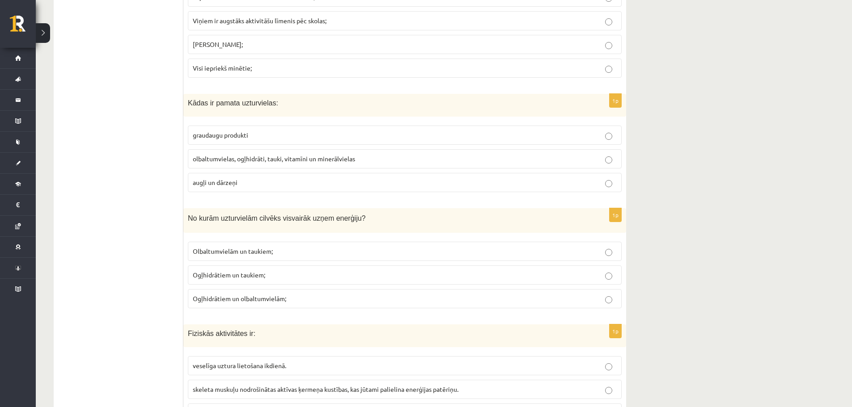
click at [388, 163] on p "olbaltumvielas, ogļhidrāti, tauki, vitamīni un minerālvielas" at bounding box center [405, 158] width 424 height 9
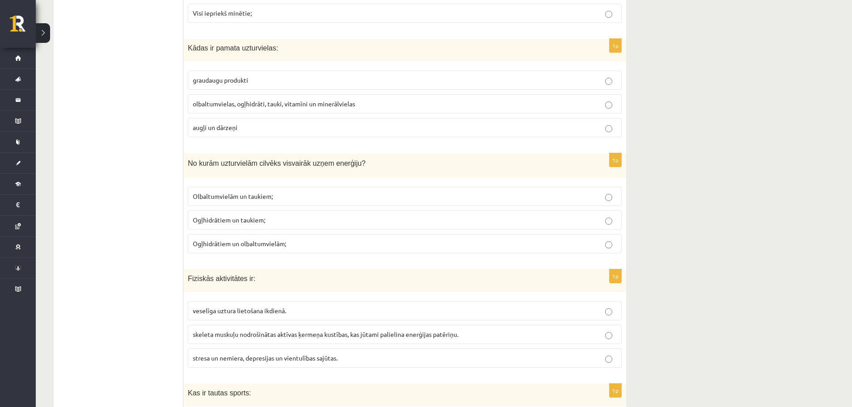
scroll to position [2261, 0]
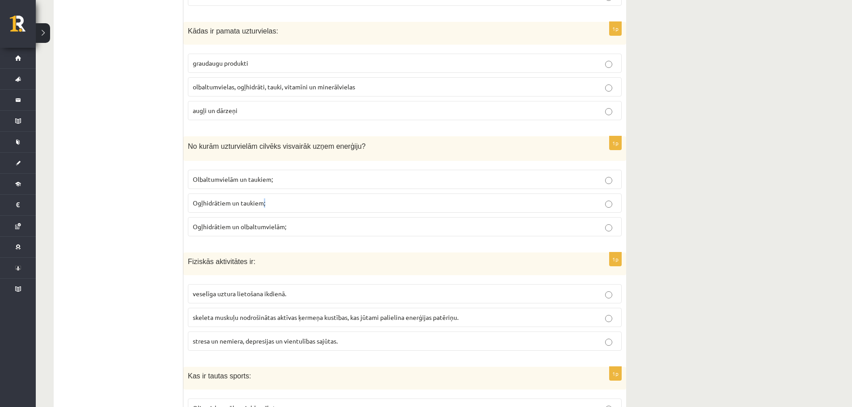
click at [264, 204] on span "Ogļhidrātiem un taukiem;" at bounding box center [229, 203] width 72 height 8
click at [298, 209] on label "Ogļhidrātiem un taukiem;" at bounding box center [405, 203] width 434 height 19
click at [320, 227] on p "Ogļhidrātiem un olbaltumvielām;" at bounding box center [405, 226] width 424 height 9
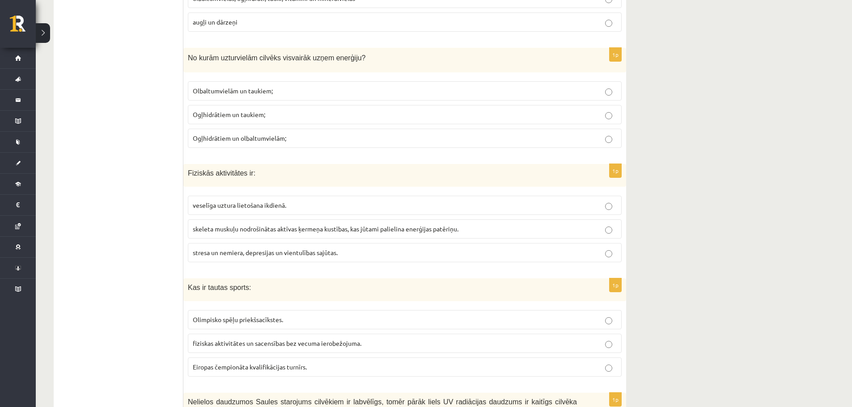
scroll to position [2383, 0]
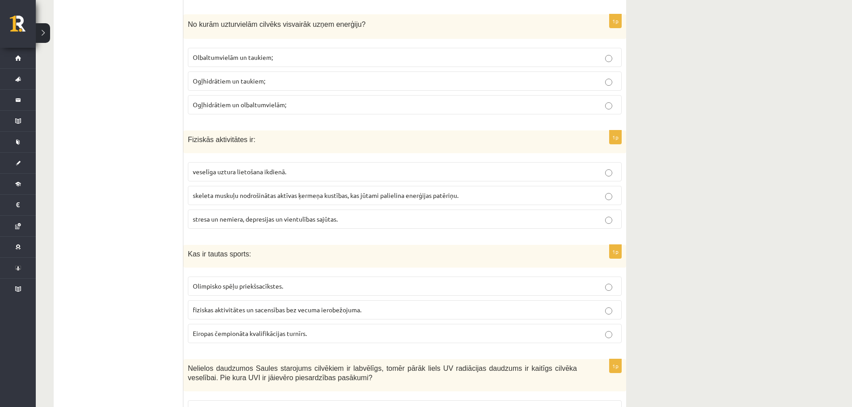
click at [340, 197] on span "skeleta muskuļu nodrošinātas aktīvas ķermeņa kustības, kas jūtami palielina ene…" at bounding box center [326, 195] width 266 height 8
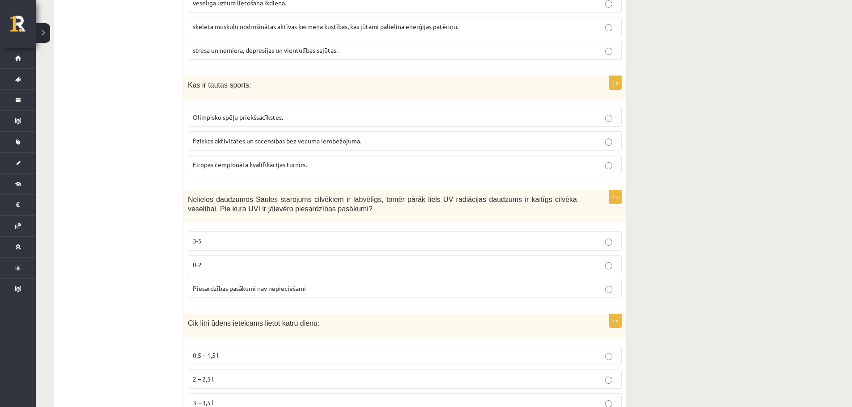
scroll to position [2565, 0]
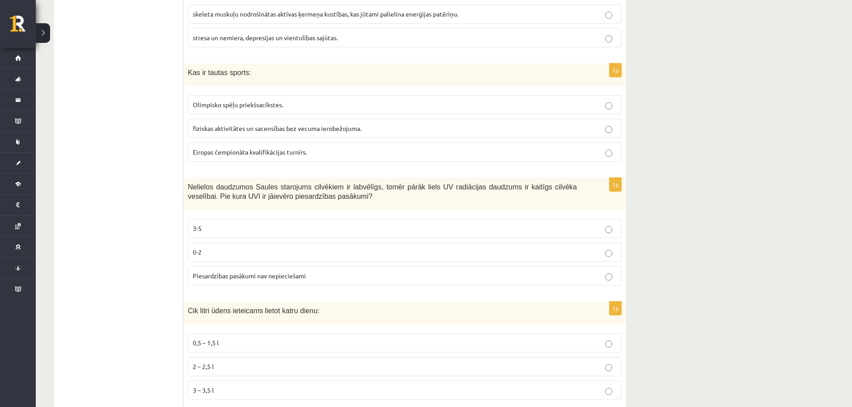
click at [211, 129] on span "fiziskas aktivitātes un sacensības bez vecuma ierobežojuma." at bounding box center [277, 128] width 169 height 8
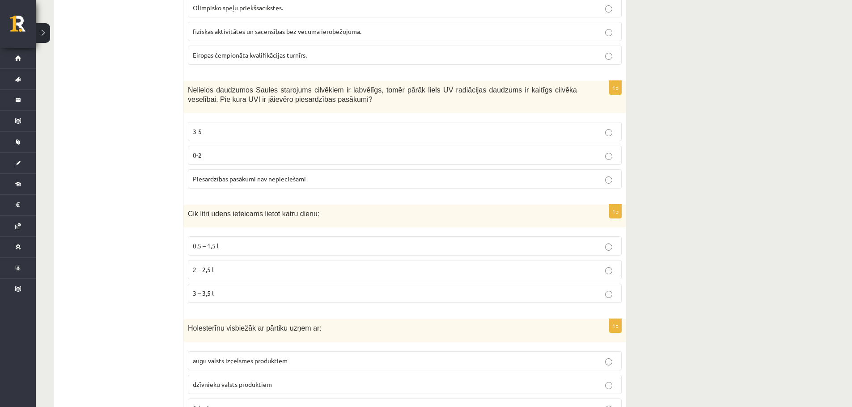
scroll to position [2666, 0]
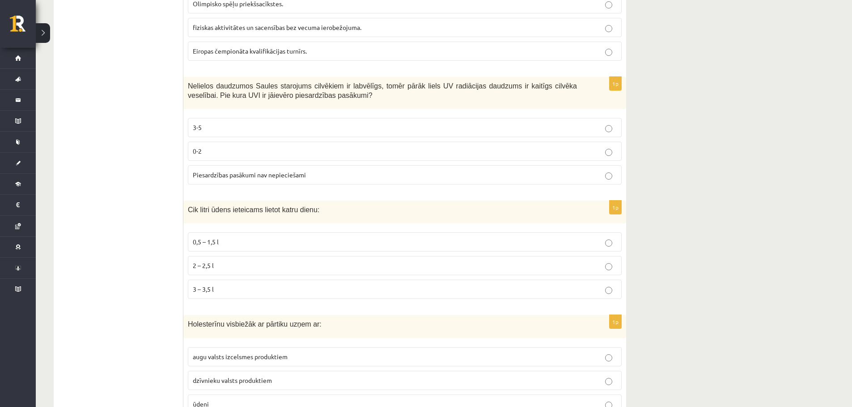
click at [242, 127] on p "3-5" at bounding box center [405, 127] width 424 height 9
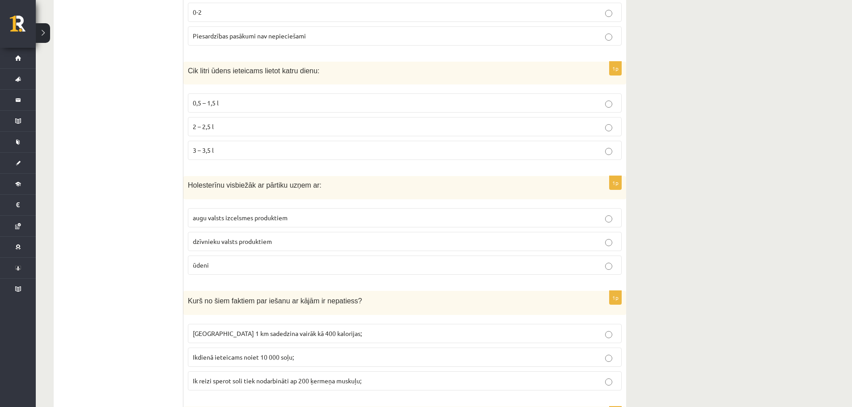
scroll to position [2810, 0]
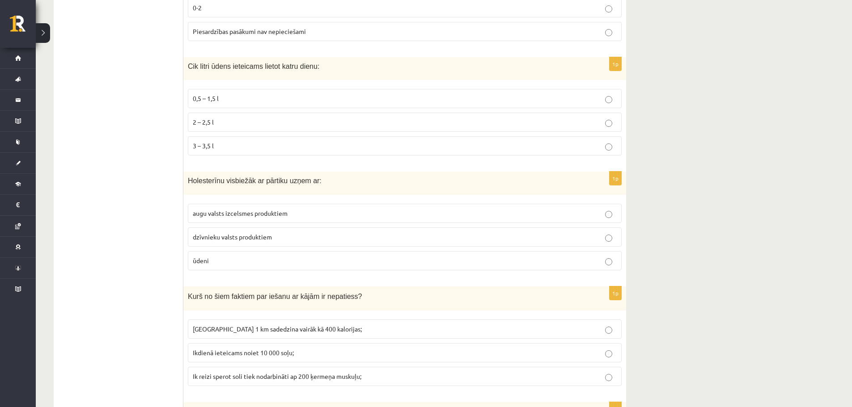
click at [248, 121] on p "2 – 2,5 l" at bounding box center [405, 122] width 424 height 9
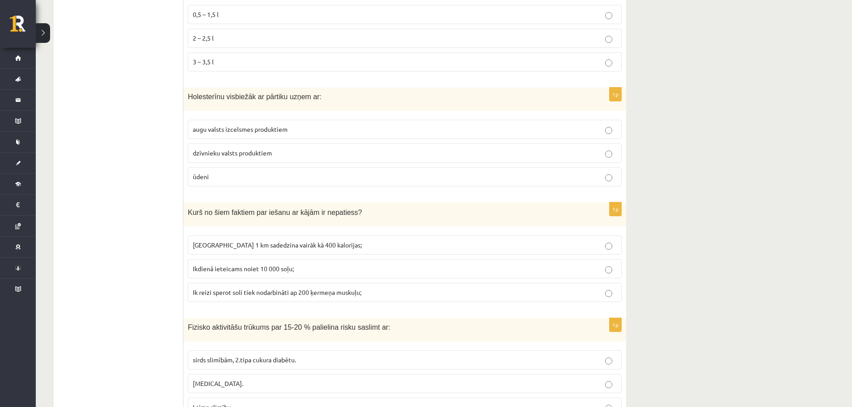
scroll to position [2898, 0]
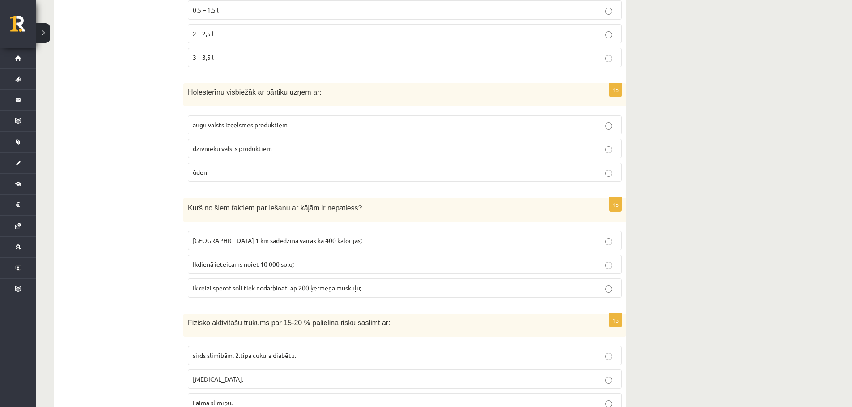
click at [275, 148] on p "dzīvnieku valsts produktiem" at bounding box center [405, 148] width 424 height 9
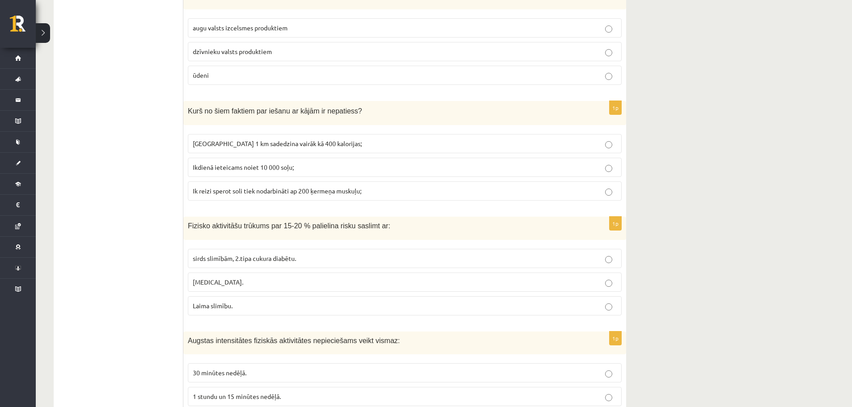
scroll to position [3008, 0]
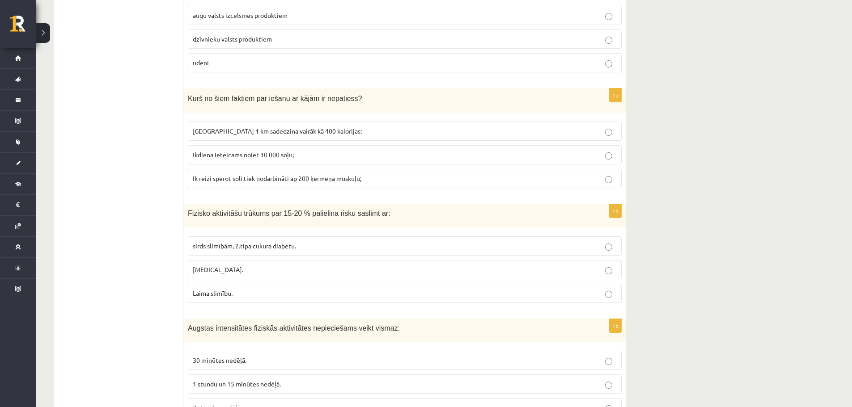
click at [466, 177] on p "Ik reizi sperot soli tiek nodarbināti ap 200 ķermeņa muskuļu;" at bounding box center [405, 178] width 424 height 9
drag, startPoint x: 845, startPoint y: 326, endPoint x: 835, endPoint y: 346, distance: 22.2
click at [300, 248] on p "sirds slimībām, 2.tipa cukura diabētu." at bounding box center [405, 246] width 424 height 9
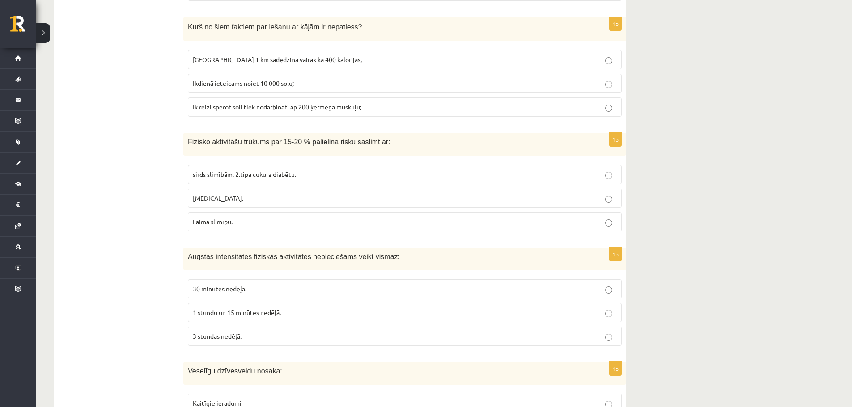
scroll to position [3088, 0]
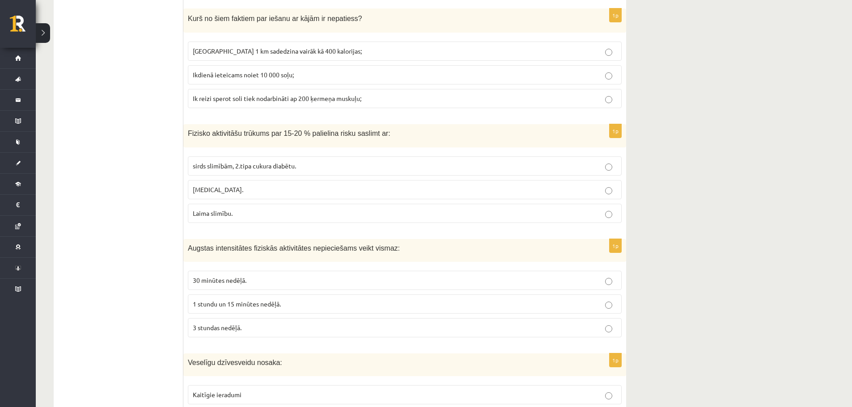
click at [282, 306] on p "1 stundu un 15 minūtes nedēļā." at bounding box center [405, 304] width 424 height 9
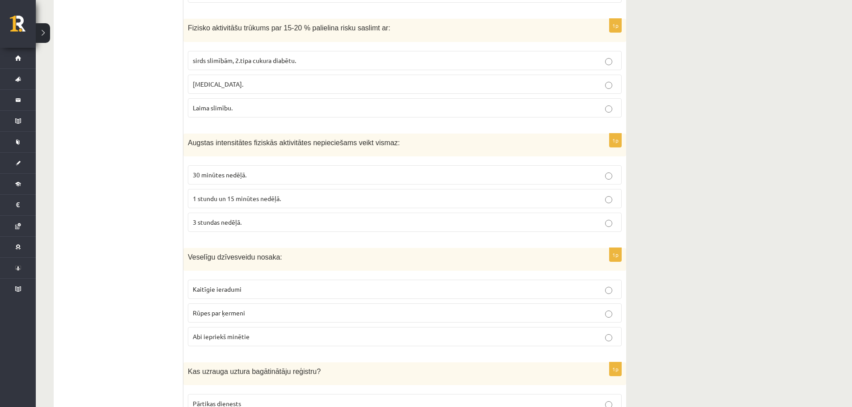
scroll to position [3219, 0]
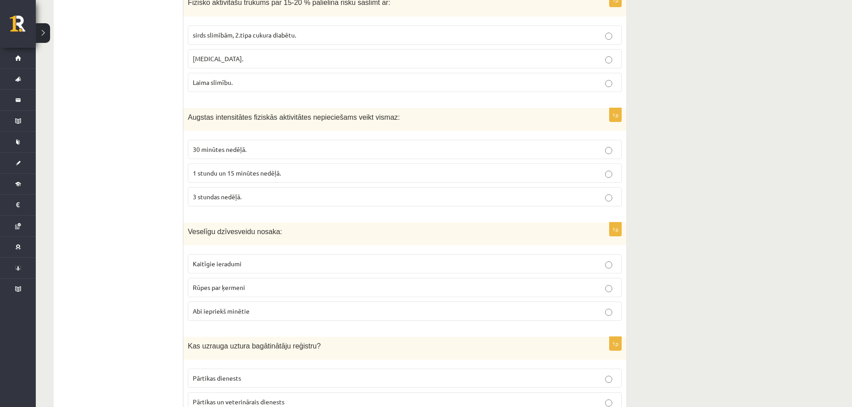
click at [282, 297] on label "Rūpes par ķermeni" at bounding box center [405, 287] width 434 height 19
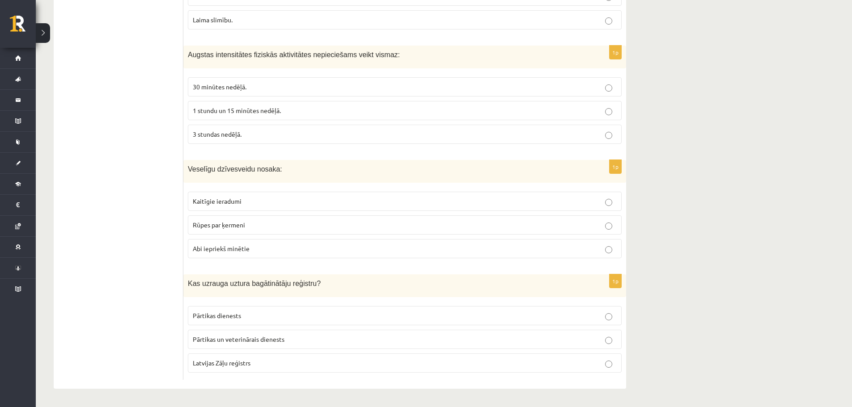
click at [309, 316] on p "Pārtikas dienests" at bounding box center [405, 315] width 424 height 9
drag, startPoint x: 849, startPoint y: 369, endPoint x: 858, endPoint y: 378, distance: 13.0
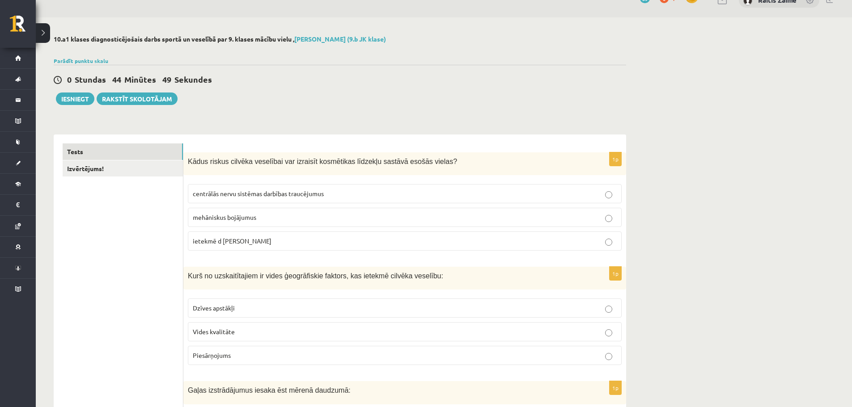
scroll to position [0, 0]
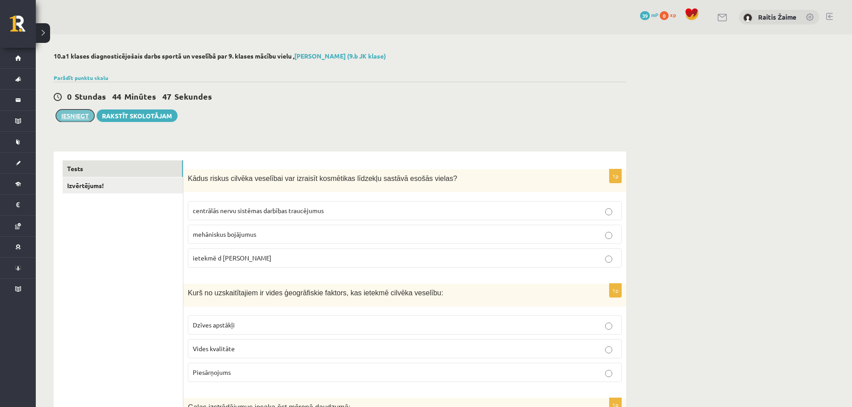
click at [61, 118] on button "Iesniegt" at bounding box center [75, 116] width 38 height 13
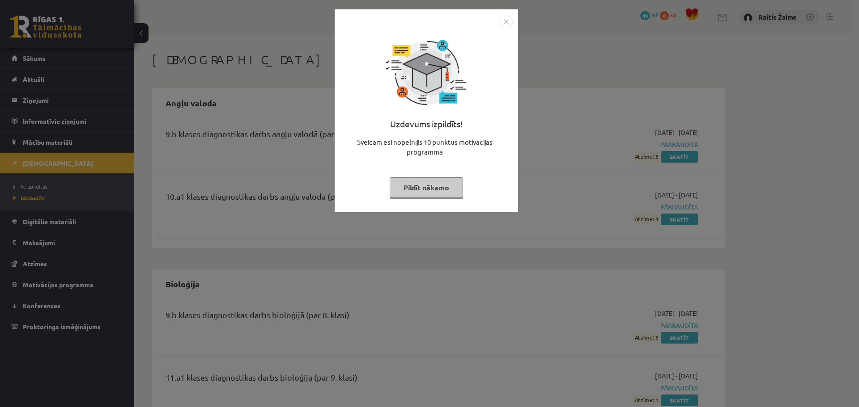
click at [510, 20] on img "Close" at bounding box center [505, 21] width 13 height 13
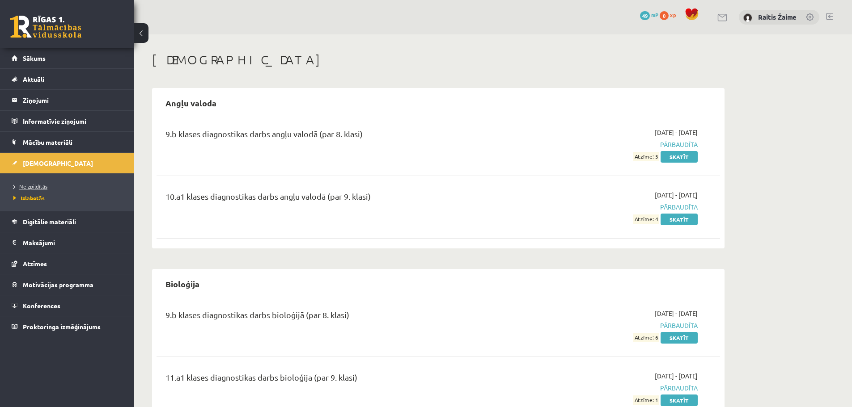
click at [33, 184] on span "Neizpildītās" at bounding box center [30, 186] width 34 height 7
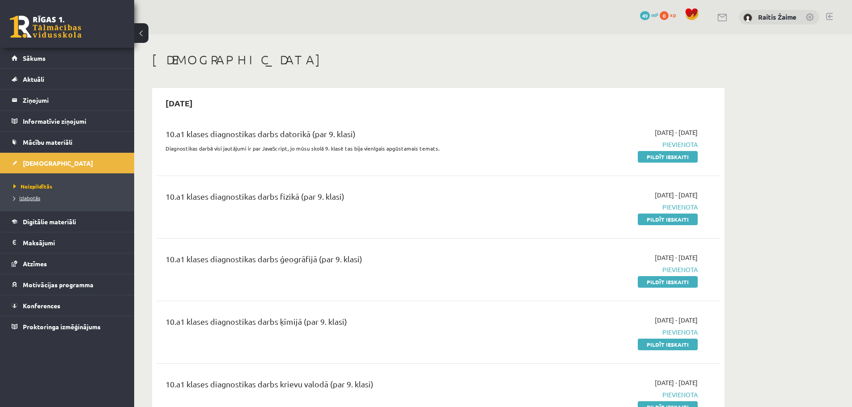
click at [28, 198] on span "Izlabotās" at bounding box center [26, 198] width 27 height 7
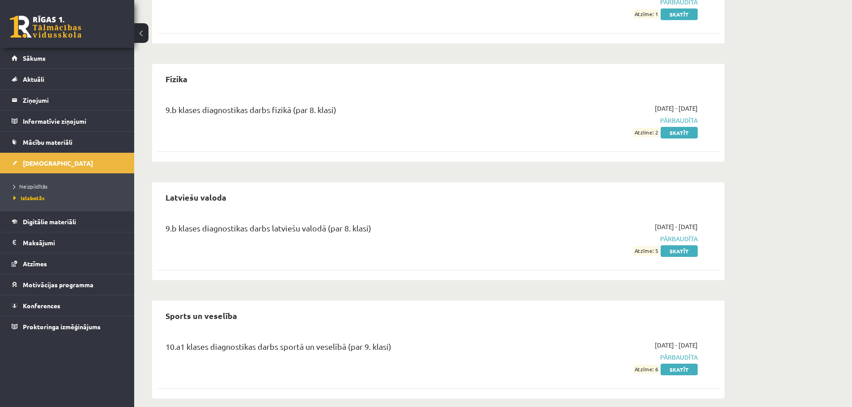
scroll to position [396, 0]
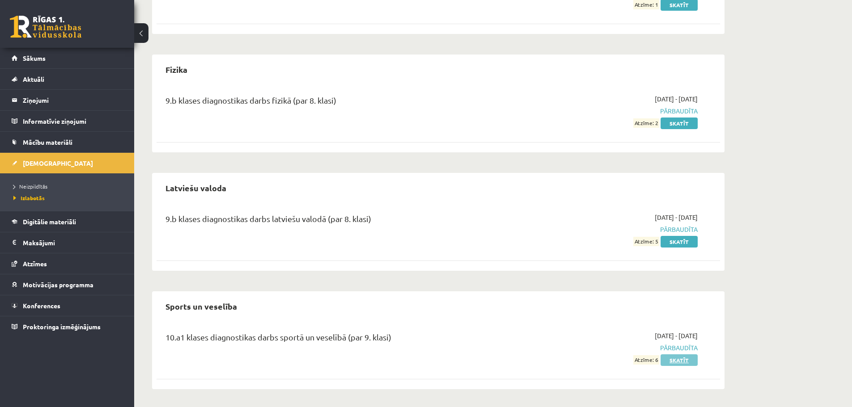
click at [681, 363] on link "Skatīt" at bounding box center [679, 361] width 37 height 12
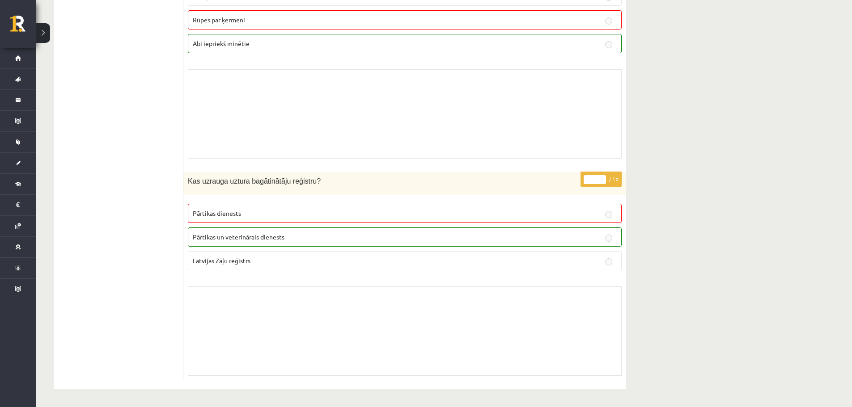
scroll to position [6118, 0]
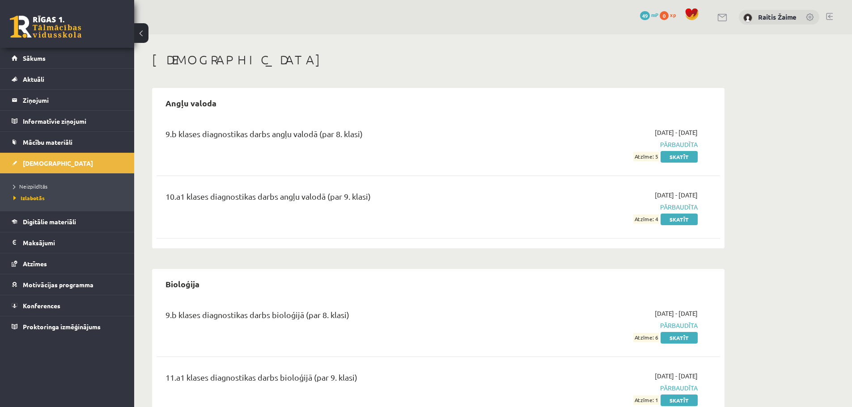
scroll to position [396, 0]
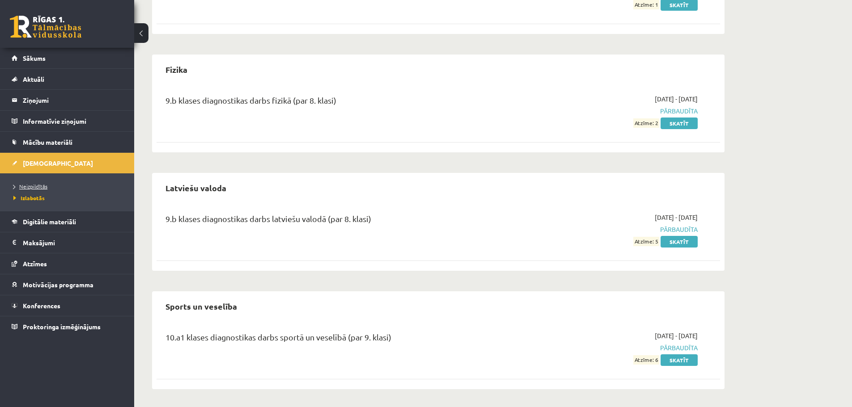
click at [31, 189] on span "Neizpildītās" at bounding box center [30, 186] width 34 height 7
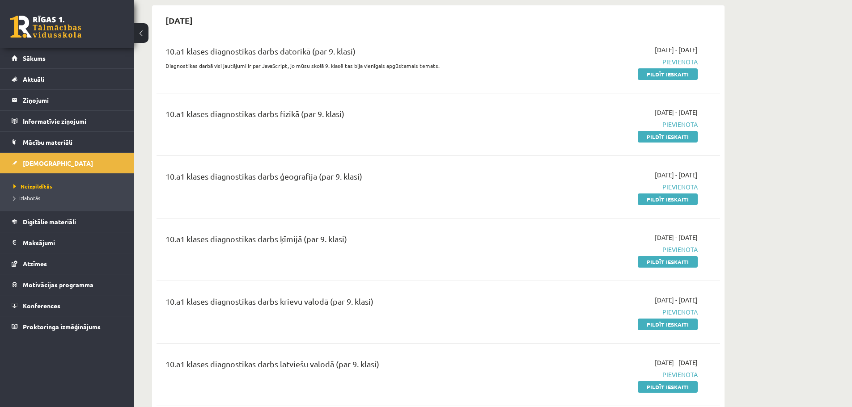
scroll to position [95, 0]
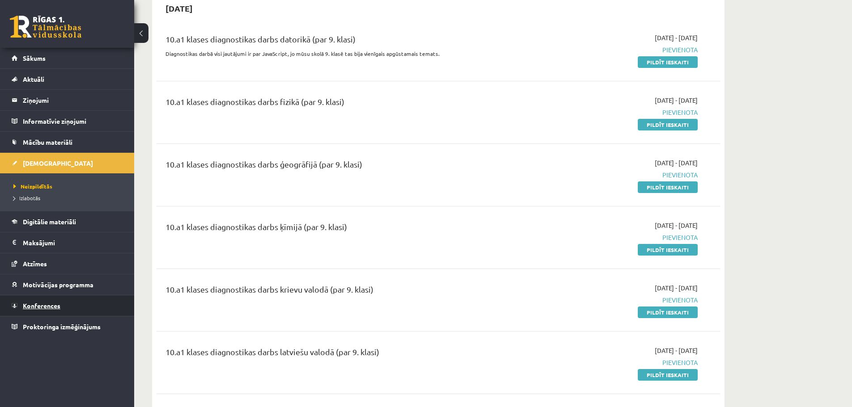
click at [47, 301] on link "Konferences" at bounding box center [67, 306] width 111 height 21
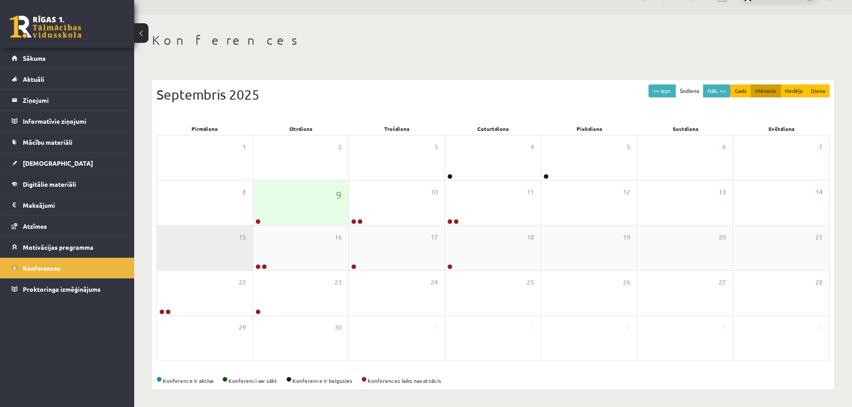
scroll to position [20, 0]
click at [291, 213] on div "9" at bounding box center [301, 203] width 96 height 45
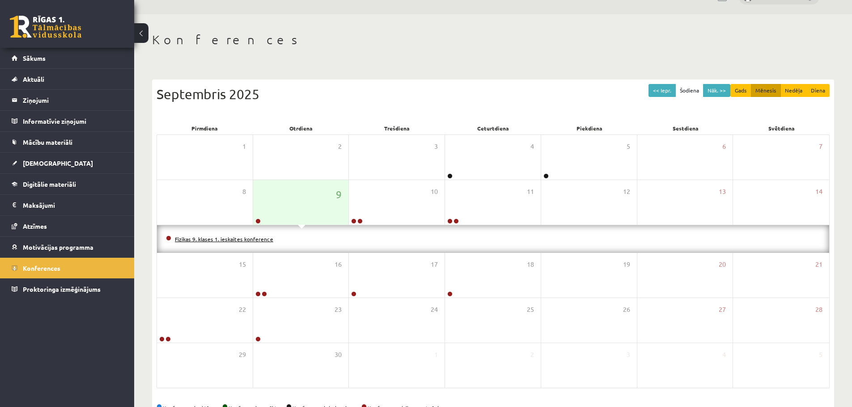
click at [245, 240] on link "Fizikas 9. klases 1. ieskaites konference" at bounding box center [224, 239] width 98 height 7
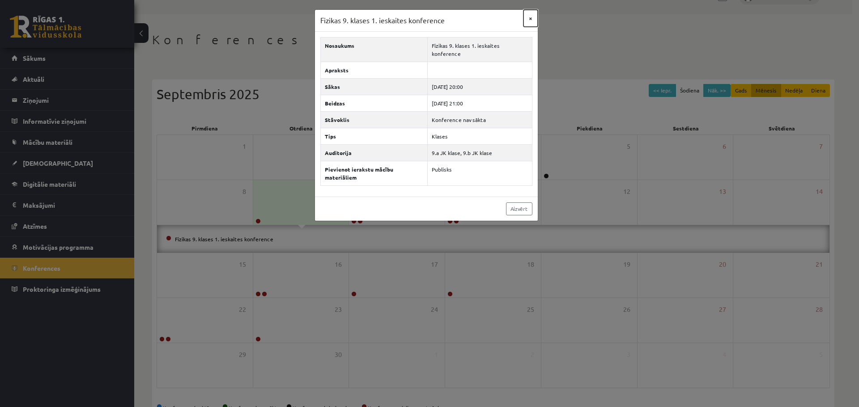
click at [531, 16] on button "×" at bounding box center [530, 18] width 14 height 17
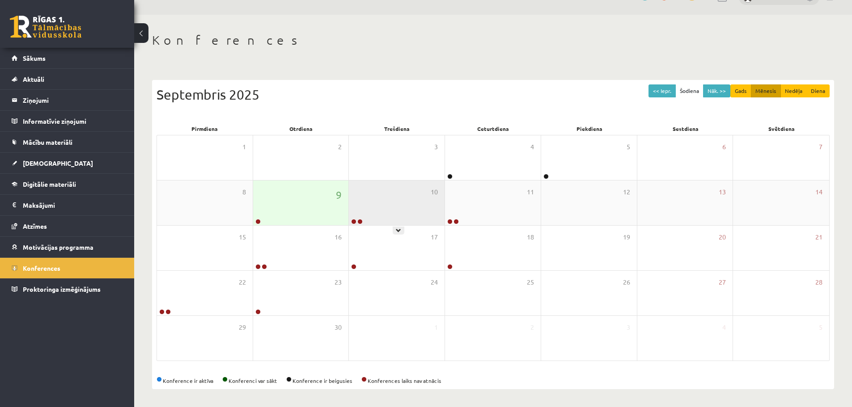
click at [410, 202] on div "10" at bounding box center [397, 203] width 96 height 45
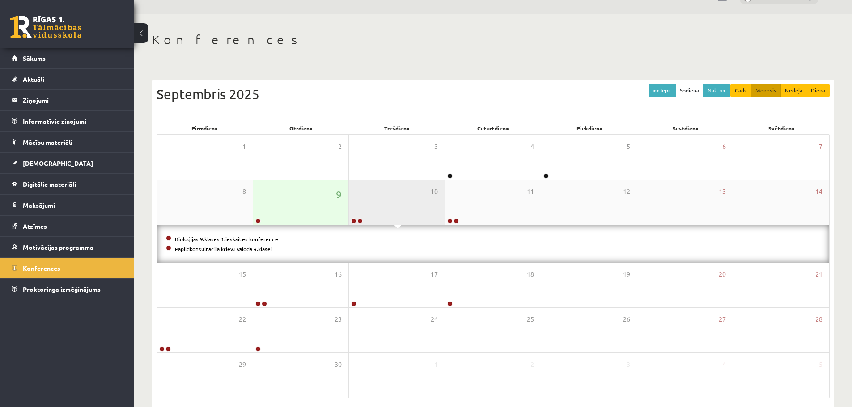
click at [410, 202] on div "10" at bounding box center [397, 202] width 96 height 45
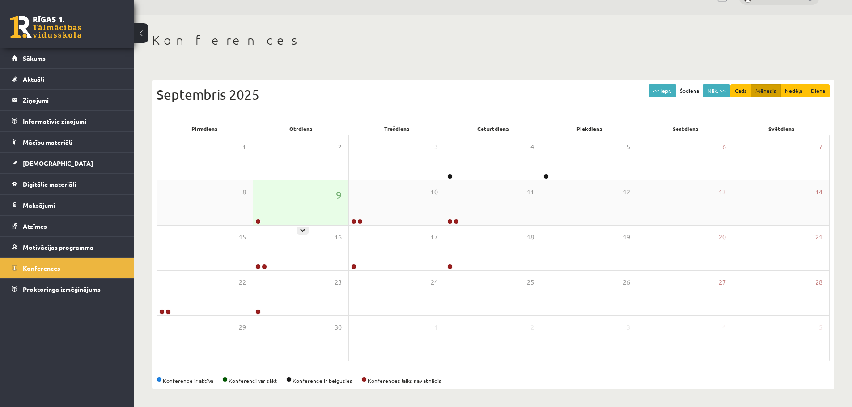
click at [301, 191] on div "9" at bounding box center [301, 203] width 96 height 45
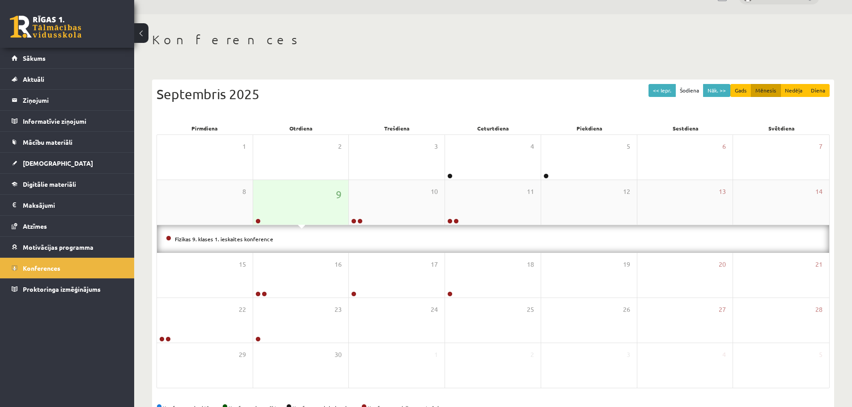
click at [301, 191] on div "9" at bounding box center [301, 202] width 96 height 45
